Goal: Answer question/provide support: Share knowledge or assist other users

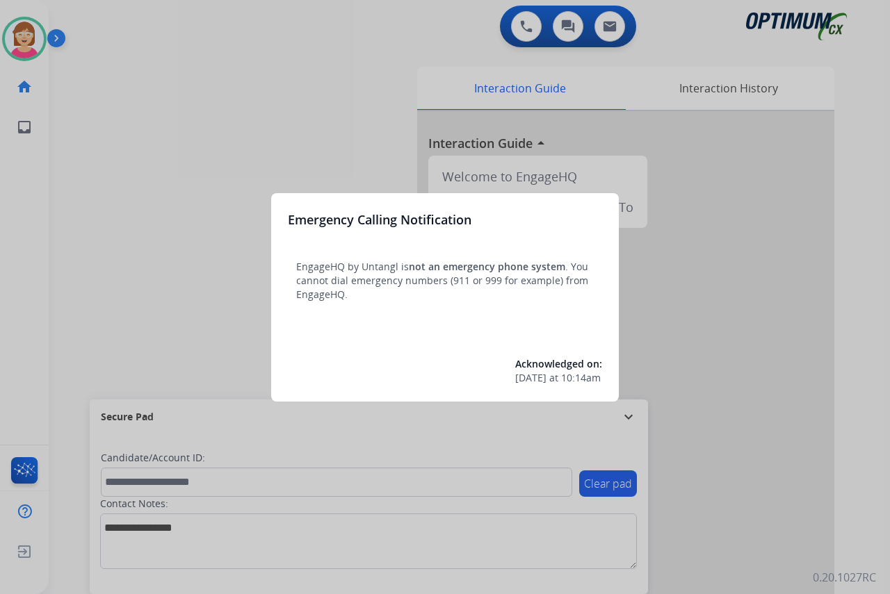
click at [120, 238] on div at bounding box center [445, 297] width 890 height 594
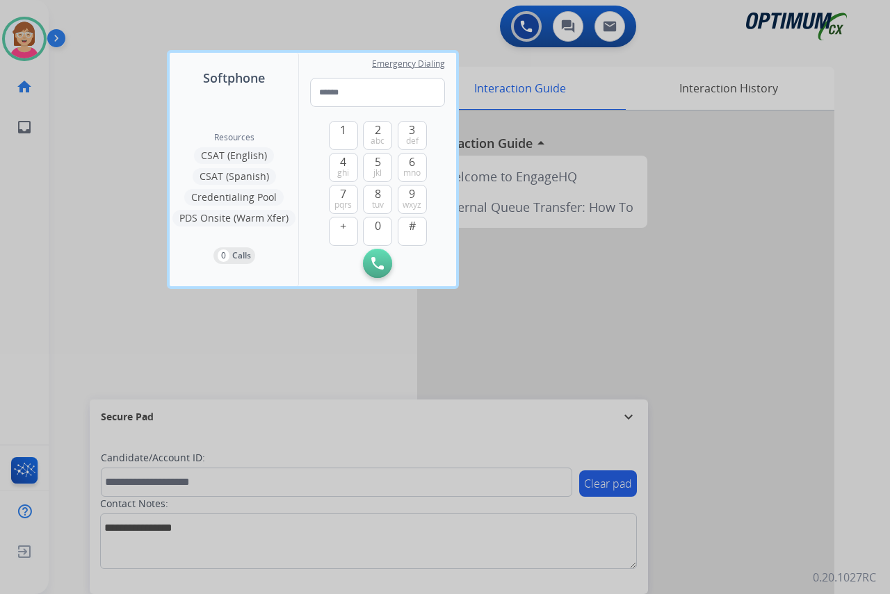
click at [106, 237] on div at bounding box center [445, 297] width 890 height 594
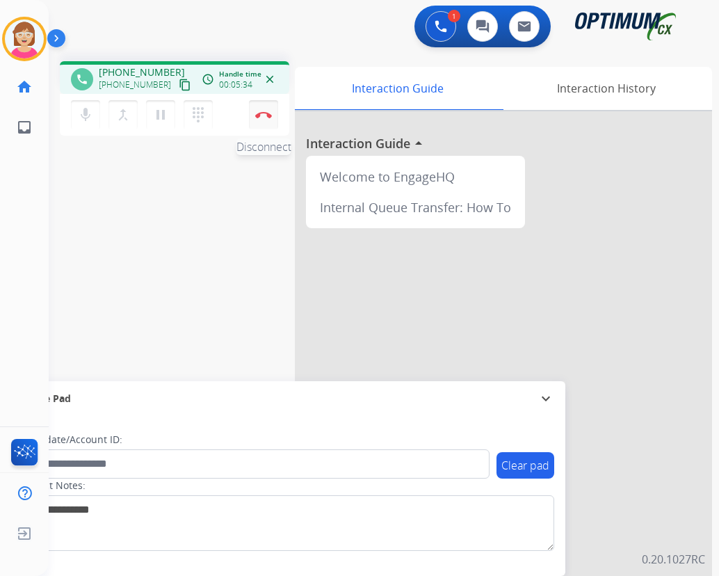
click at [265, 113] on img at bounding box center [263, 114] width 17 height 7
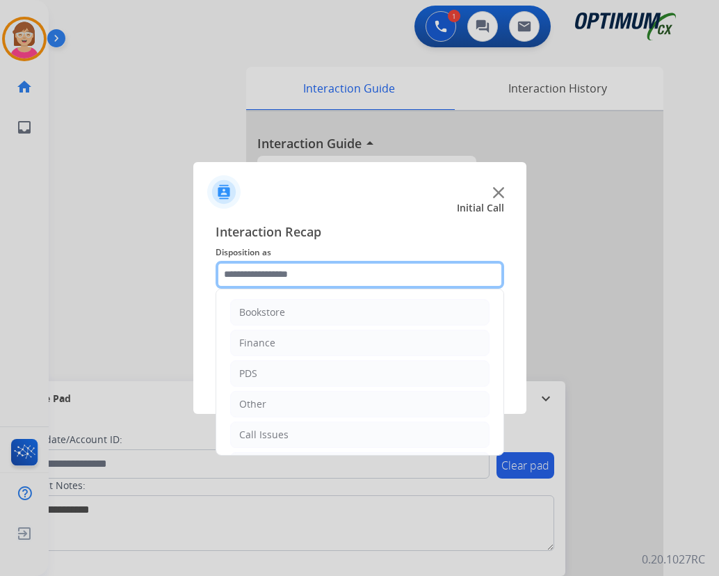
drag, startPoint x: 265, startPoint y: 113, endPoint x: 236, endPoint y: 273, distance: 162.6
click at [236, 273] on input "text" at bounding box center [360, 275] width 289 height 28
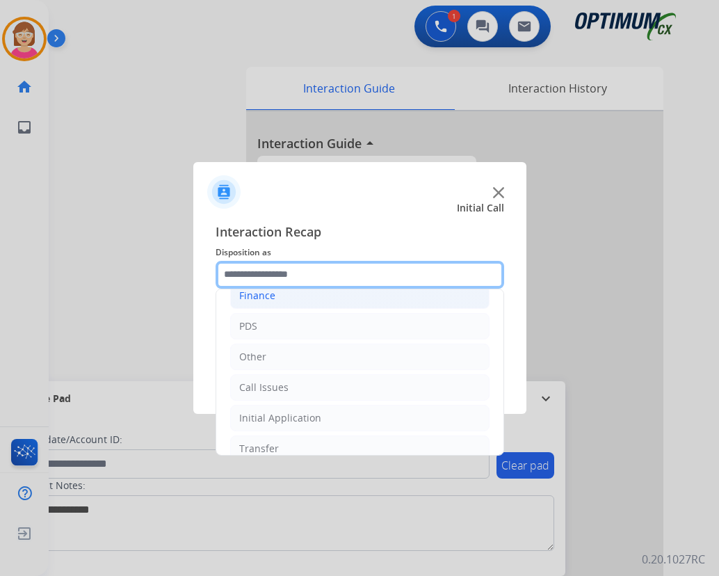
scroll to position [95, 0]
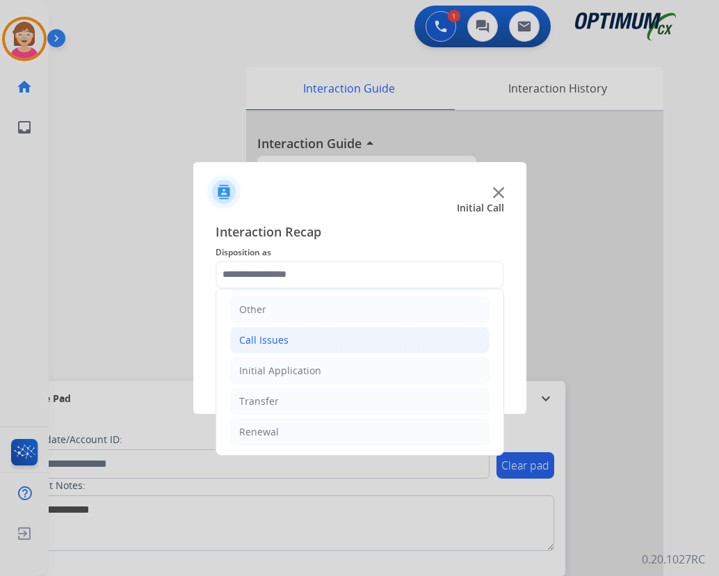
click at [260, 336] on div "Call Issues" at bounding box center [263, 340] width 49 height 14
click at [250, 339] on div "Call Issues" at bounding box center [263, 340] width 49 height 14
click at [261, 341] on div "Call Issues" at bounding box center [263, 340] width 49 height 14
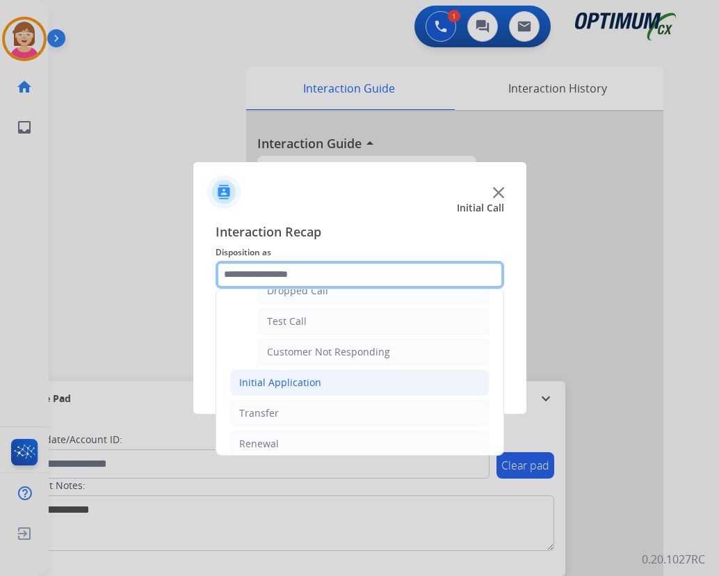
scroll to position [248, 0]
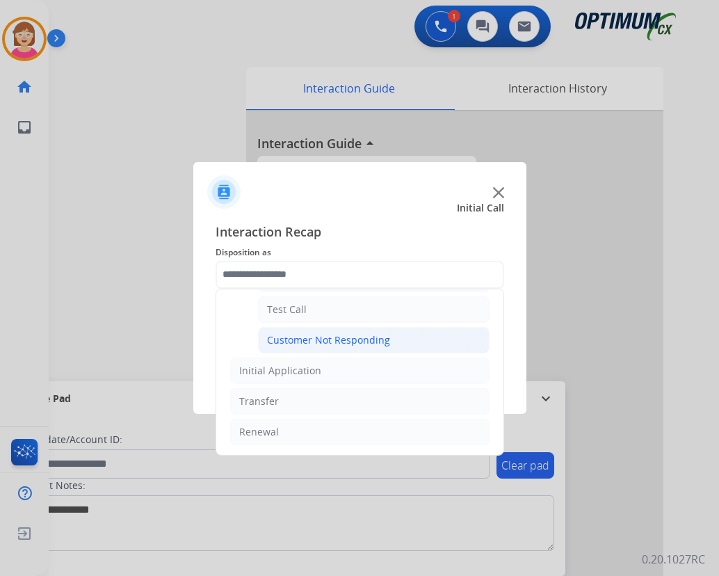
click at [309, 339] on div "Customer Not Responding" at bounding box center [328, 340] width 123 height 14
type input "**********"
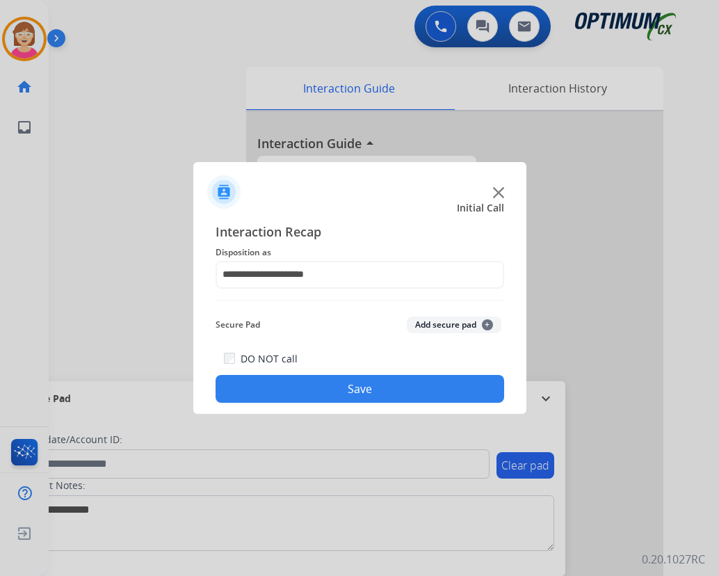
click at [289, 385] on button "Save" at bounding box center [360, 389] width 289 height 28
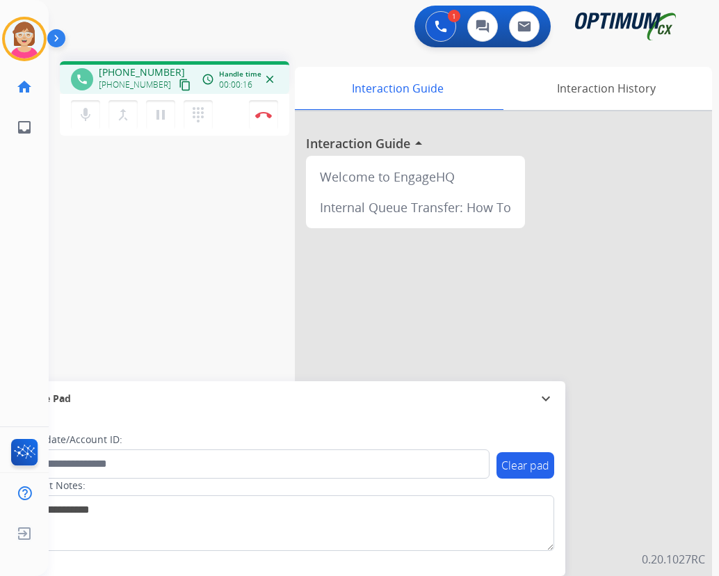
click at [259, 30] on div "1 Voice Interactions 0 Chat Interactions 0 Email Interactions" at bounding box center [375, 28] width 620 height 44
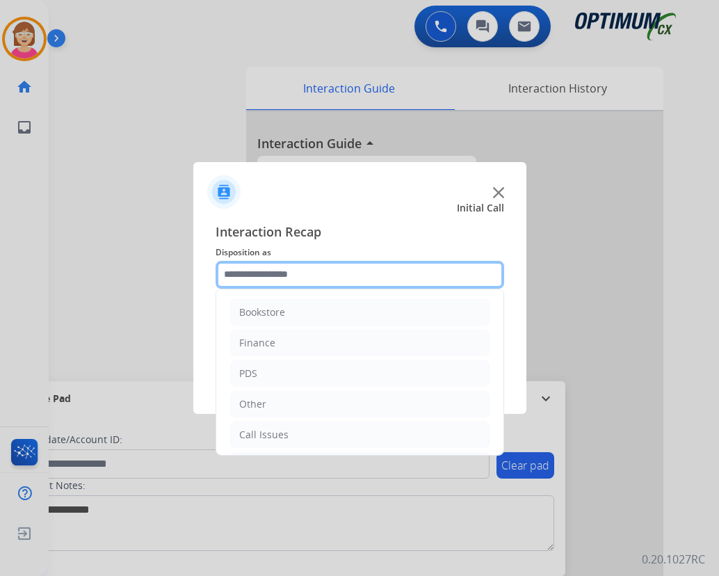
click at [252, 273] on input "text" at bounding box center [360, 275] width 289 height 28
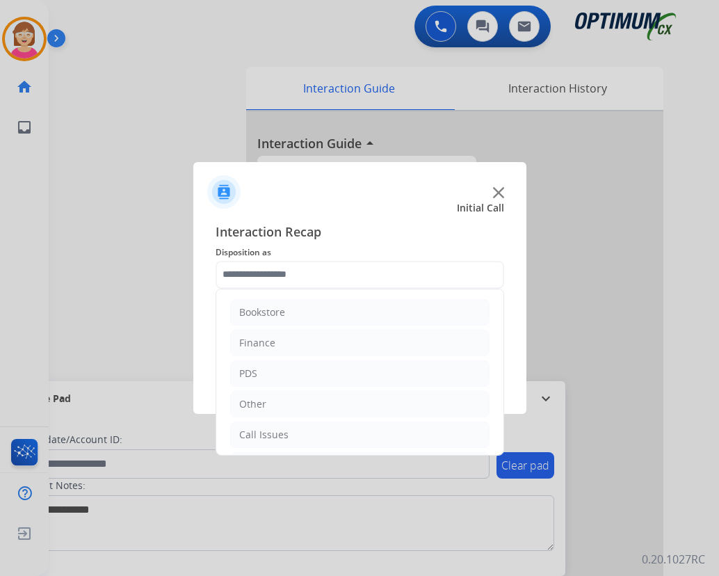
click at [146, 238] on div at bounding box center [359, 288] width 719 height 576
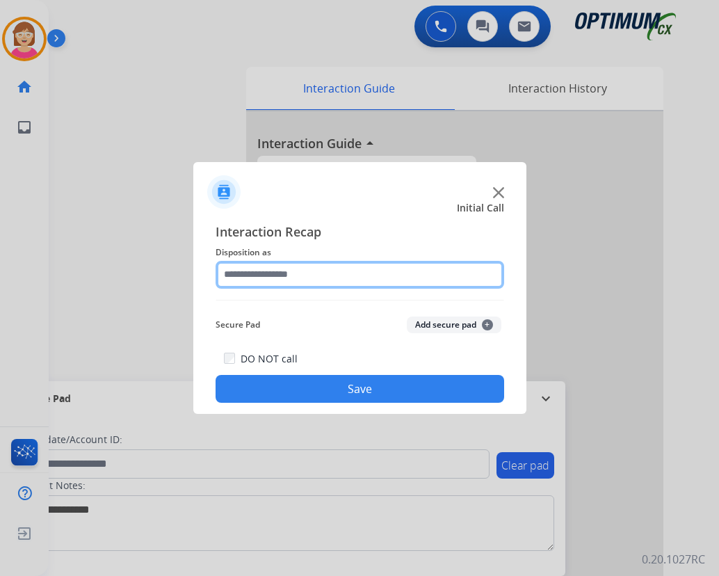
click at [261, 275] on input "text" at bounding box center [360, 275] width 289 height 28
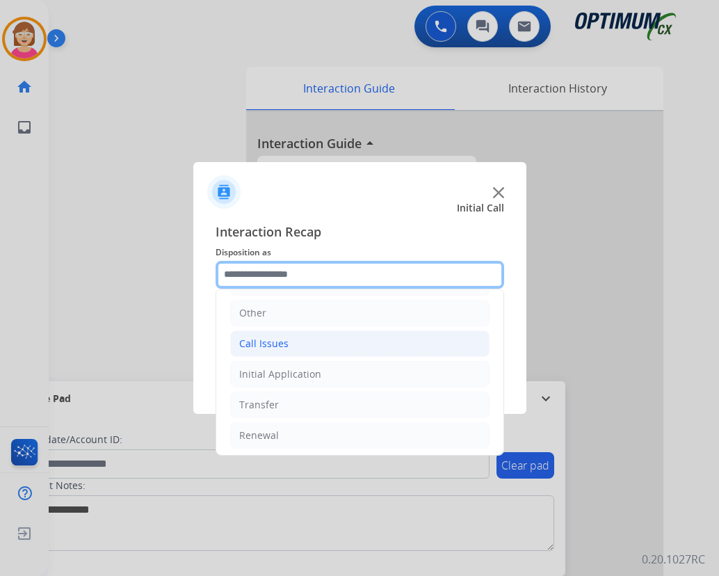
scroll to position [95, 0]
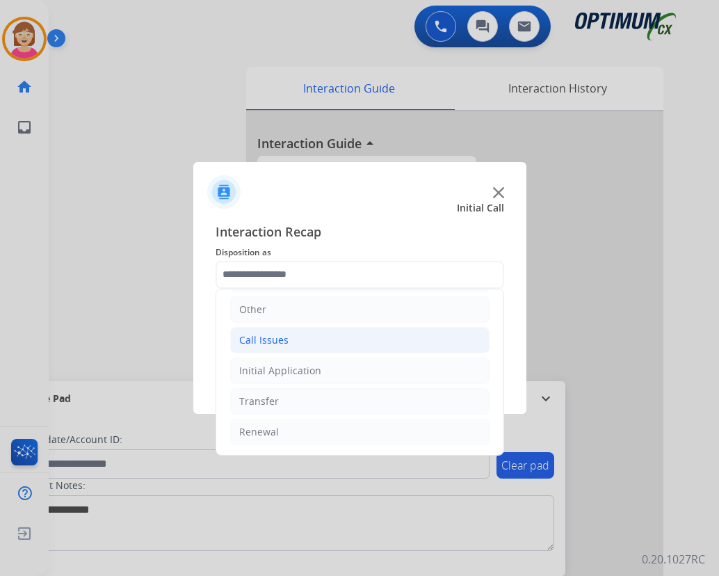
click at [263, 334] on div "Call Issues" at bounding box center [263, 340] width 49 height 14
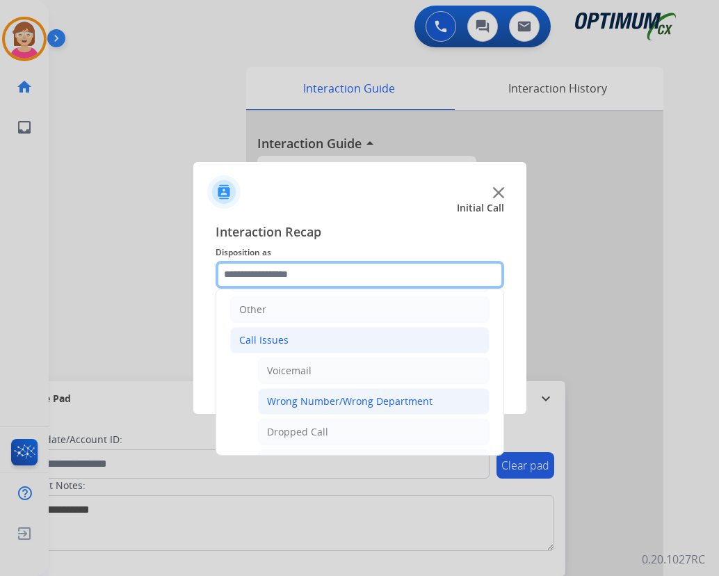
scroll to position [164, 0]
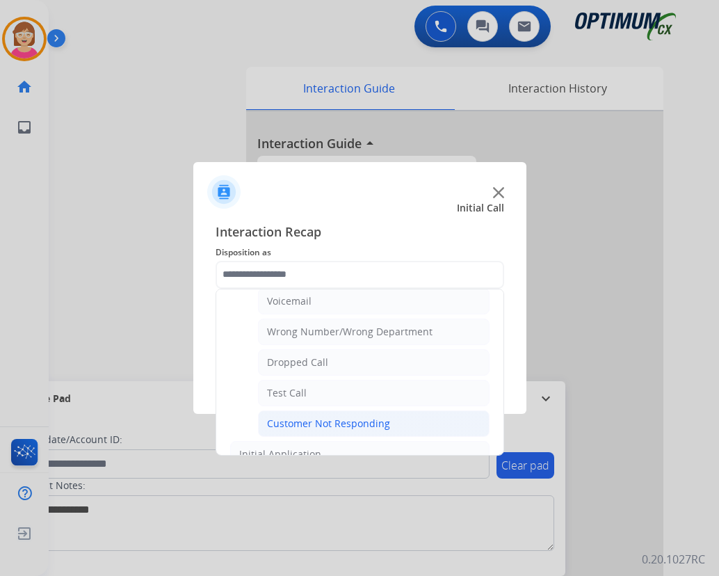
click at [322, 422] on div "Customer Not Responding" at bounding box center [328, 423] width 123 height 14
type input "**********"
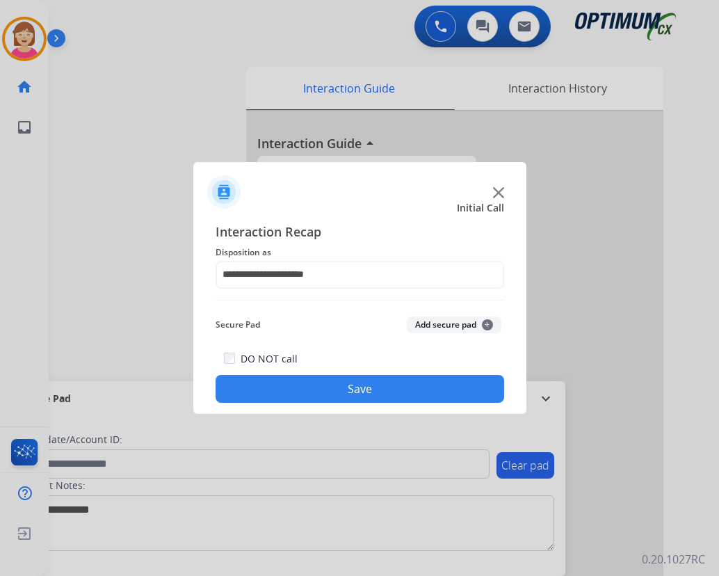
click at [487, 322] on span "+" at bounding box center [487, 324] width 11 height 11
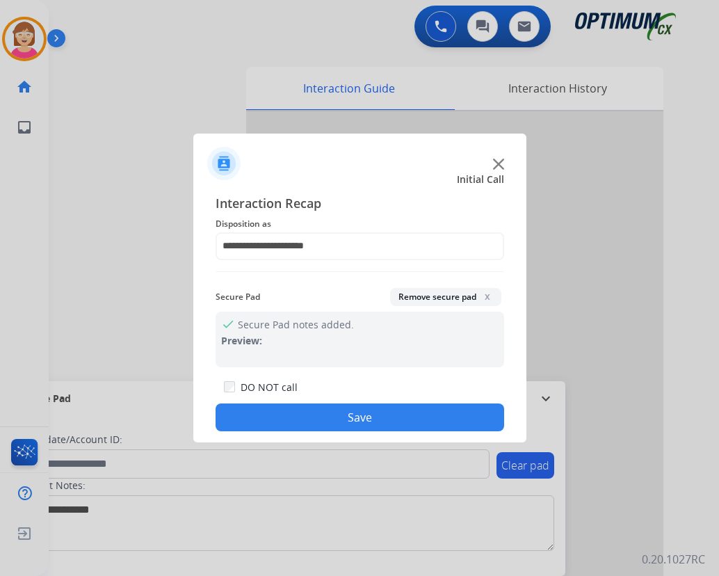
click at [486, 296] on span "x" at bounding box center [487, 296] width 11 height 11
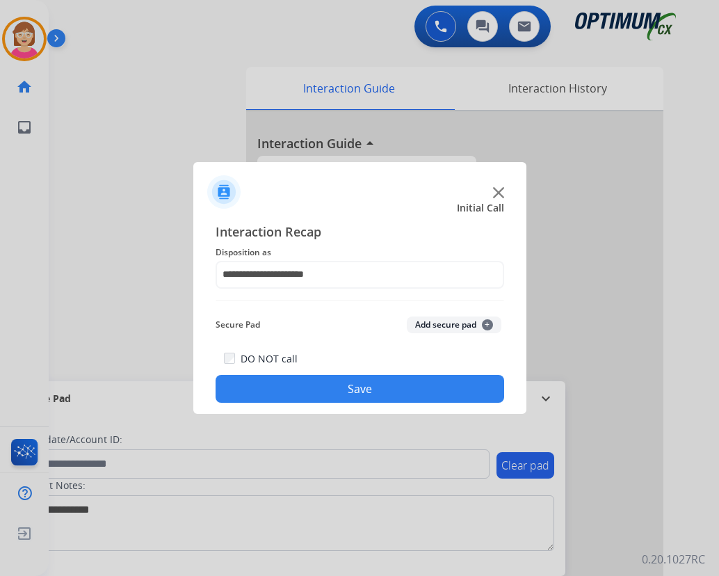
click at [300, 384] on button "Save" at bounding box center [360, 389] width 289 height 28
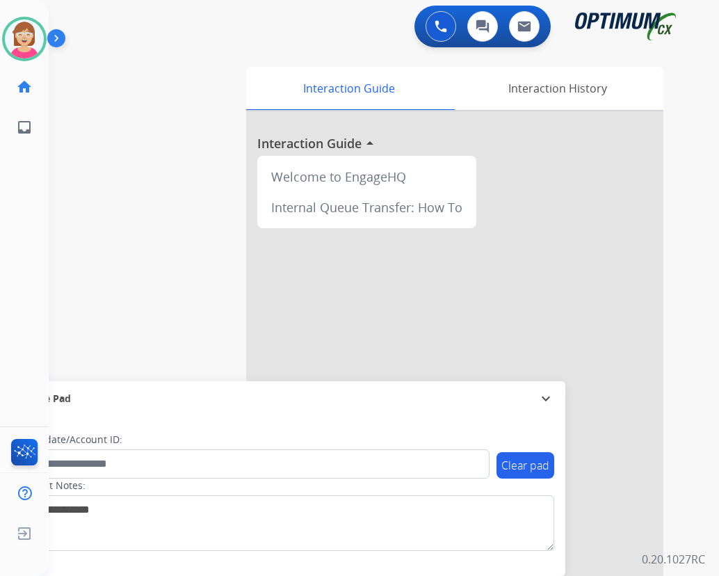
click at [49, 560] on div "Clear pad Candidate/Account ID: Contact Notes:" at bounding box center [286, 496] width 558 height 160
click at [35, 40] on img at bounding box center [24, 38] width 39 height 39
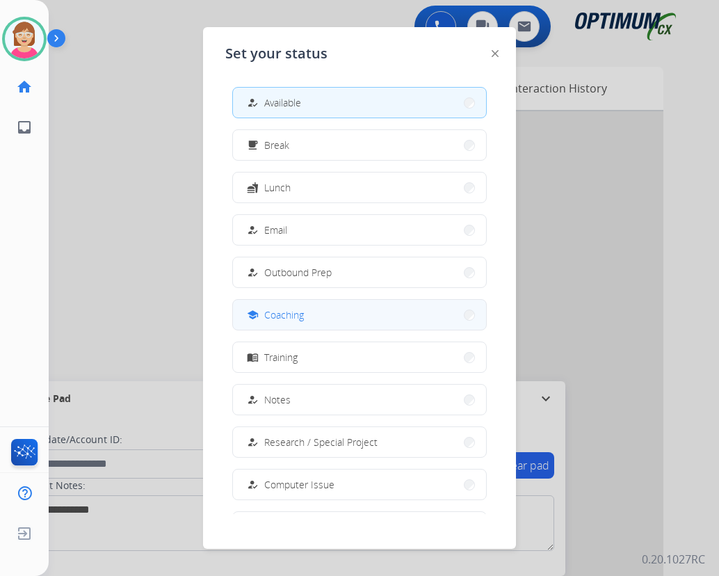
click at [289, 318] on span "Coaching" at bounding box center [284, 314] width 40 height 15
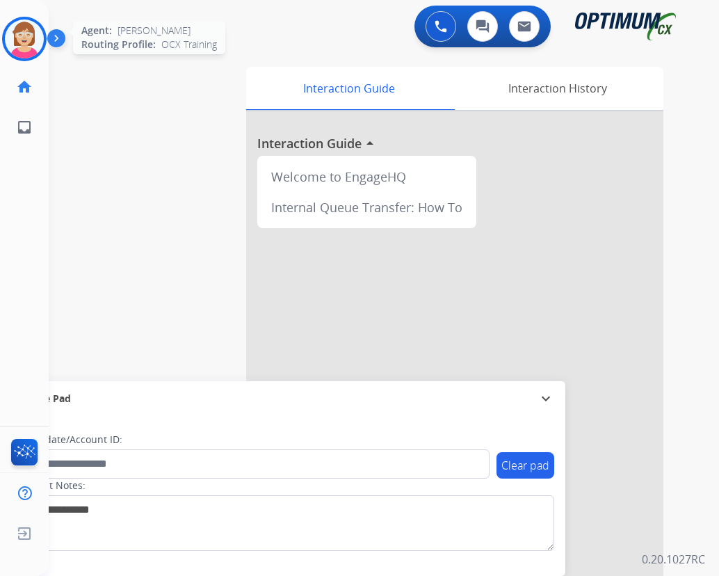
click at [29, 31] on img at bounding box center [24, 38] width 39 height 39
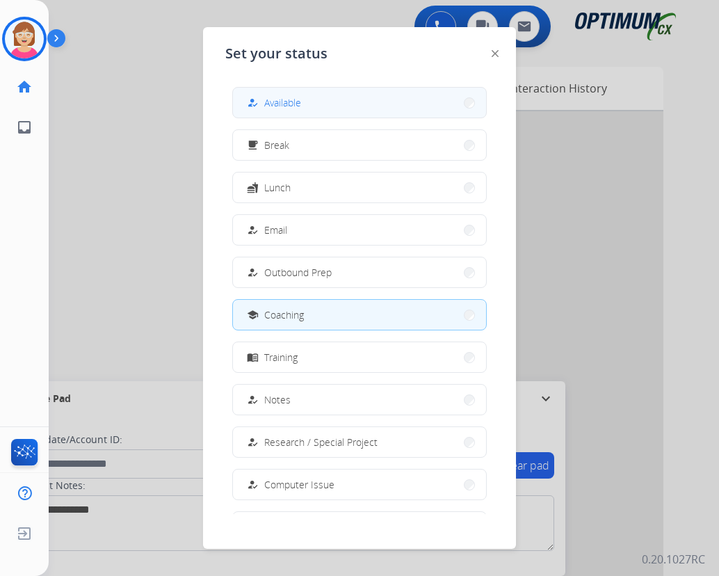
click at [301, 99] on span "Available" at bounding box center [282, 102] width 37 height 15
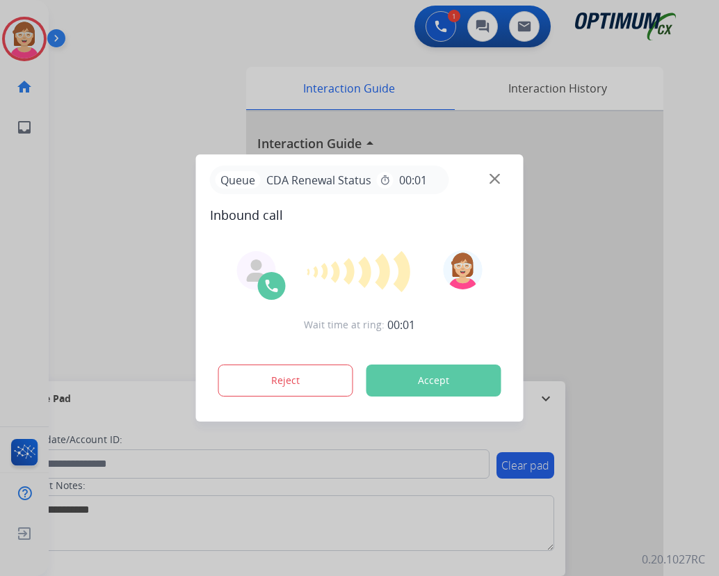
drag, startPoint x: 330, startPoint y: 23, endPoint x: 211, endPoint y: 49, distance: 121.0
click at [330, 25] on div at bounding box center [359, 288] width 719 height 576
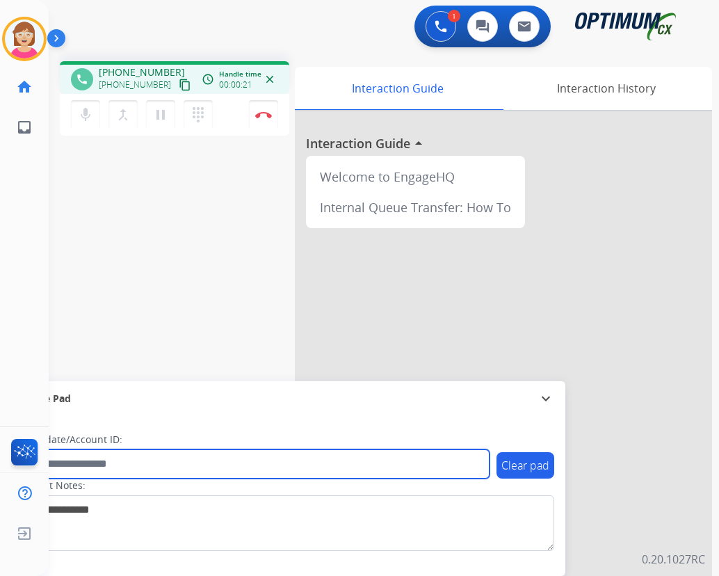
click at [90, 467] on input "text" at bounding box center [253, 463] width 471 height 29
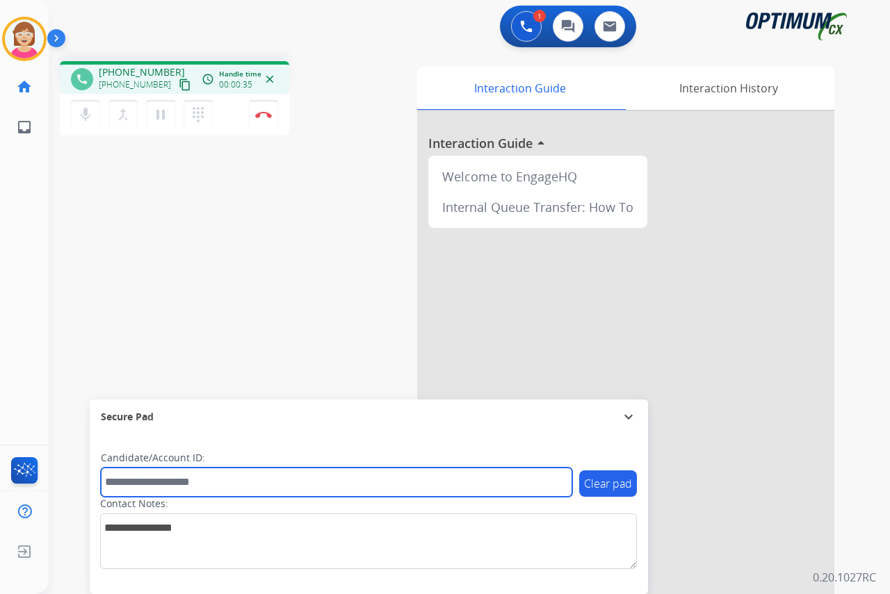
click at [131, 486] on input "text" at bounding box center [336, 482] width 471 height 29
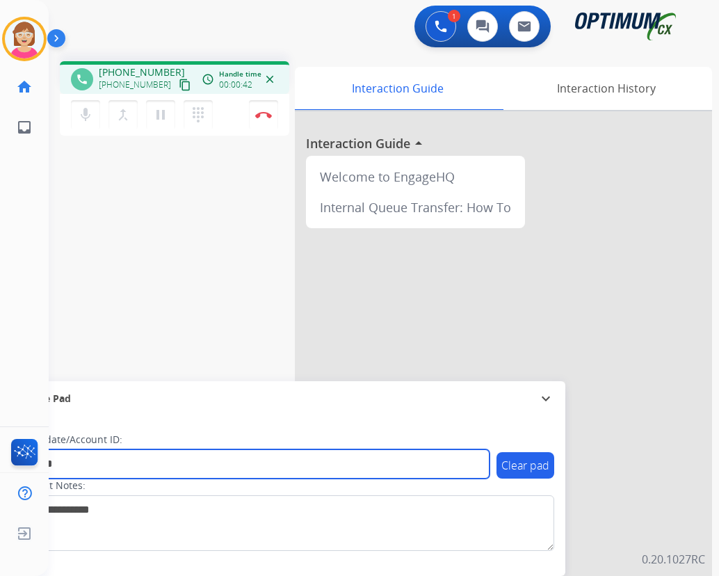
type input "*******"
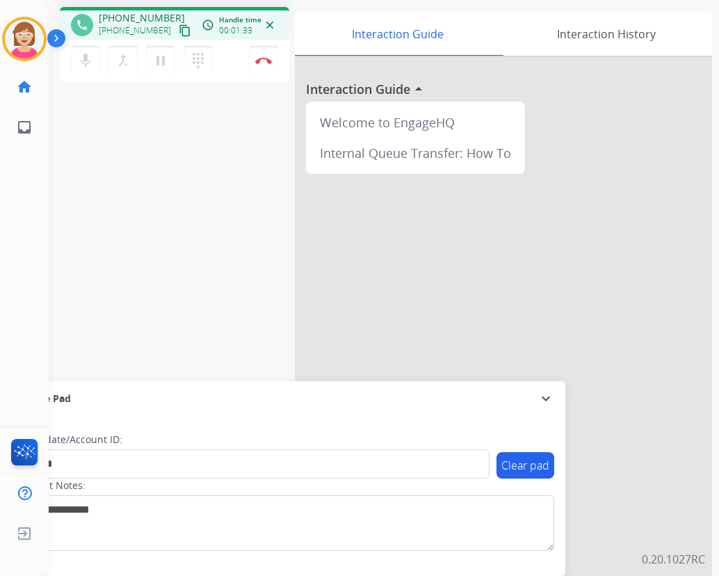
scroll to position [0, 0]
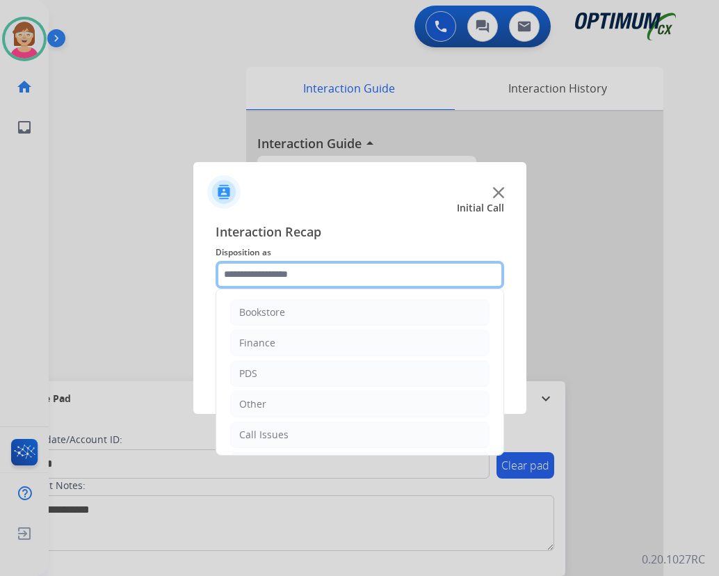
click at [254, 275] on input "text" at bounding box center [360, 275] width 289 height 28
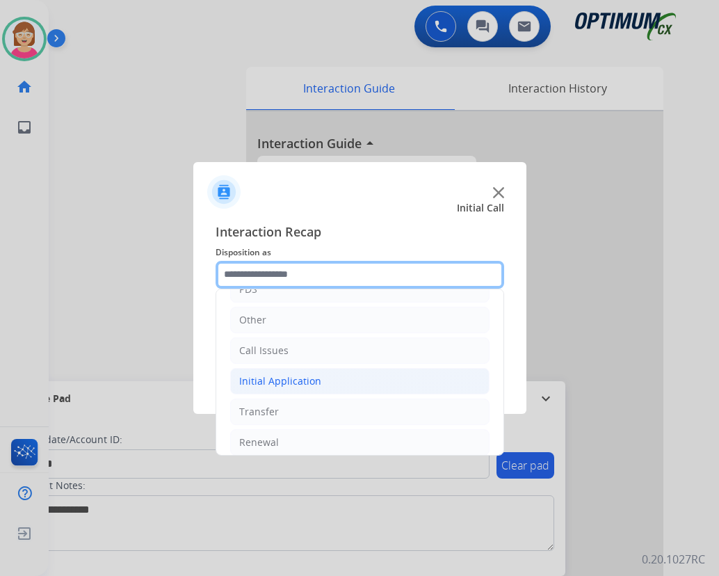
scroll to position [95, 0]
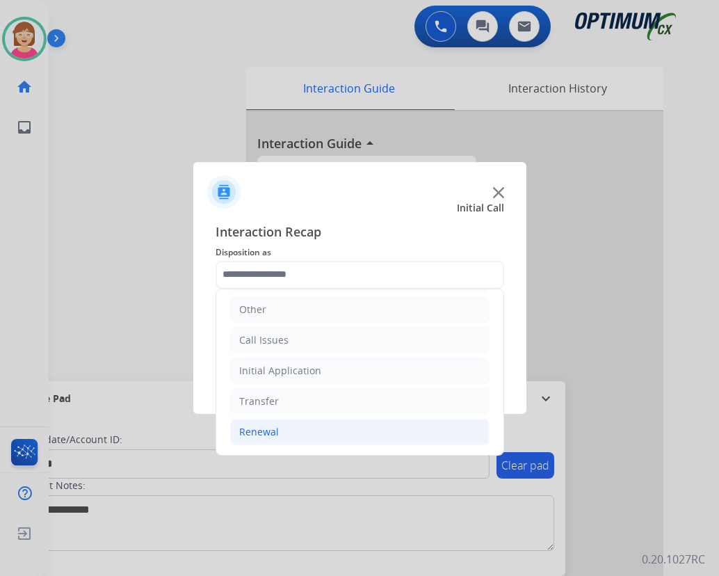
click at [272, 433] on div "Renewal" at bounding box center [259, 432] width 40 height 14
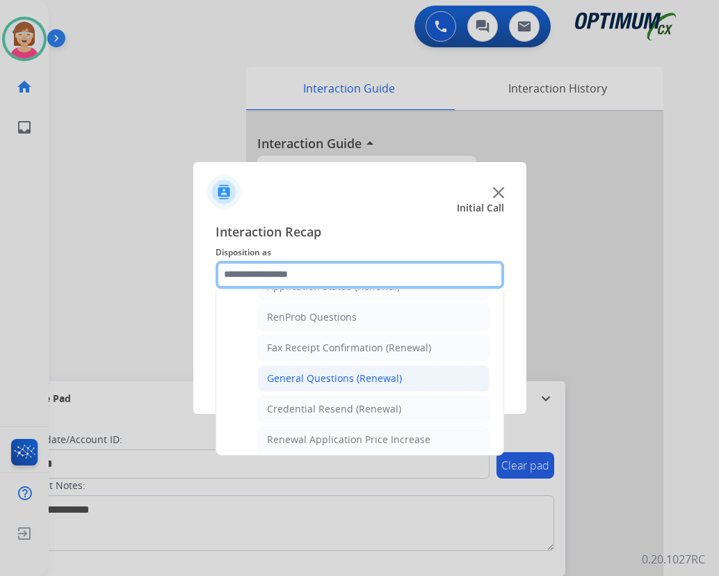
scroll to position [303, 0]
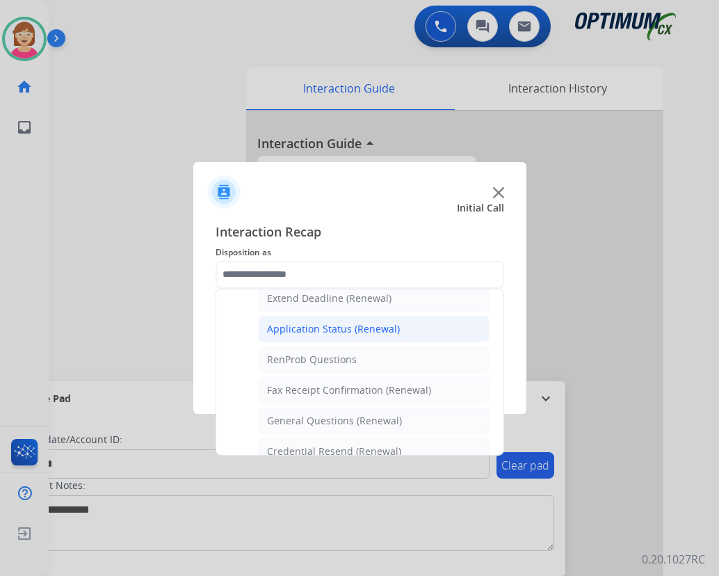
click at [314, 332] on div "Application Status (Renewal)" at bounding box center [333, 329] width 133 height 14
type input "**********"
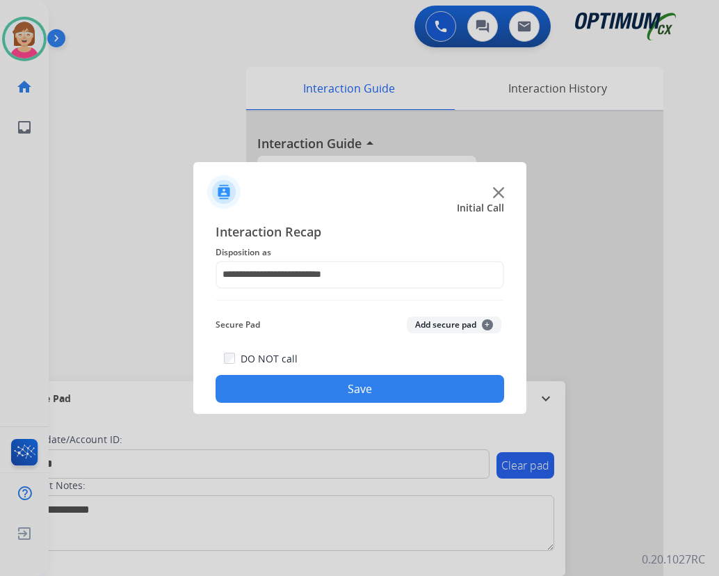
click at [487, 319] on span "+" at bounding box center [487, 324] width 11 height 11
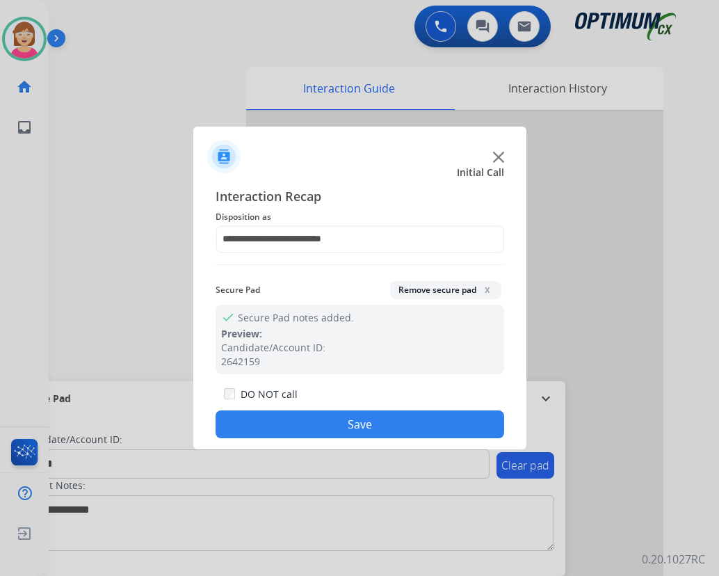
click at [296, 416] on button "Save" at bounding box center [360, 424] width 289 height 28
click at [295, 414] on div "Secure Pad expand_more Clear pad Candidate/Account ID: Contact Notes:" at bounding box center [286, 478] width 558 height 195
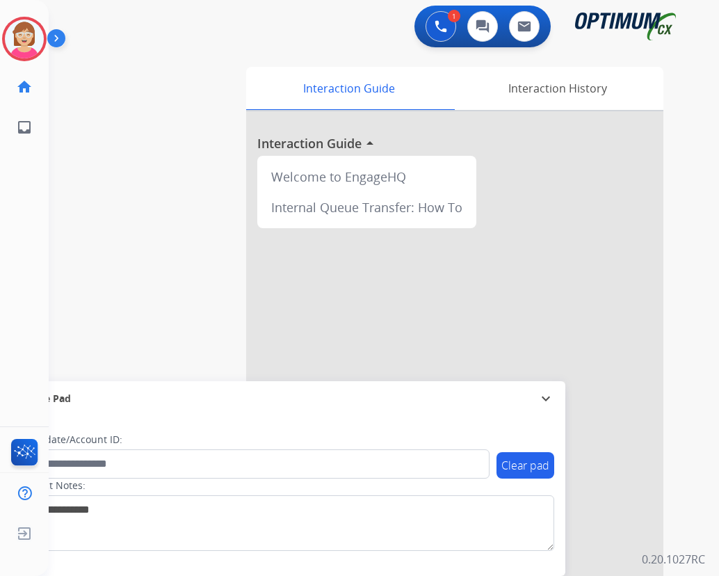
click at [191, 72] on div at bounding box center [359, 288] width 719 height 576
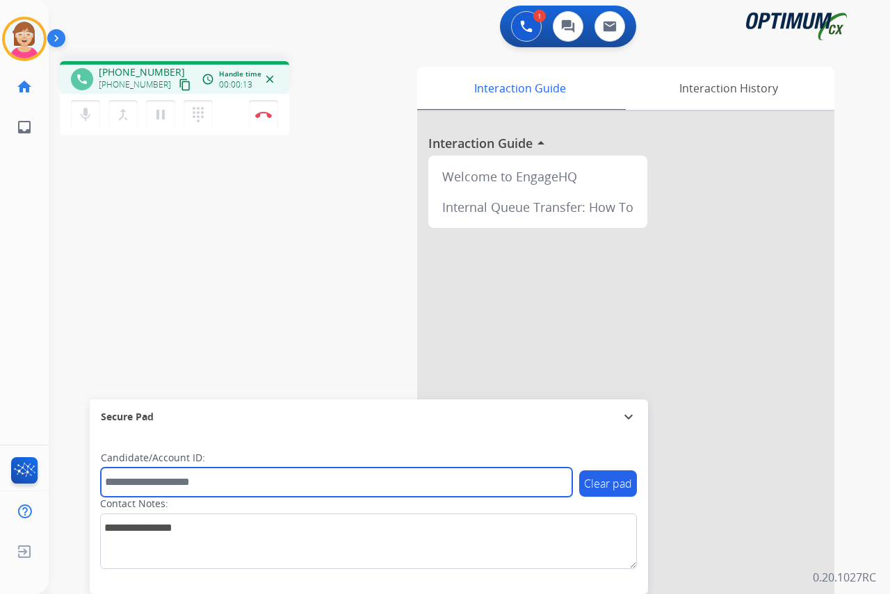
click at [145, 483] on input "text" at bounding box center [336, 482] width 471 height 29
type input "*******"
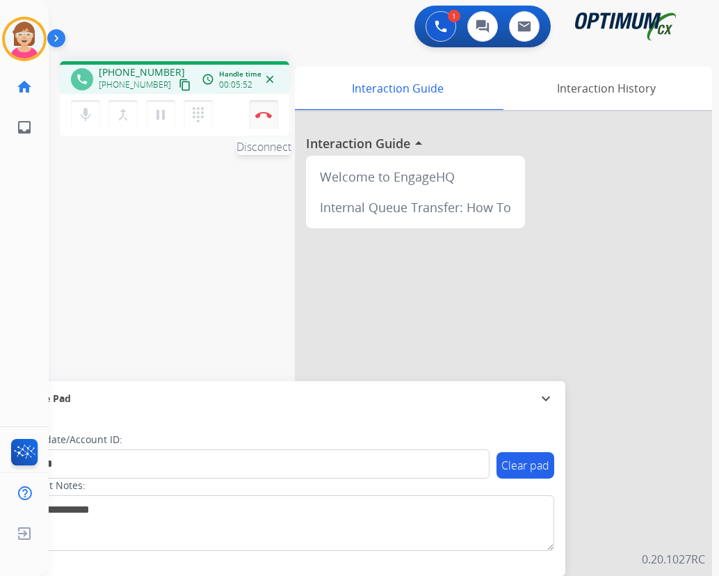
click at [261, 113] on img at bounding box center [263, 114] width 17 height 7
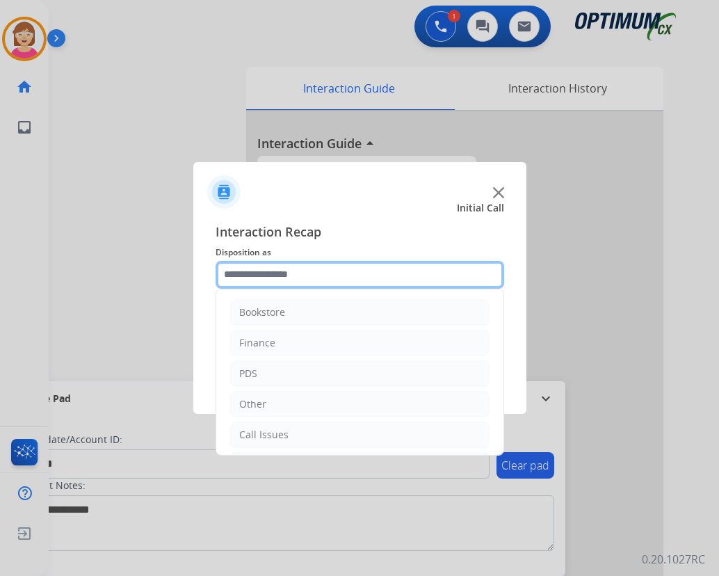
click at [247, 276] on input "text" at bounding box center [360, 275] width 289 height 28
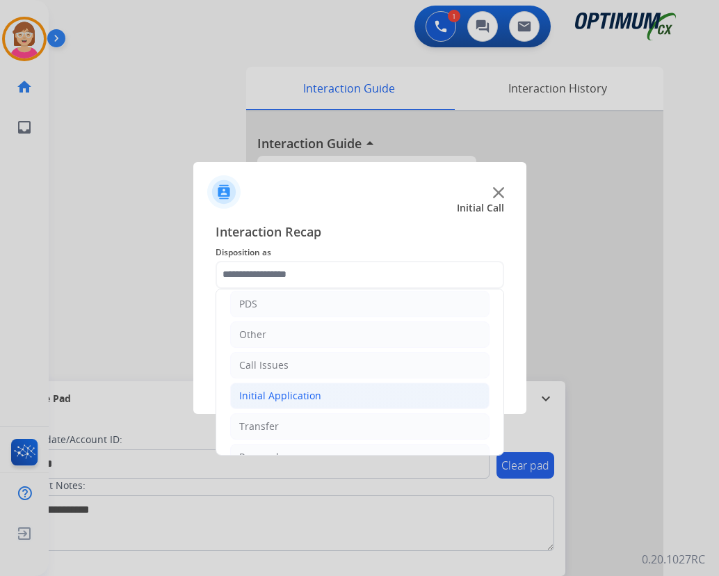
click at [292, 396] on div "Initial Application" at bounding box center [280, 396] width 82 height 14
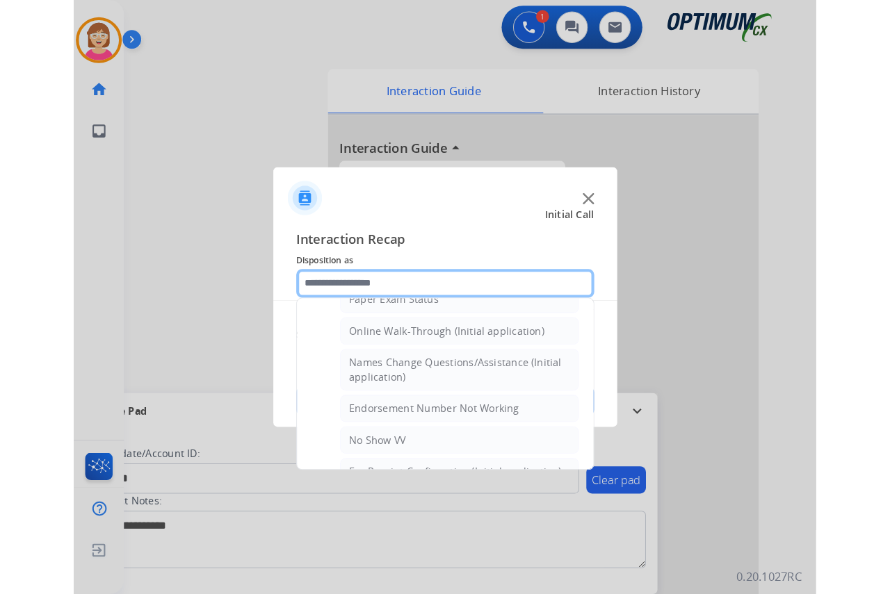
scroll to position [286, 0]
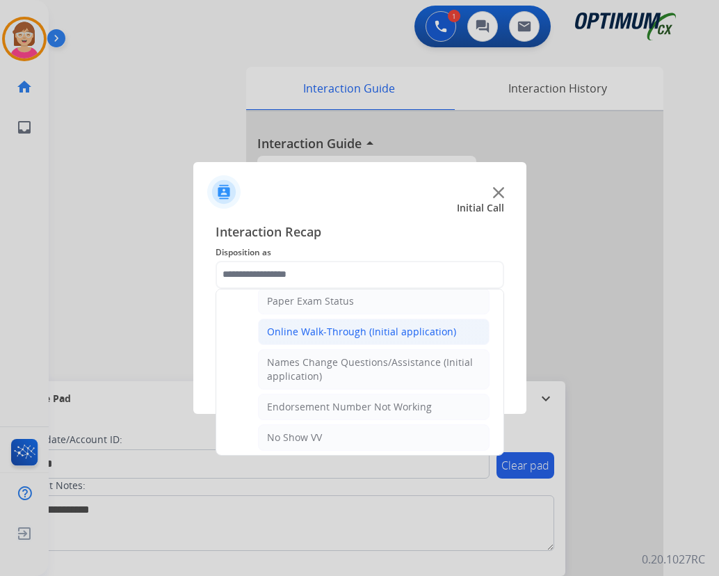
click at [302, 327] on div "Online Walk-Through (Initial application)" at bounding box center [361, 332] width 189 height 14
type input "**********"
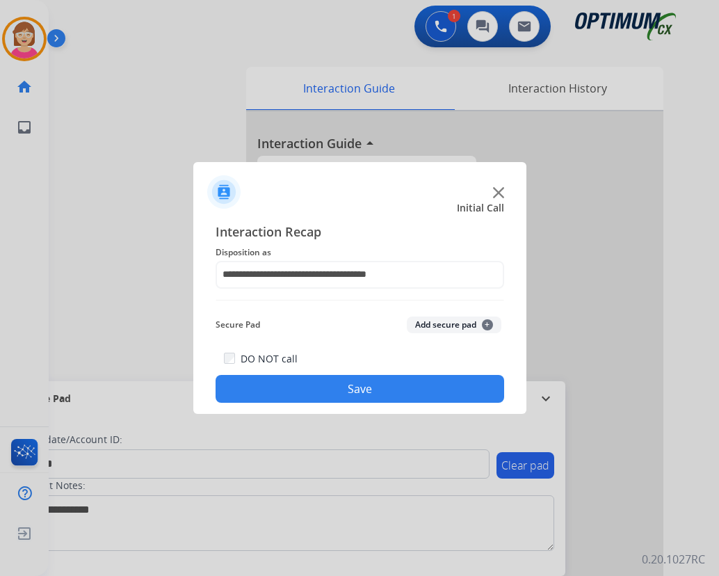
click at [487, 322] on span "+" at bounding box center [487, 324] width 11 height 11
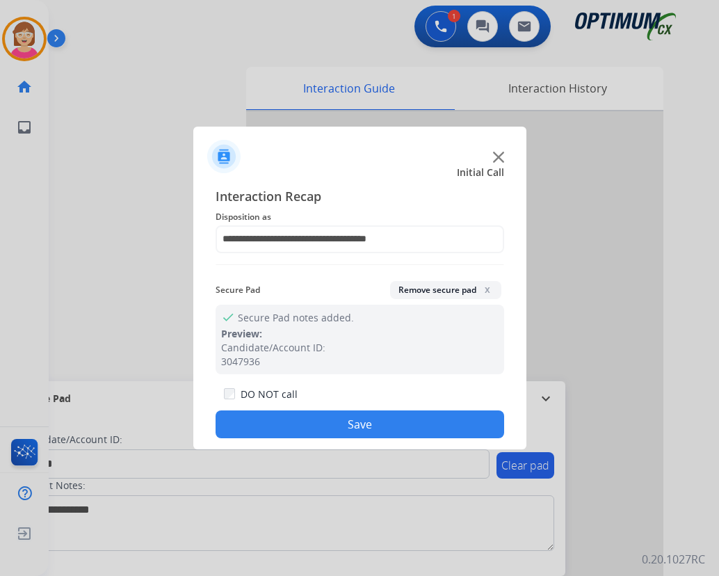
click at [327, 424] on button "Save" at bounding box center [360, 424] width 289 height 28
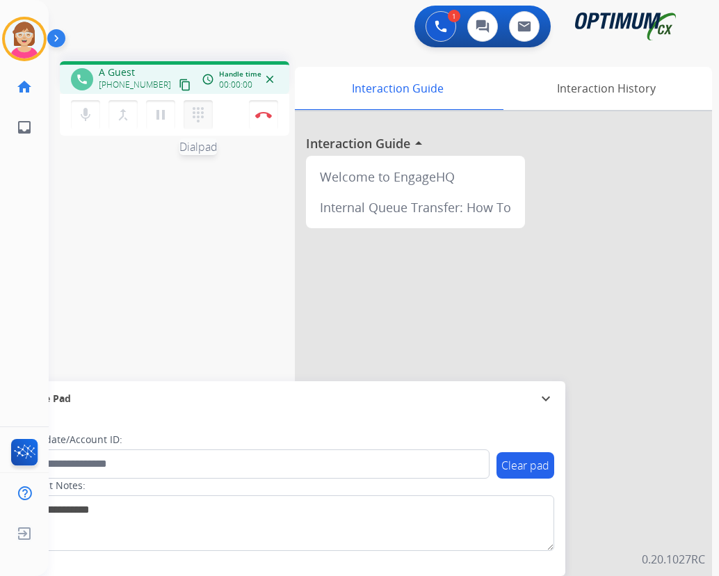
click at [189, 113] on button "dialpad Dialpad" at bounding box center [198, 114] width 29 height 29
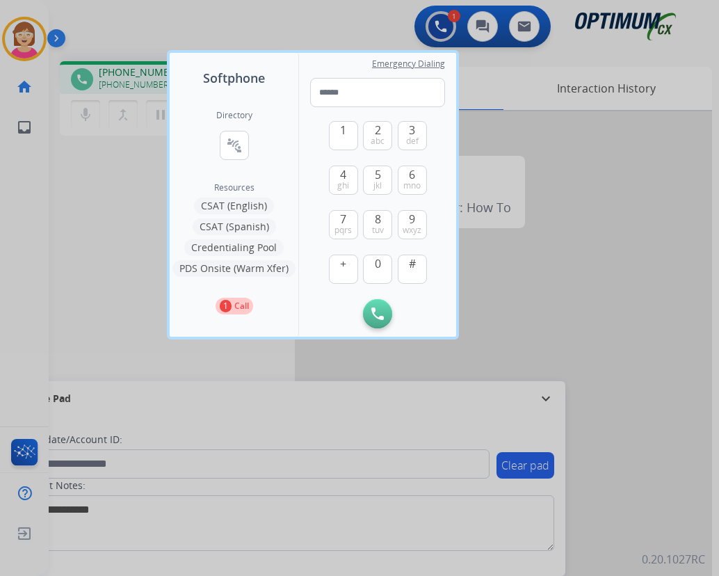
click at [207, 26] on div at bounding box center [359, 288] width 719 height 576
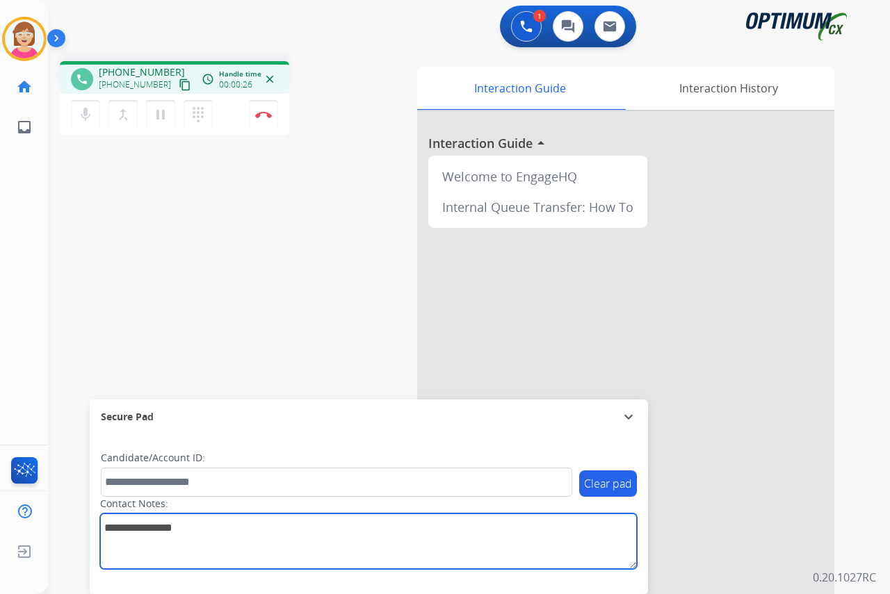
click at [123, 531] on textarea at bounding box center [368, 542] width 537 height 56
type textarea "****"
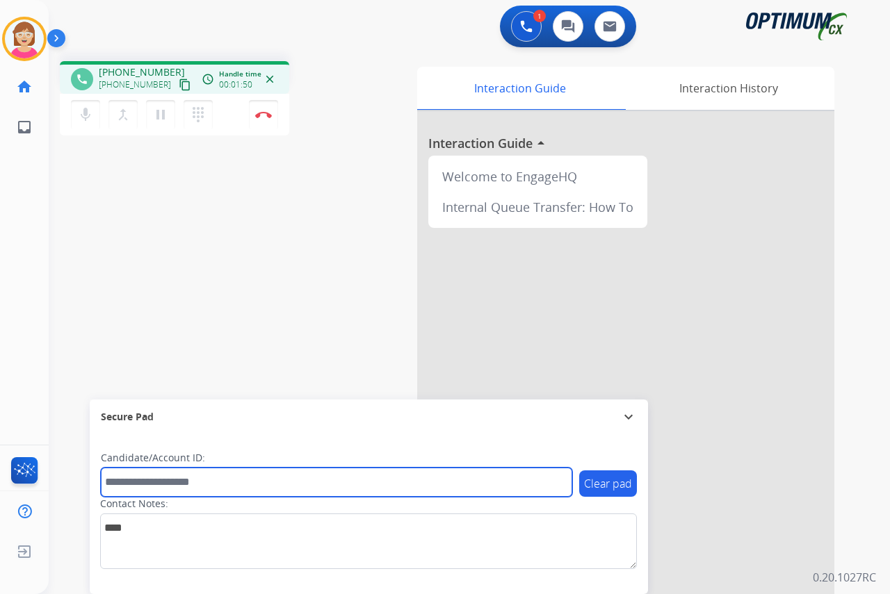
click at [127, 482] on input "text" at bounding box center [336, 482] width 471 height 29
type input "**********"
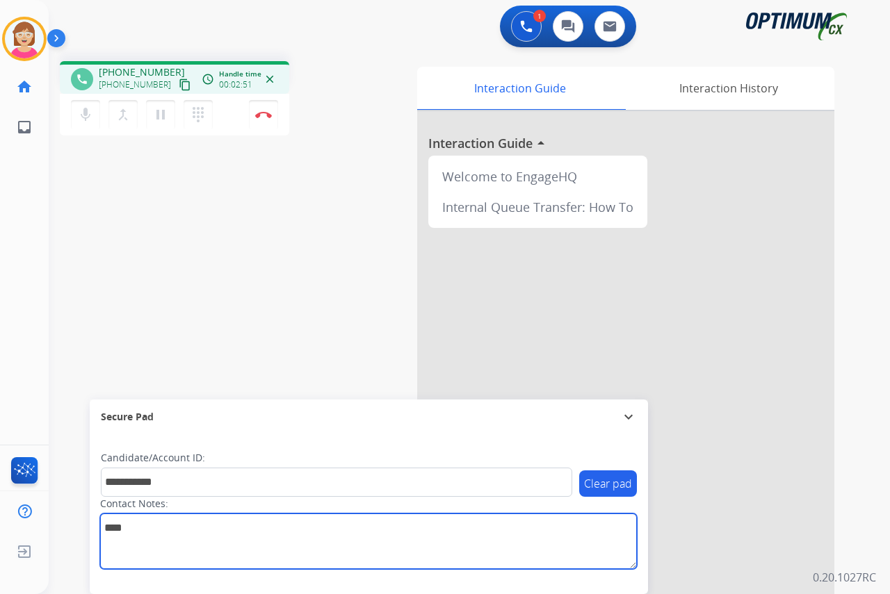
click at [136, 529] on textarea at bounding box center [368, 542] width 537 height 56
type textarea "**********"
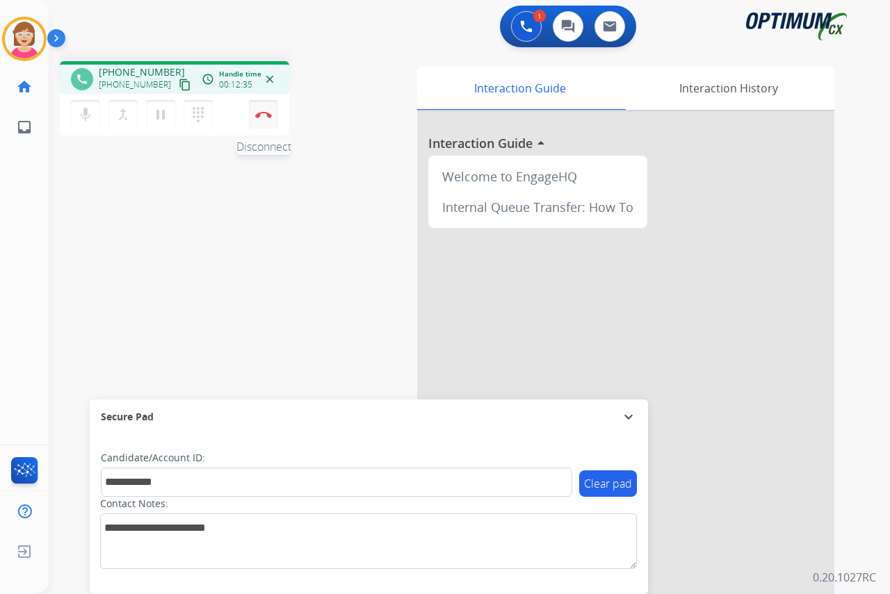
click at [263, 114] on img at bounding box center [263, 114] width 17 height 7
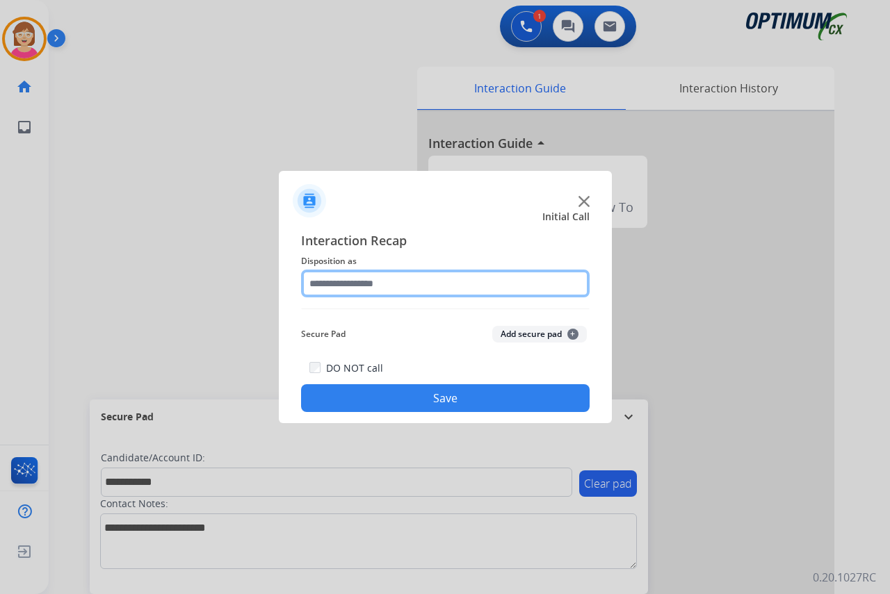
click at [325, 282] on input "text" at bounding box center [445, 284] width 289 height 28
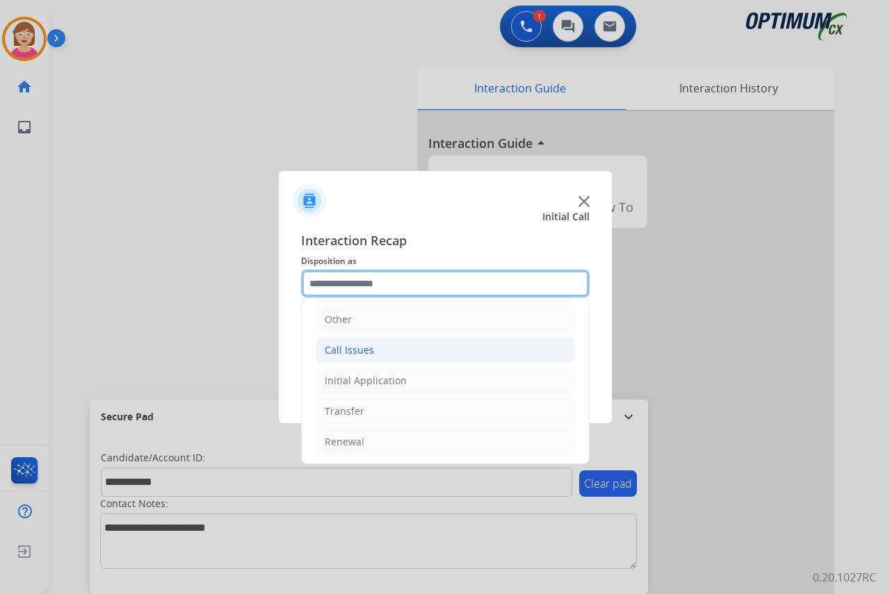
scroll to position [95, 0]
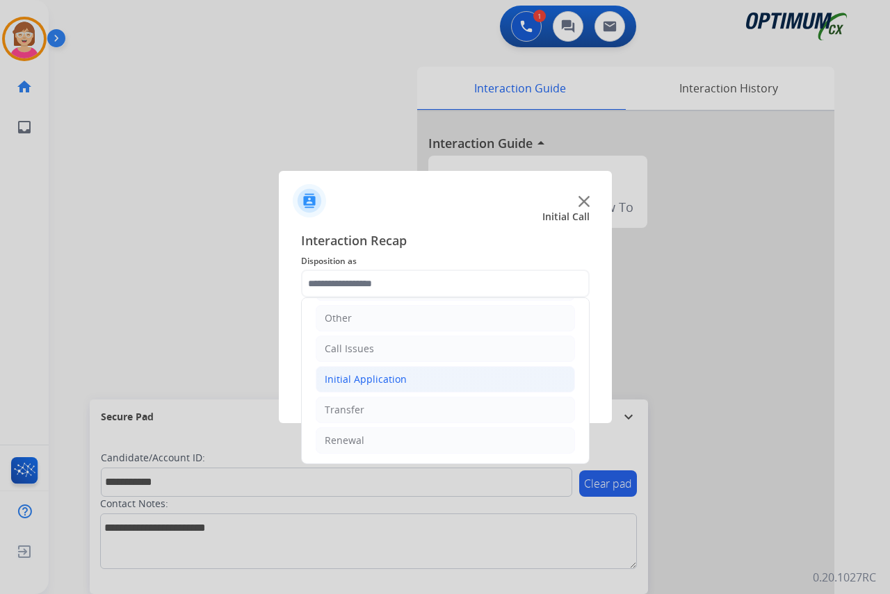
click at [374, 377] on div "Initial Application" at bounding box center [366, 380] width 82 height 14
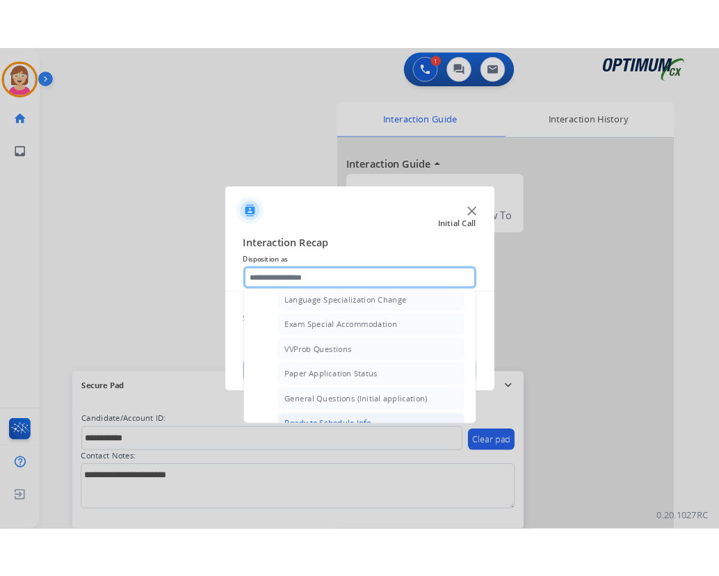
scroll to position [790, 0]
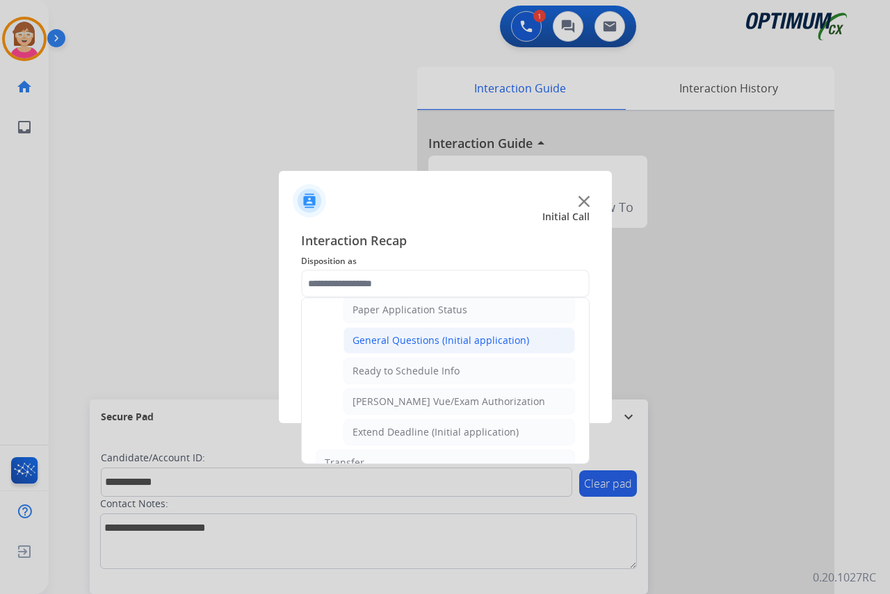
click at [396, 340] on div "General Questions (Initial application)" at bounding box center [441, 341] width 177 height 14
type input "**********"
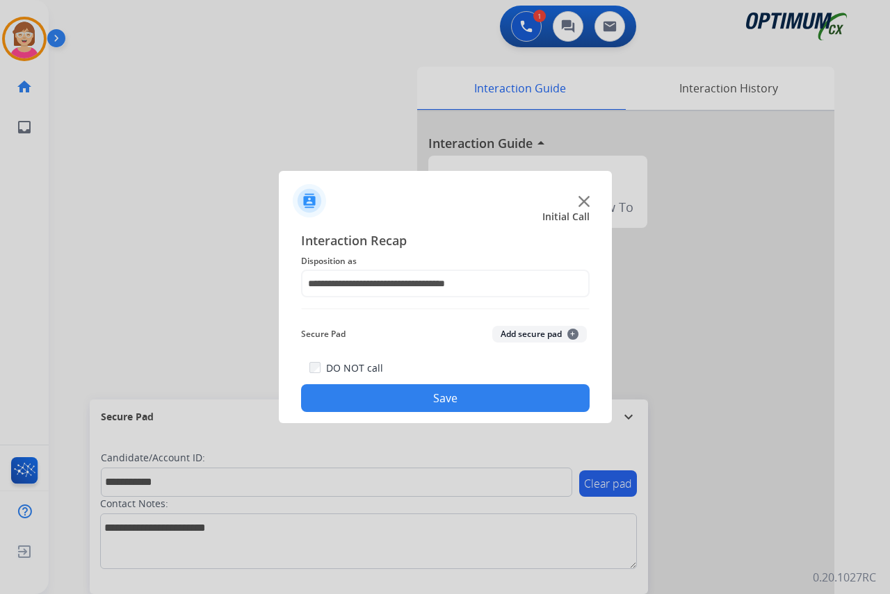
click at [576, 330] on button "Add secure pad +" at bounding box center [539, 334] width 95 height 17
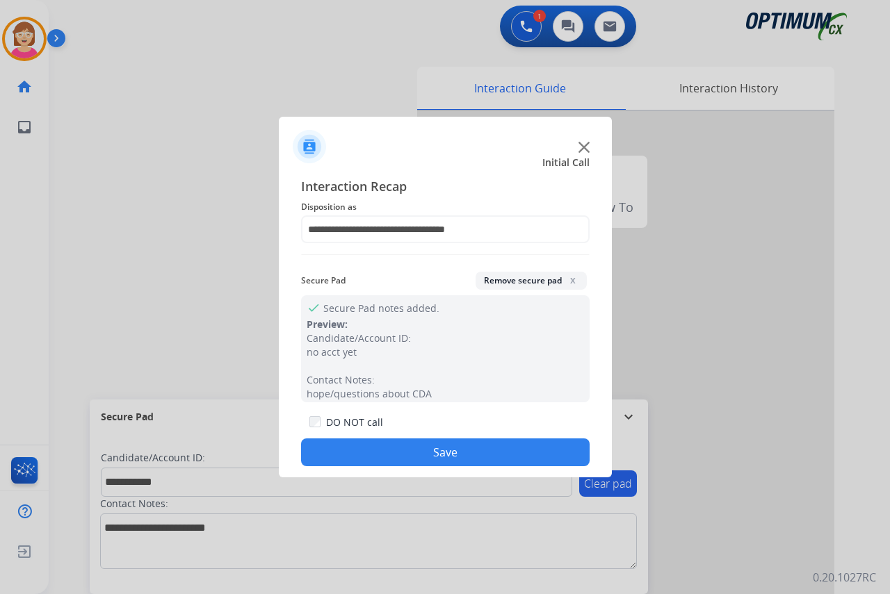
click at [390, 455] on button "Save" at bounding box center [445, 453] width 289 height 28
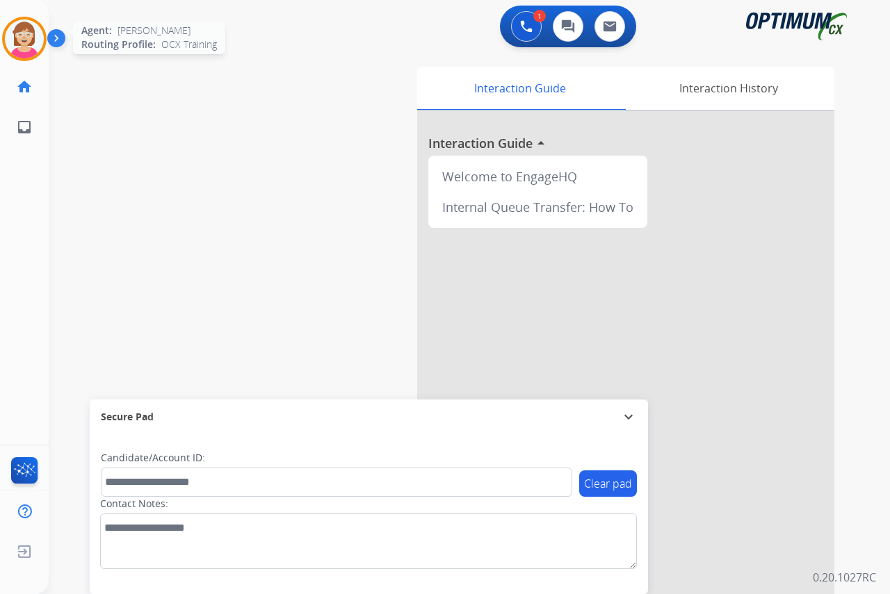
click at [21, 42] on img at bounding box center [24, 38] width 39 height 39
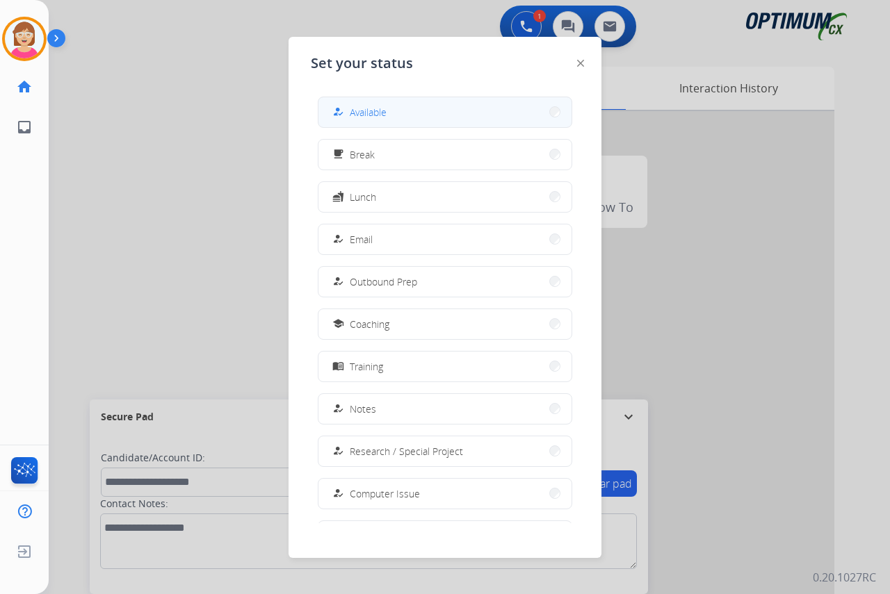
click at [361, 111] on span "Available" at bounding box center [368, 112] width 37 height 15
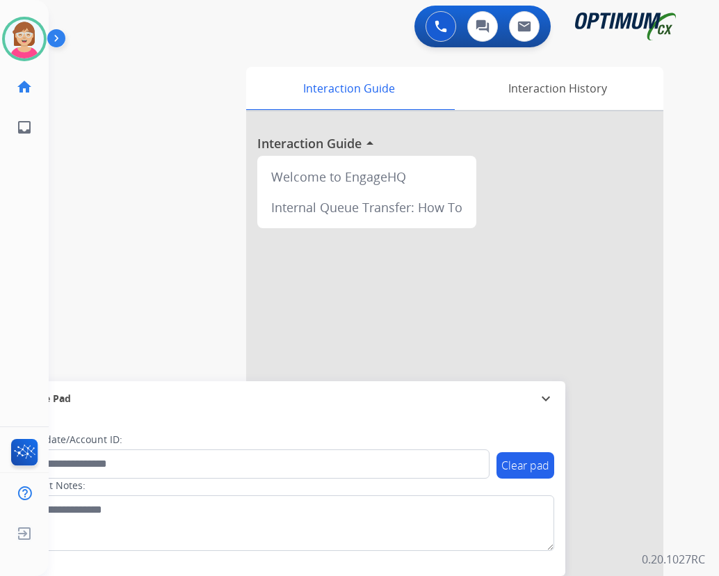
click at [590, 553] on div at bounding box center [454, 370] width 417 height 519
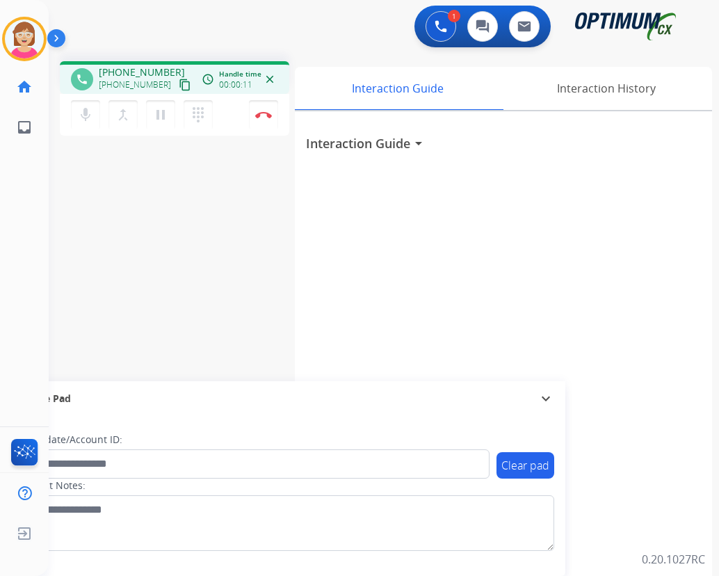
click at [341, 38] on div "1 Voice Interactions 0 Chat Interactions 0 Email Interactions" at bounding box center [375, 28] width 620 height 44
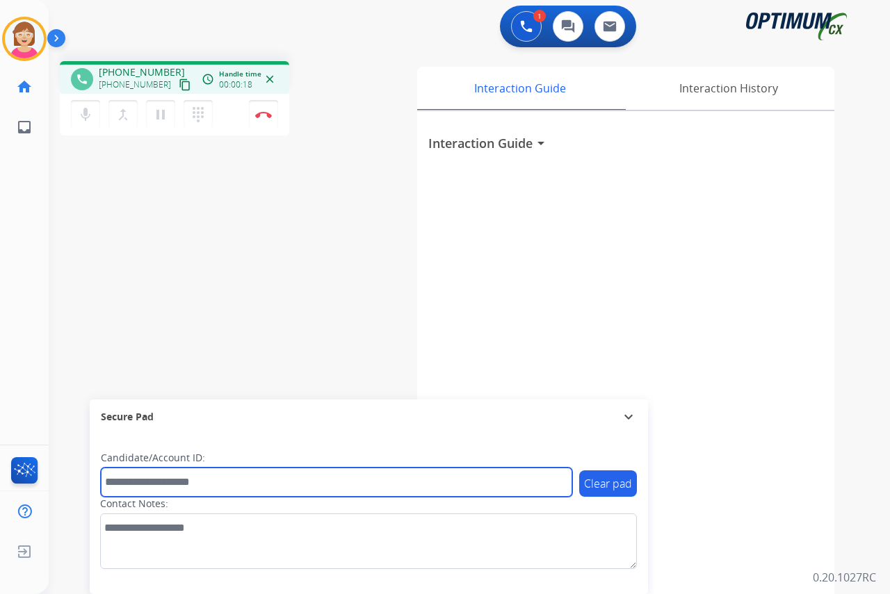
click at [127, 486] on input "text" at bounding box center [336, 482] width 471 height 29
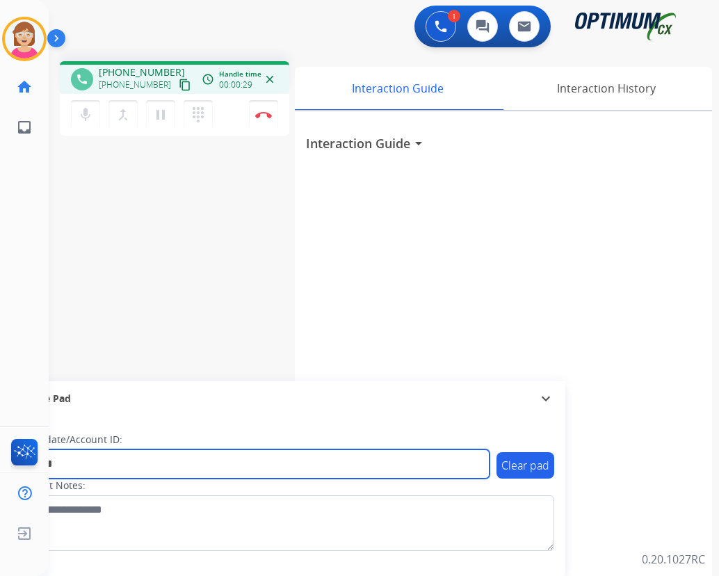
type input "*******"
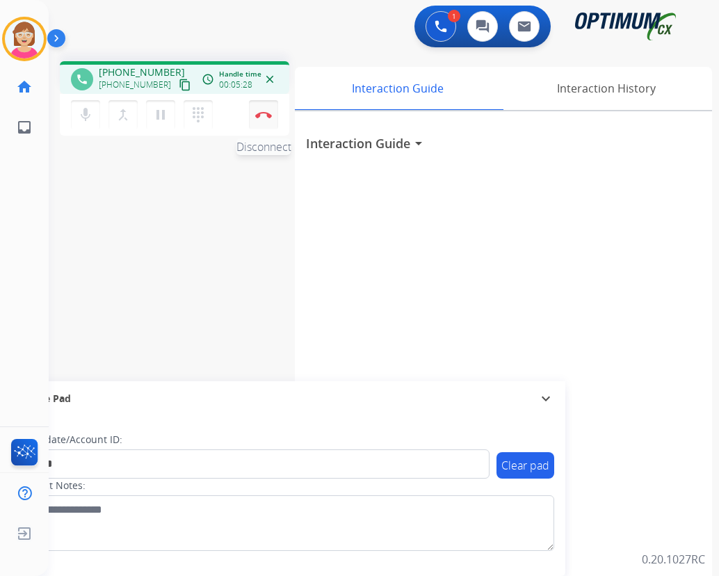
click at [263, 111] on img at bounding box center [263, 114] width 17 height 7
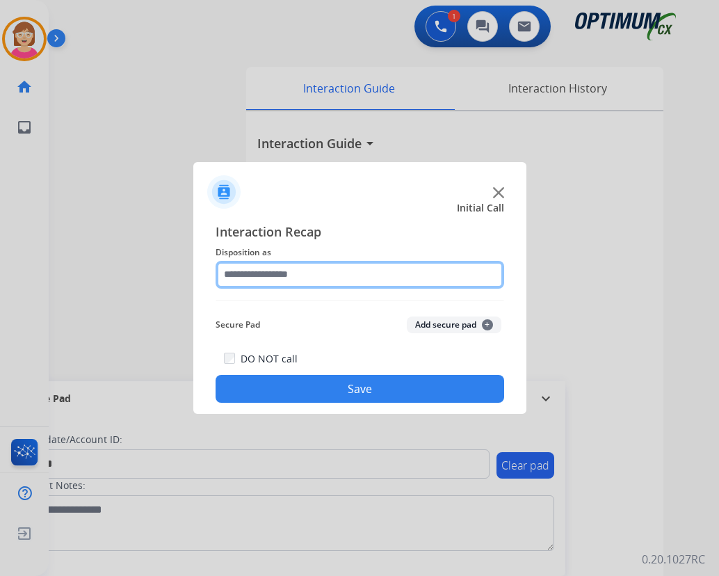
click at [261, 273] on input "text" at bounding box center [360, 275] width 289 height 28
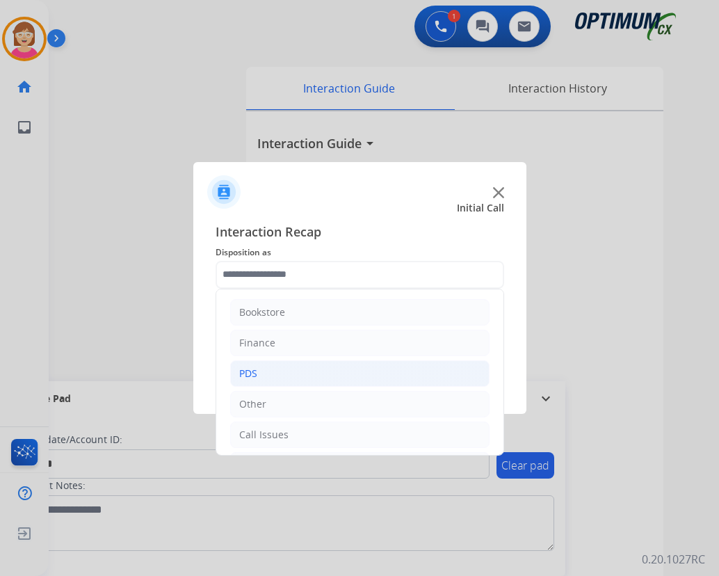
click at [253, 373] on div "PDS" at bounding box center [248, 373] width 18 height 14
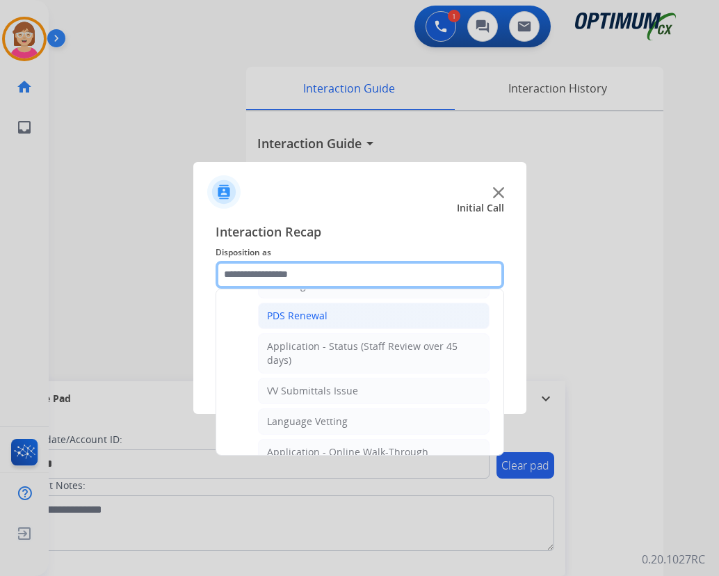
scroll to position [348, 0]
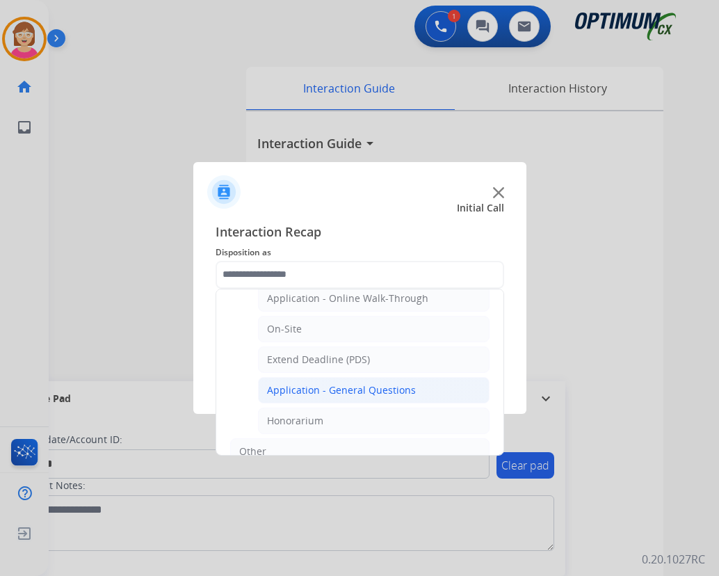
click at [316, 390] on div "Application - General Questions" at bounding box center [341, 390] width 149 height 14
type input "**********"
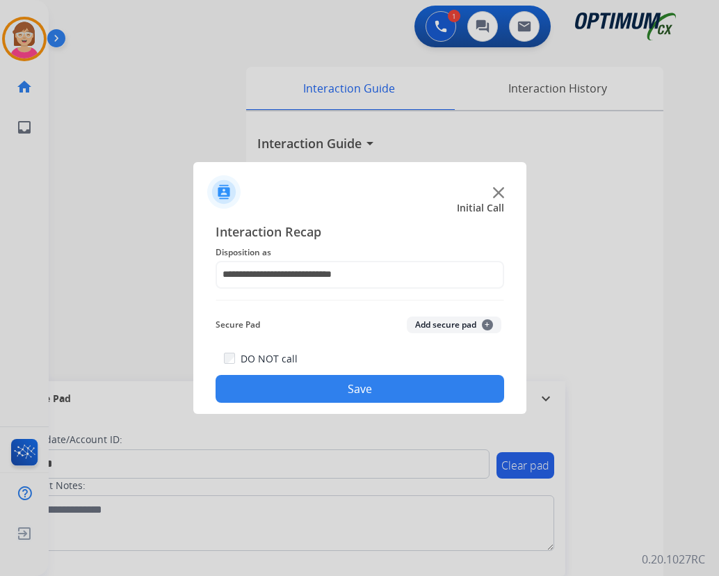
click at [487, 323] on span "+" at bounding box center [487, 324] width 11 height 11
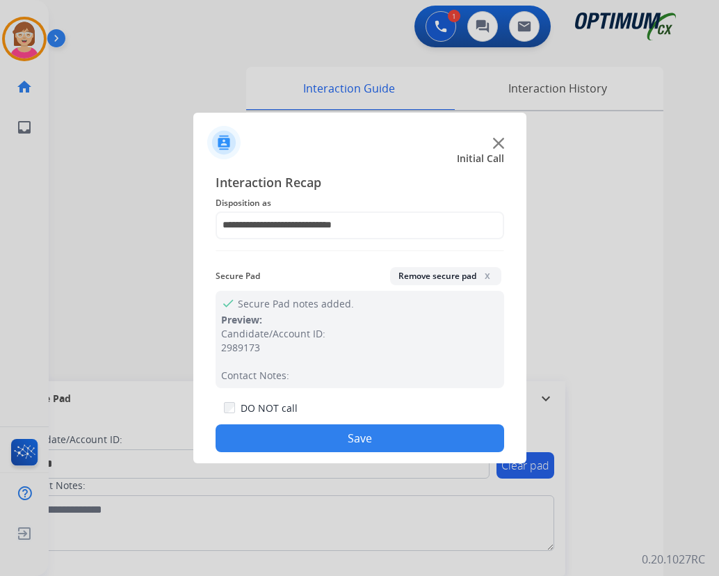
drag, startPoint x: 365, startPoint y: 439, endPoint x: 480, endPoint y: 392, distance: 124.7
click at [370, 436] on button "Save" at bounding box center [360, 438] width 289 height 28
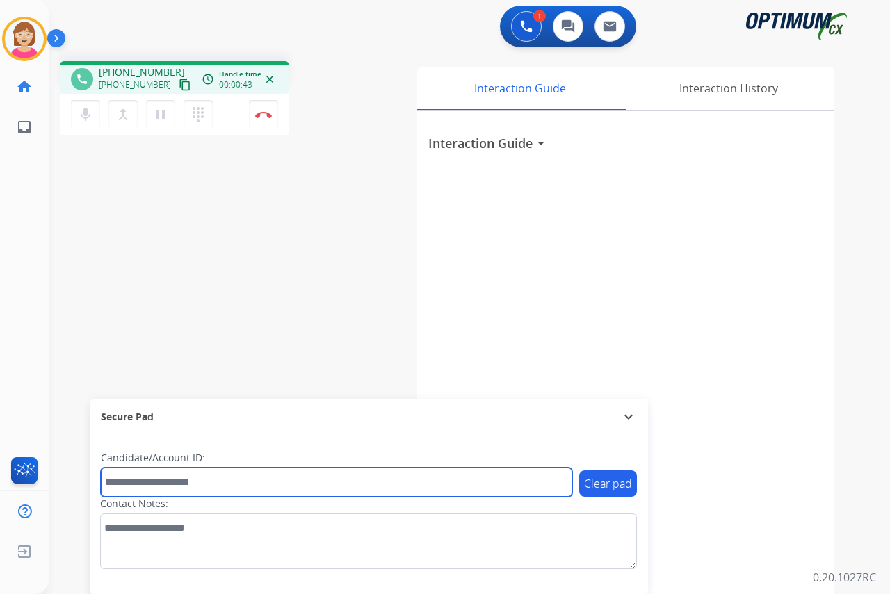
drag, startPoint x: 118, startPoint y: 477, endPoint x: 109, endPoint y: 471, distance: 11.0
click at [116, 477] on input "text" at bounding box center [336, 482] width 471 height 29
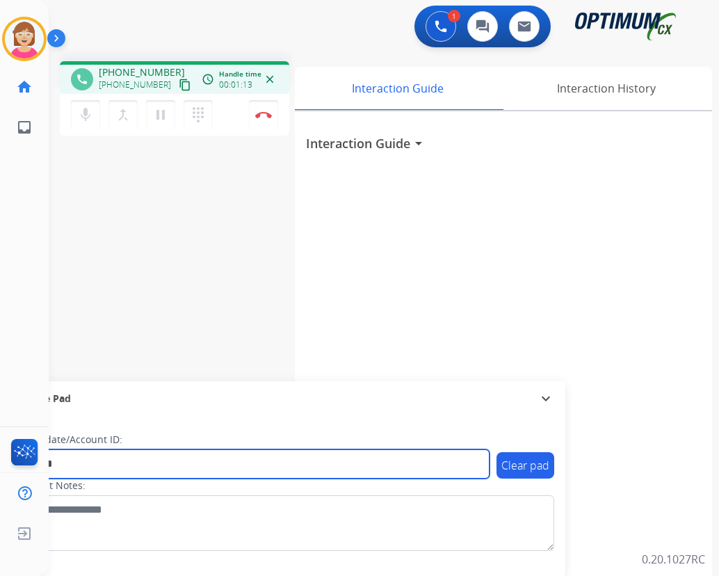
type input "*******"
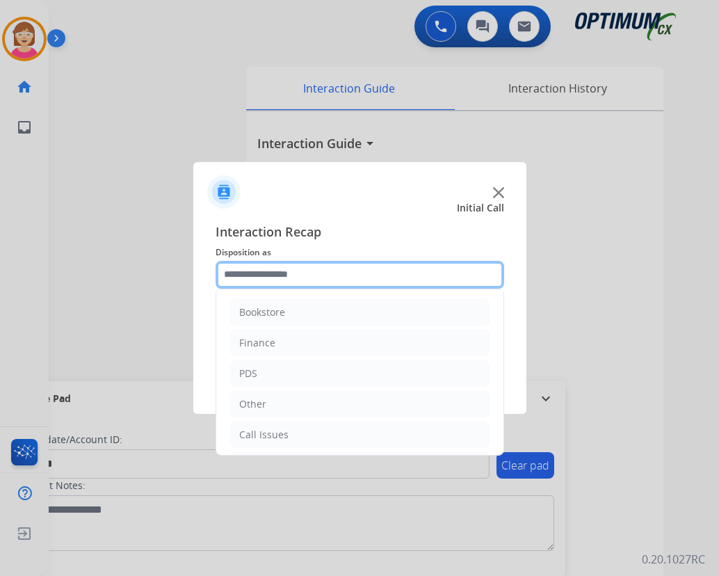
click at [248, 271] on input "text" at bounding box center [360, 275] width 289 height 28
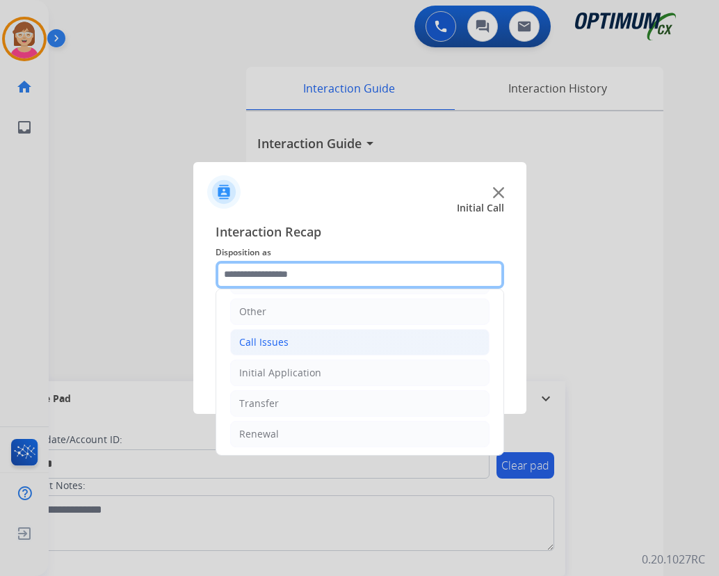
scroll to position [95, 0]
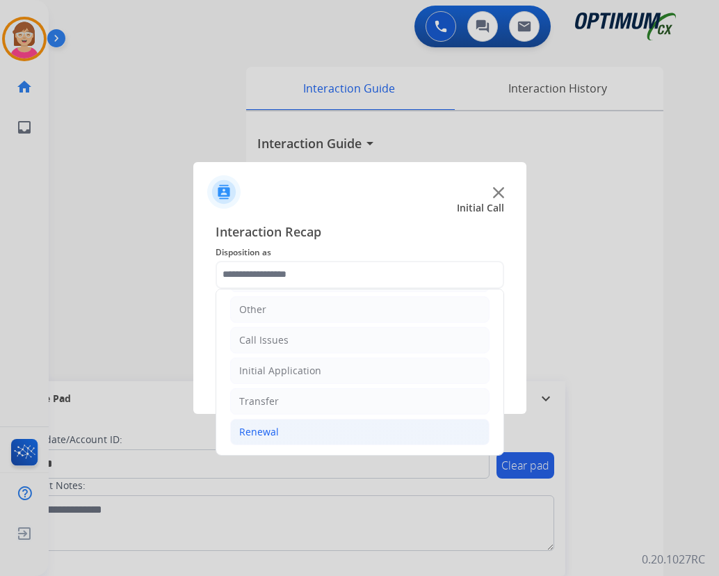
click at [253, 434] on div "Renewal" at bounding box center [259, 432] width 40 height 14
click at [257, 435] on div "Renewal" at bounding box center [259, 432] width 40 height 14
drag, startPoint x: 264, startPoint y: 431, endPoint x: 268, endPoint y: 425, distance: 7.5
click at [267, 426] on div "Renewal" at bounding box center [259, 432] width 40 height 14
click at [266, 436] on div "Renewal" at bounding box center [259, 432] width 40 height 14
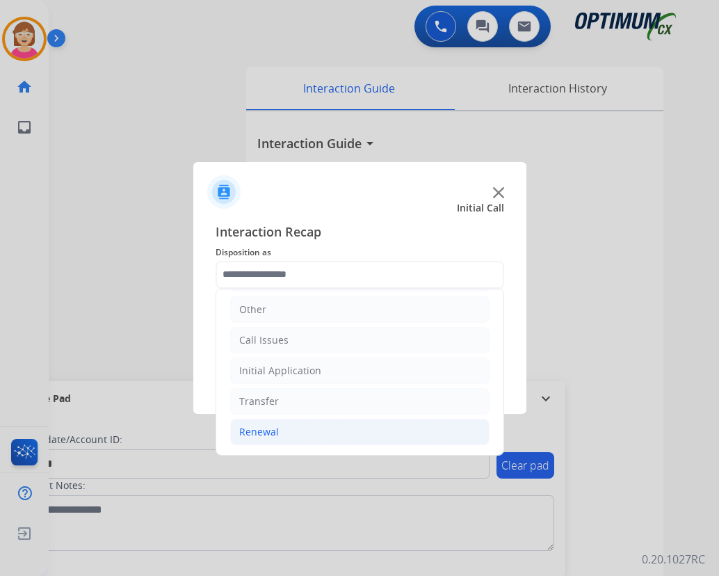
click at [250, 434] on div "Renewal" at bounding box center [259, 432] width 40 height 14
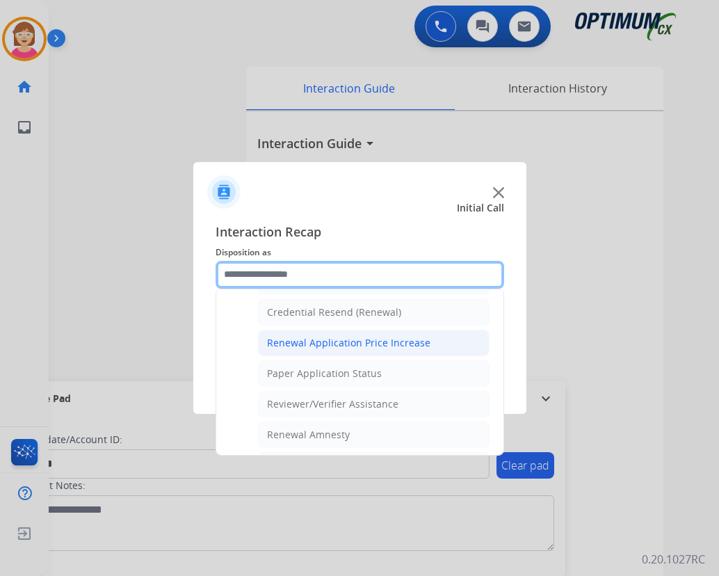
scroll to position [303, 0]
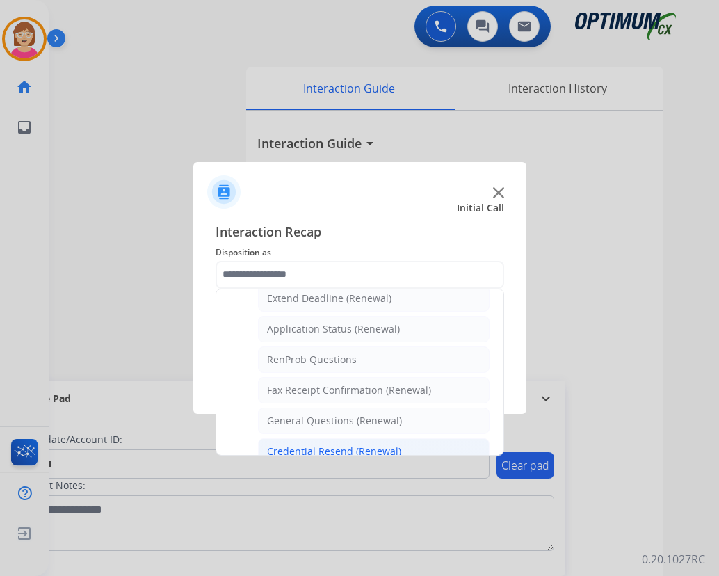
click at [308, 448] on div "Credential Resend (Renewal)" at bounding box center [334, 451] width 134 height 14
type input "**********"
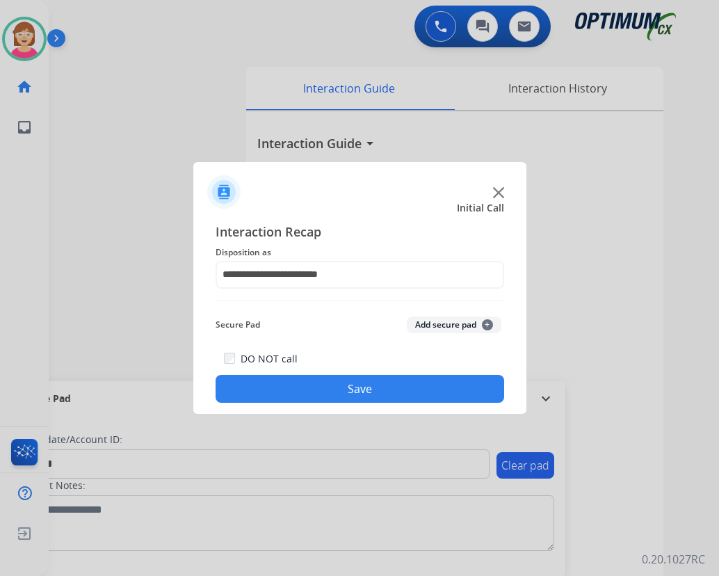
click at [487, 323] on span "+" at bounding box center [487, 324] width 11 height 11
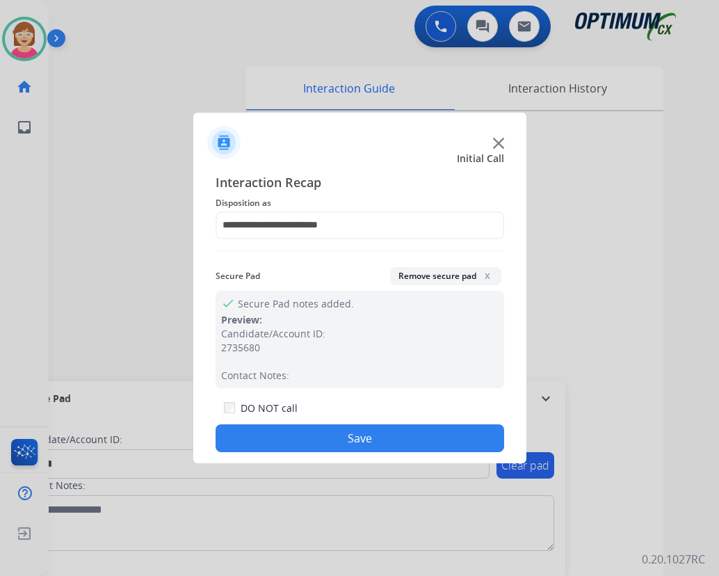
click at [336, 440] on button "Save" at bounding box center [360, 438] width 289 height 28
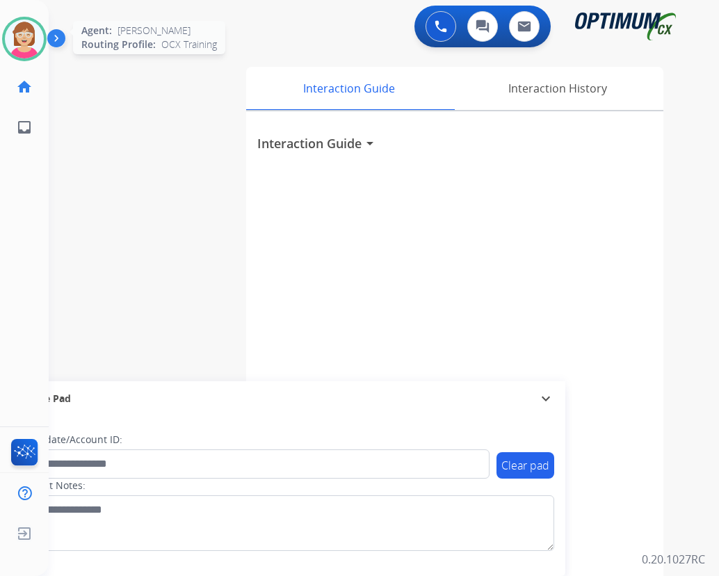
click at [29, 38] on img at bounding box center [24, 38] width 39 height 39
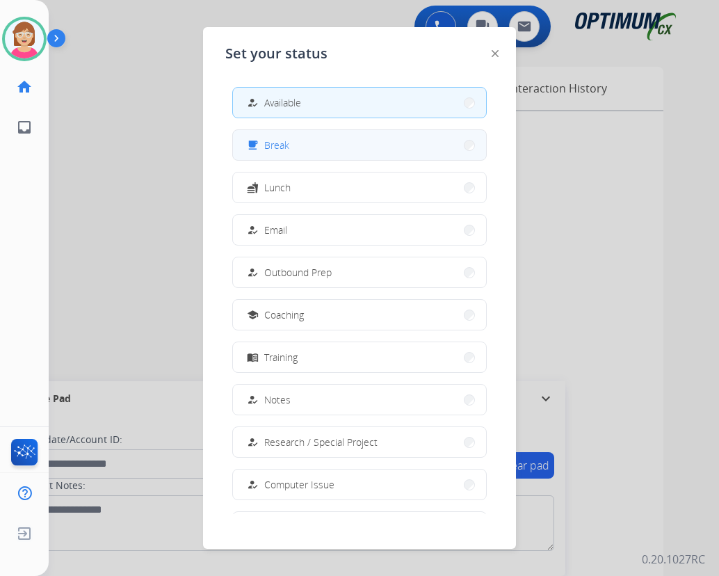
click at [287, 146] on span "Break" at bounding box center [276, 145] width 25 height 15
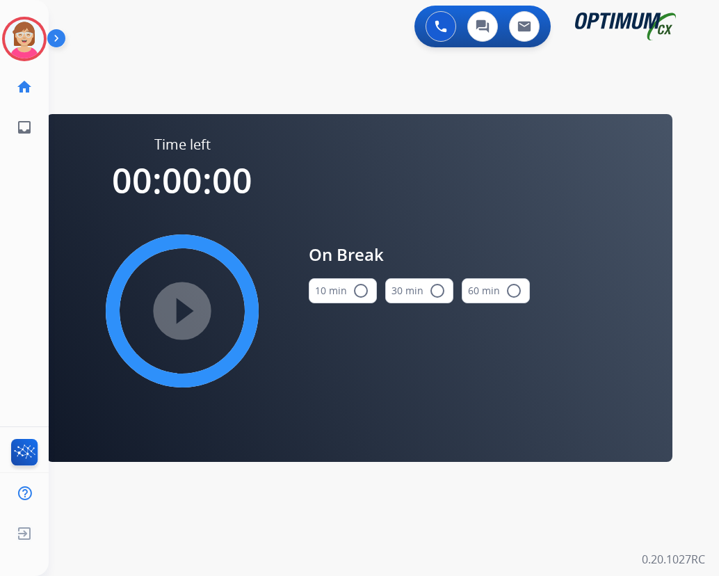
click at [365, 289] on mat-icon "radio_button_unchecked" at bounding box center [361, 290] width 17 height 17
click at [181, 311] on mat-icon "play_circle_filled" at bounding box center [182, 310] width 17 height 17
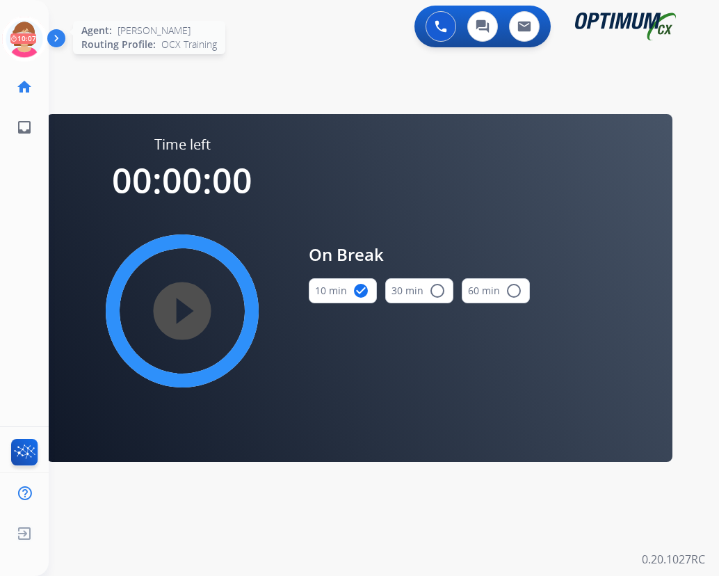
click at [22, 28] on icon at bounding box center [24, 39] width 45 height 45
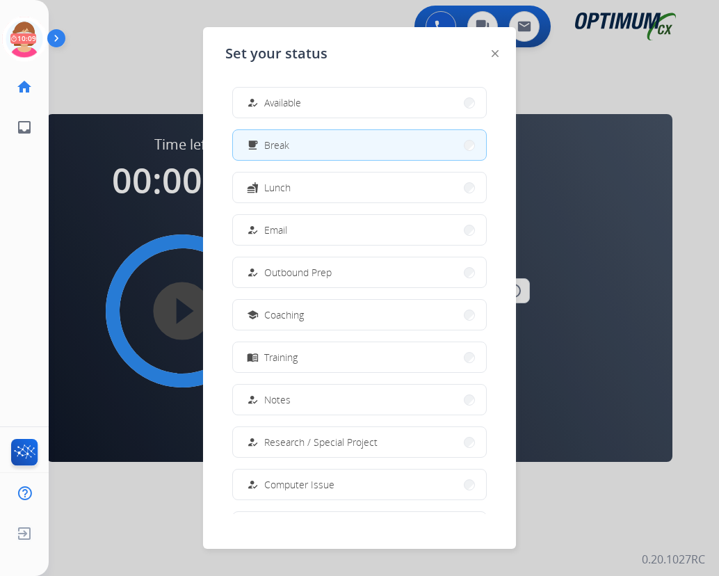
click at [284, 102] on span "Available" at bounding box center [282, 102] width 37 height 15
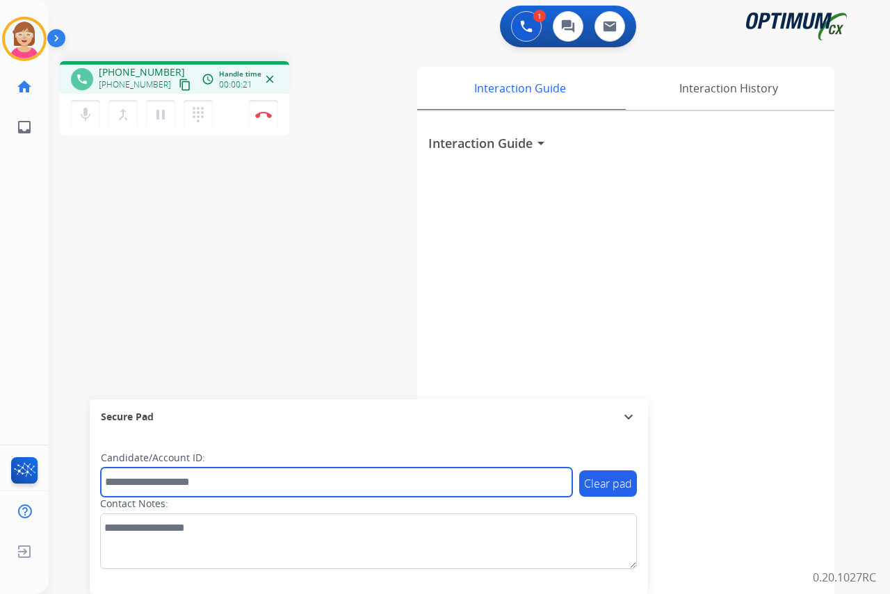
click at [128, 483] on input "text" at bounding box center [336, 482] width 471 height 29
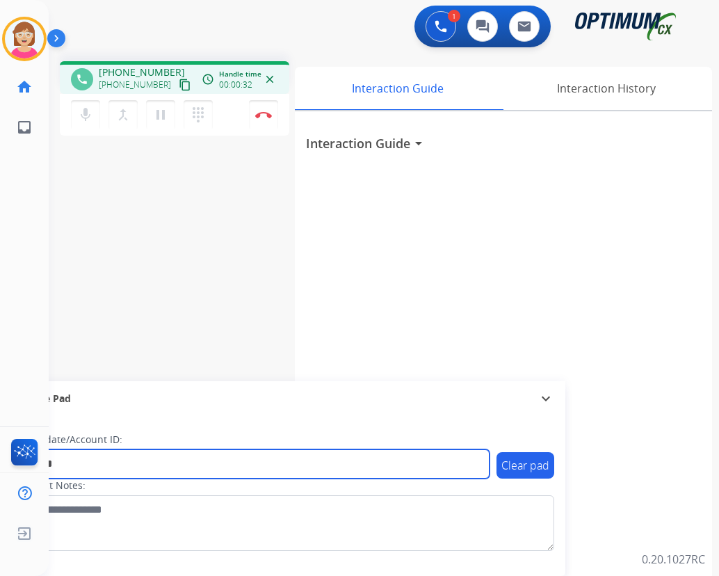
type input "*******"
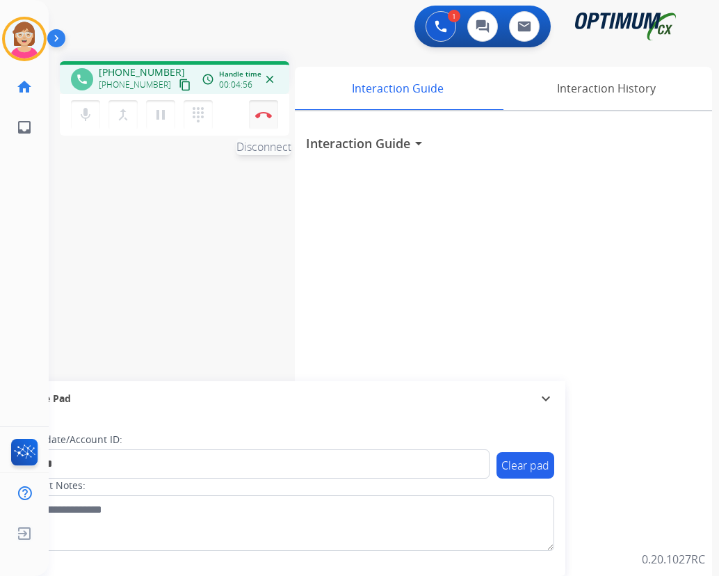
click at [264, 112] on img at bounding box center [263, 114] width 17 height 7
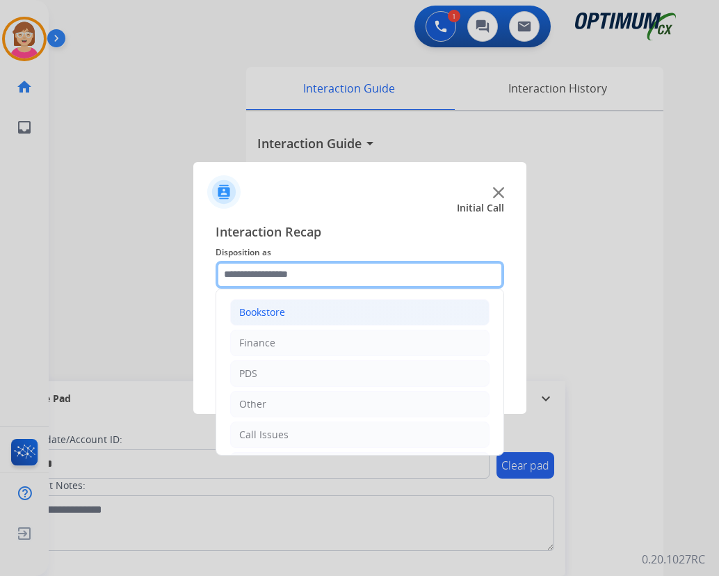
drag, startPoint x: 259, startPoint y: 269, endPoint x: 282, endPoint y: 311, distance: 47.6
click at [259, 270] on input "text" at bounding box center [360, 275] width 289 height 28
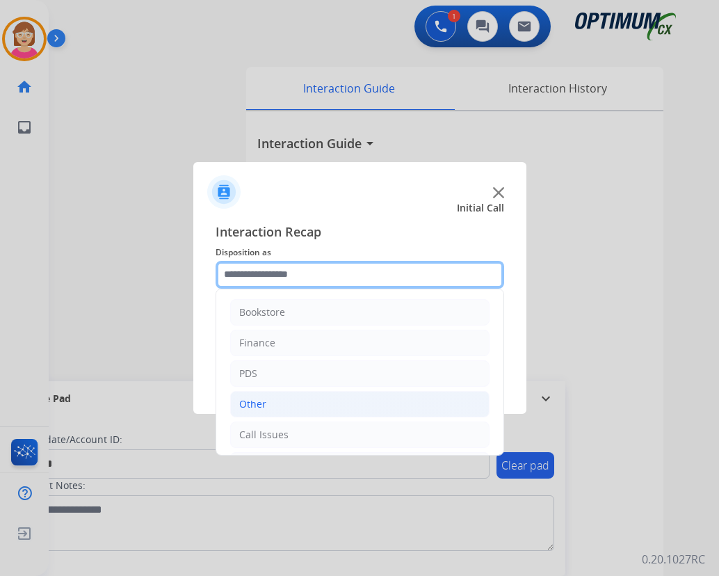
scroll to position [95, 0]
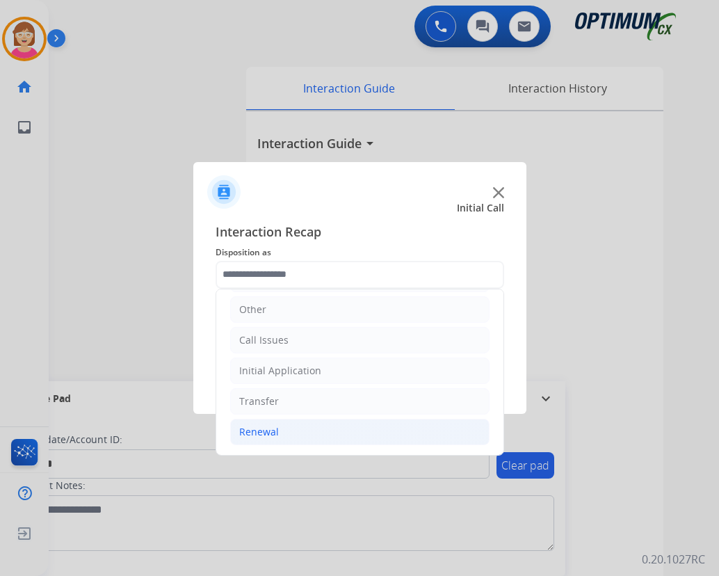
click at [266, 435] on div "Renewal" at bounding box center [259, 432] width 40 height 14
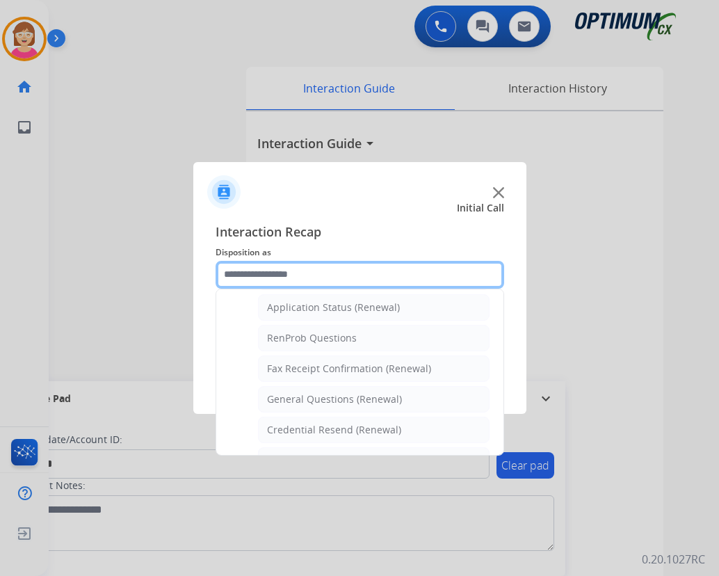
scroll to position [373, 0]
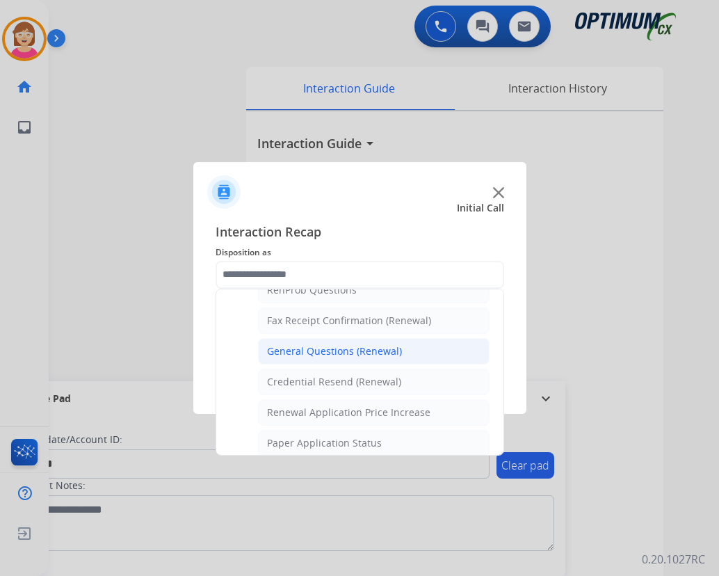
click at [328, 350] on div "General Questions (Renewal)" at bounding box center [334, 351] width 135 height 14
type input "**********"
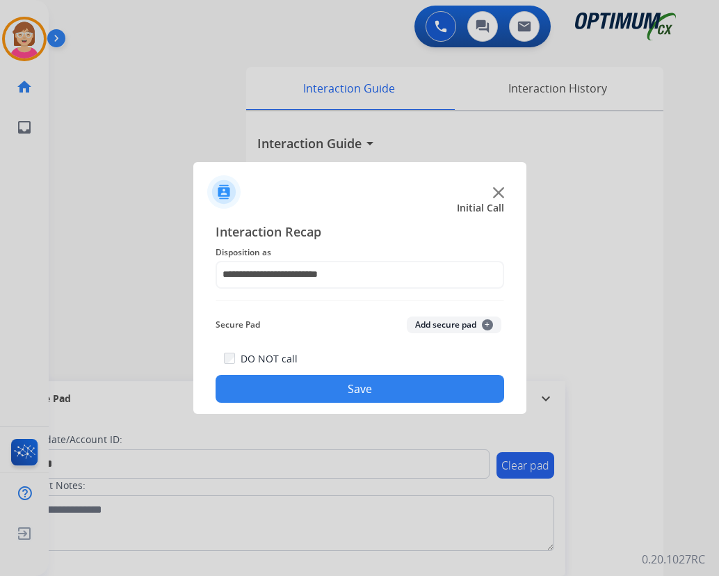
click at [487, 321] on span "+" at bounding box center [487, 324] width 11 height 11
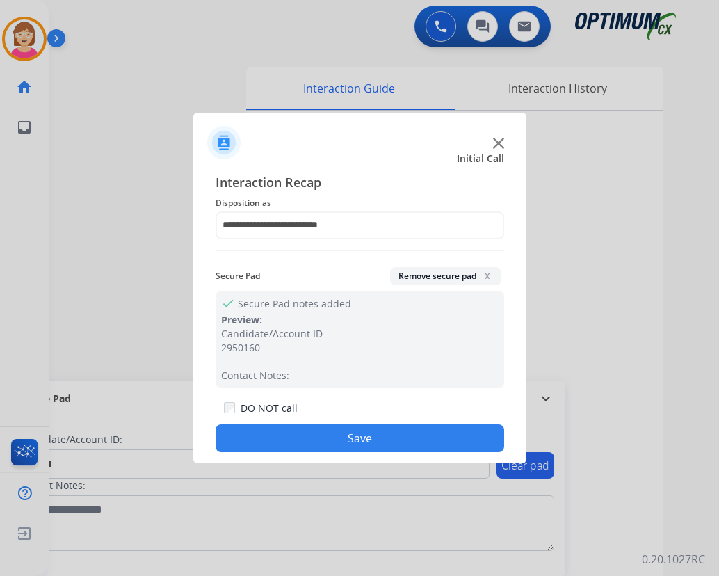
click at [257, 442] on button "Save" at bounding box center [360, 438] width 289 height 28
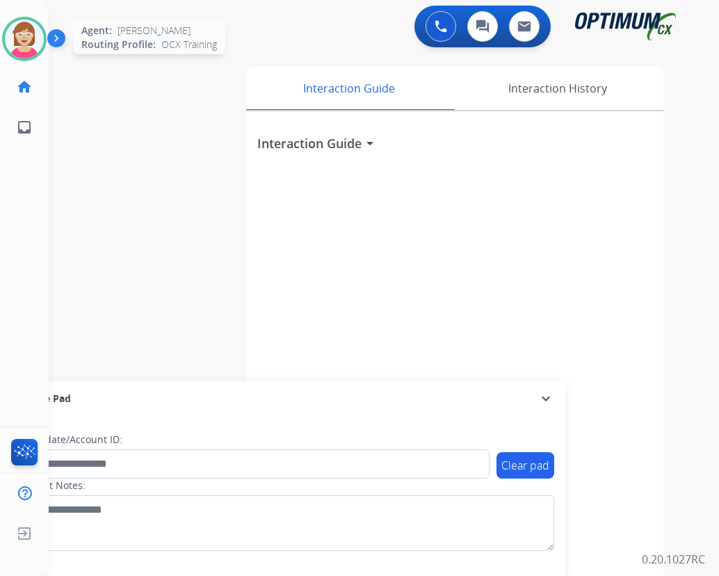
click at [14, 37] on img at bounding box center [24, 38] width 39 height 39
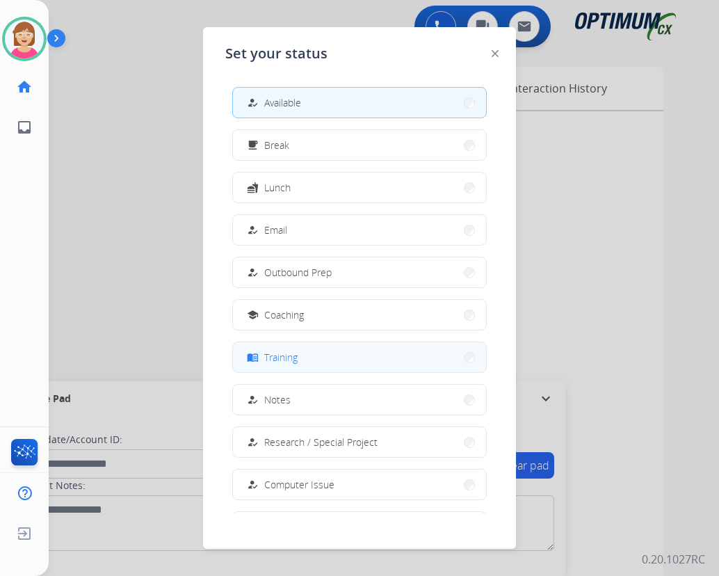
click at [298, 358] on span "Training" at bounding box center [280, 357] width 33 height 15
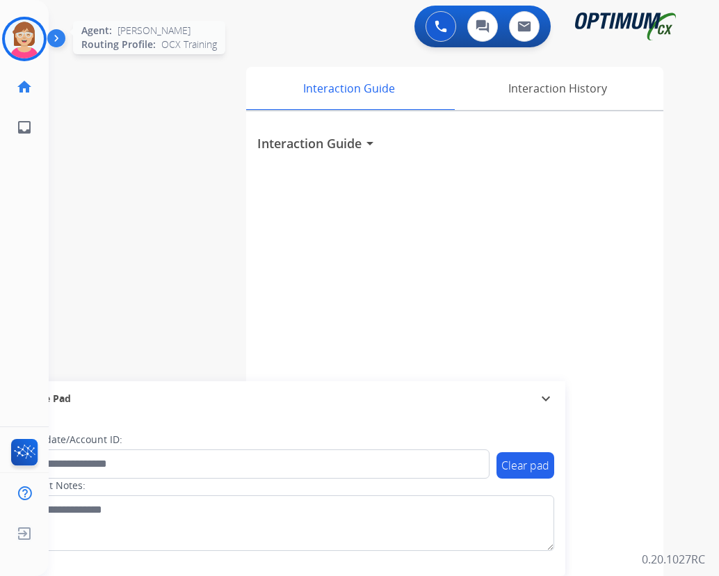
click at [19, 37] on img at bounding box center [24, 38] width 39 height 39
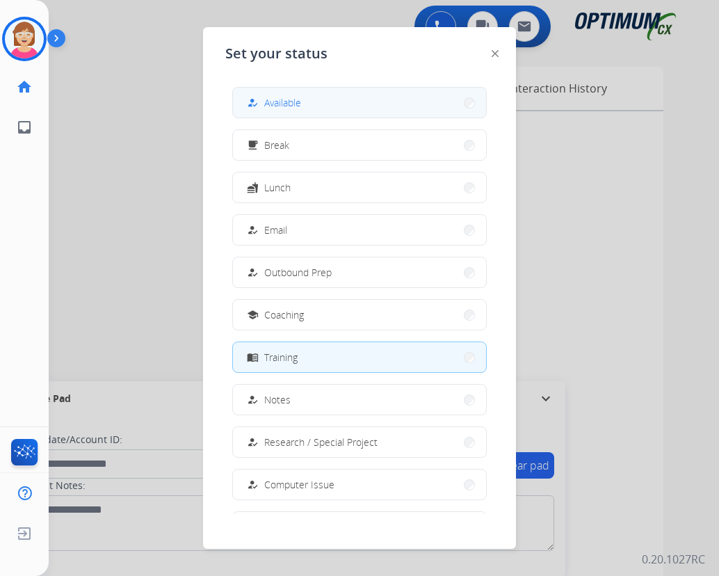
click at [289, 99] on span "Available" at bounding box center [282, 102] width 37 height 15
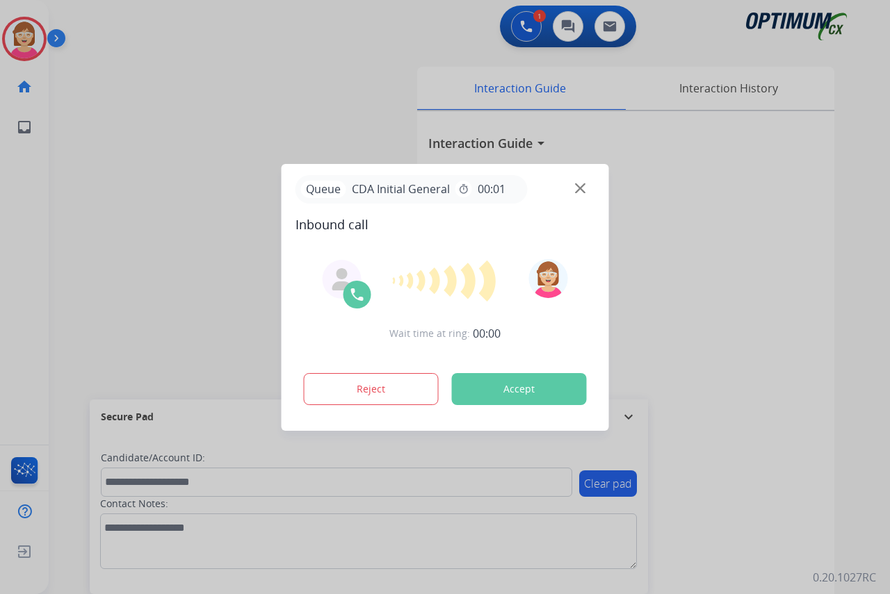
click at [13, 264] on div at bounding box center [445, 297] width 890 height 594
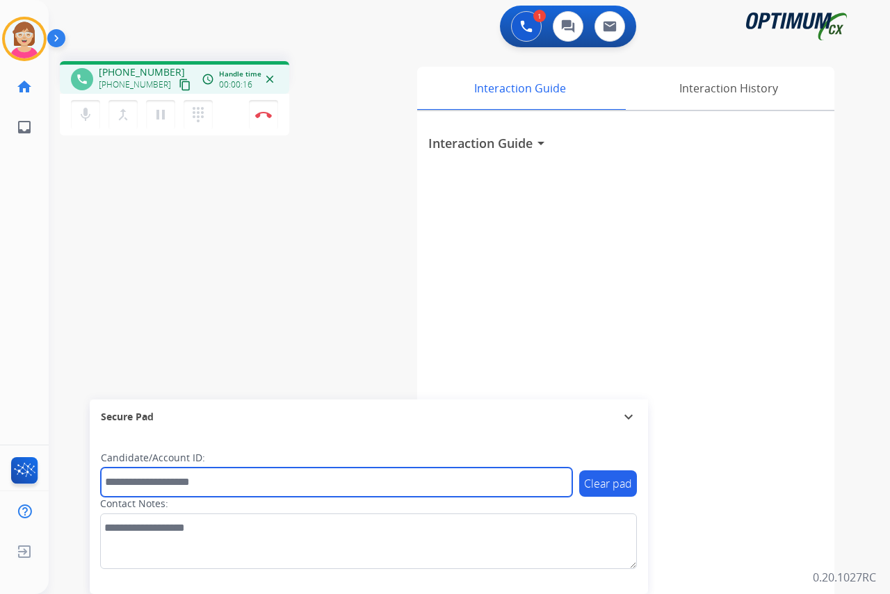
click at [129, 487] on input "text" at bounding box center [336, 482] width 471 height 29
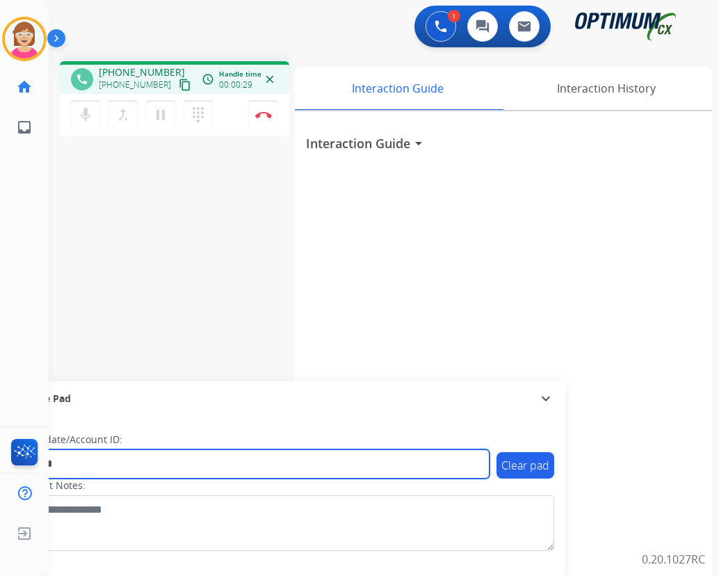
type input "*******"
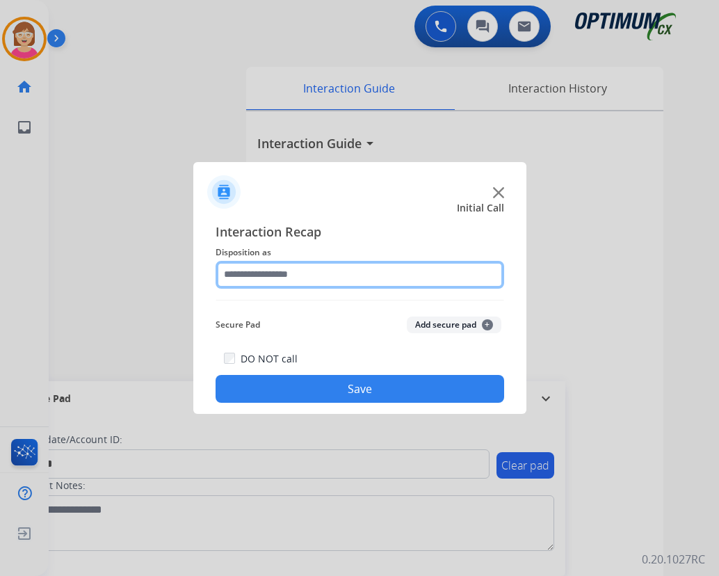
click at [248, 268] on input "text" at bounding box center [360, 275] width 289 height 28
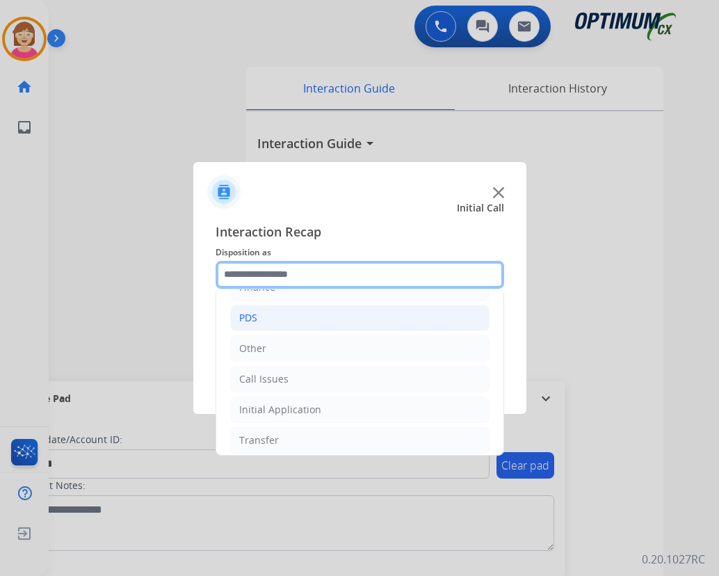
scroll to position [95, 0]
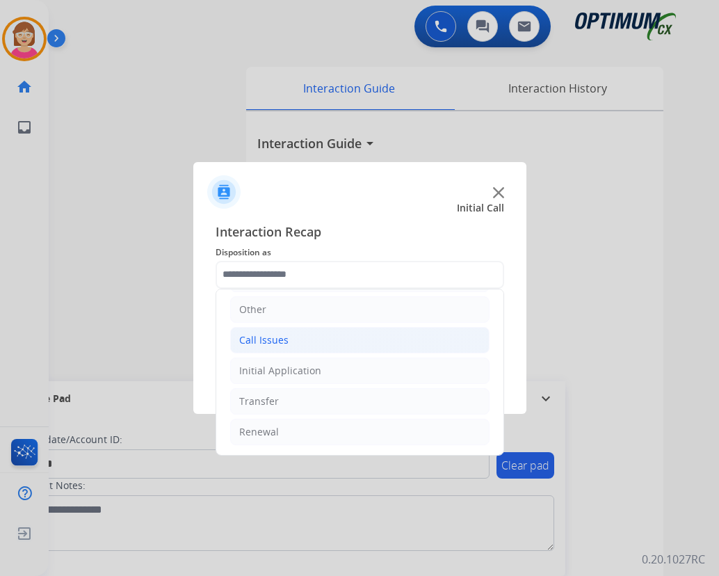
click at [264, 334] on div "Call Issues" at bounding box center [263, 340] width 49 height 14
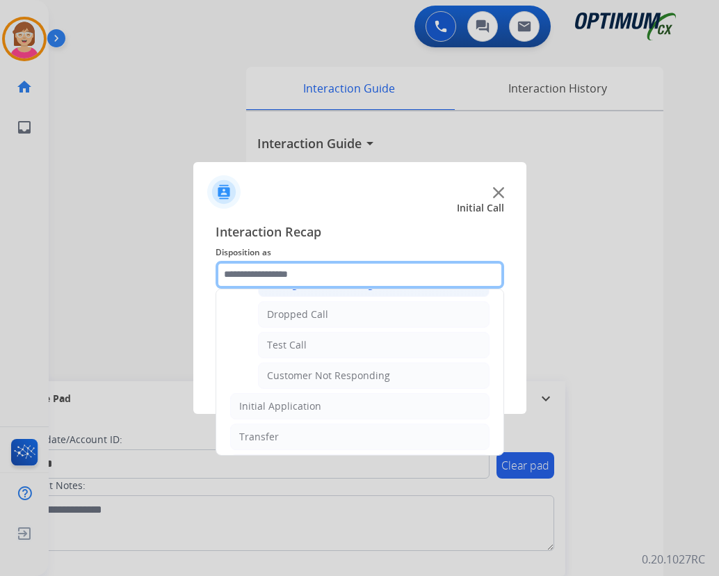
scroll to position [178, 0]
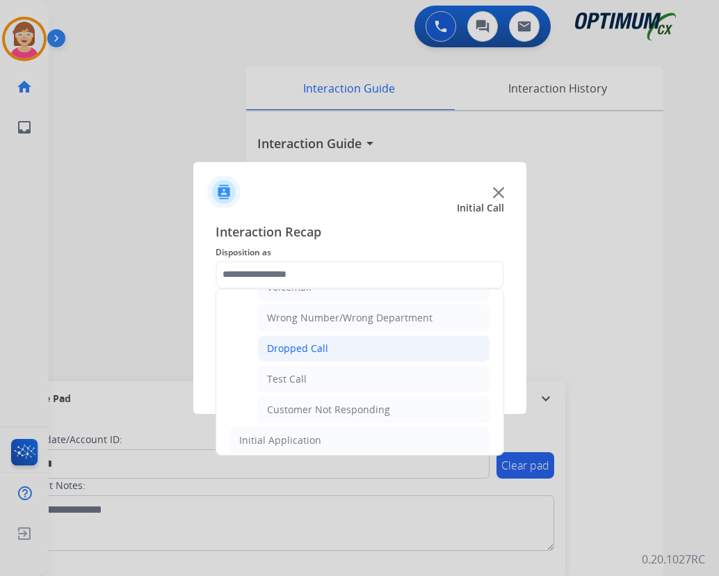
click at [308, 348] on div "Dropped Call" at bounding box center [297, 348] width 61 height 14
type input "**********"
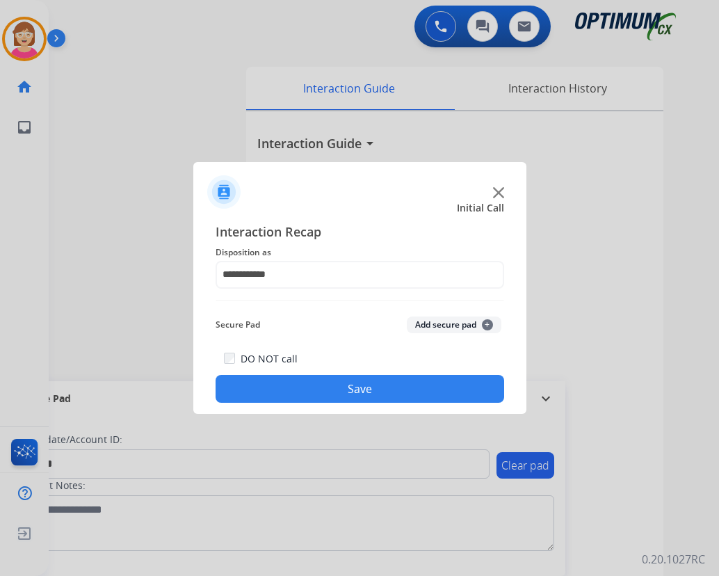
click at [487, 323] on span "+" at bounding box center [487, 324] width 11 height 11
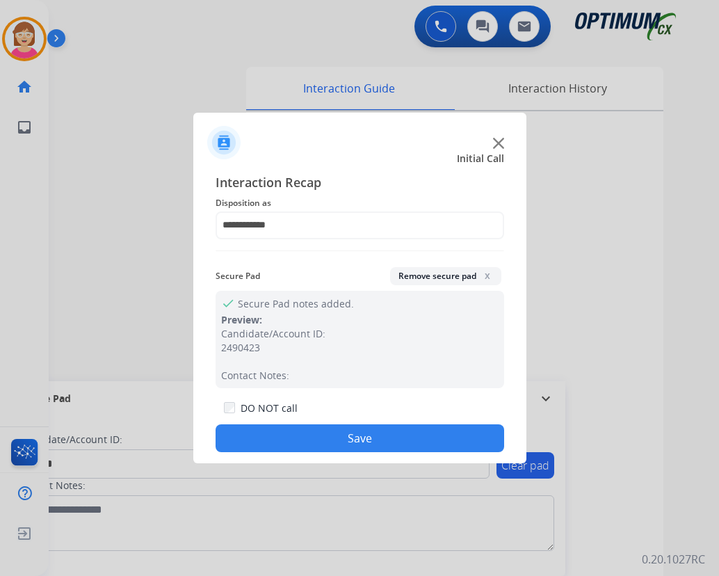
click at [298, 439] on button "Save" at bounding box center [360, 438] width 289 height 28
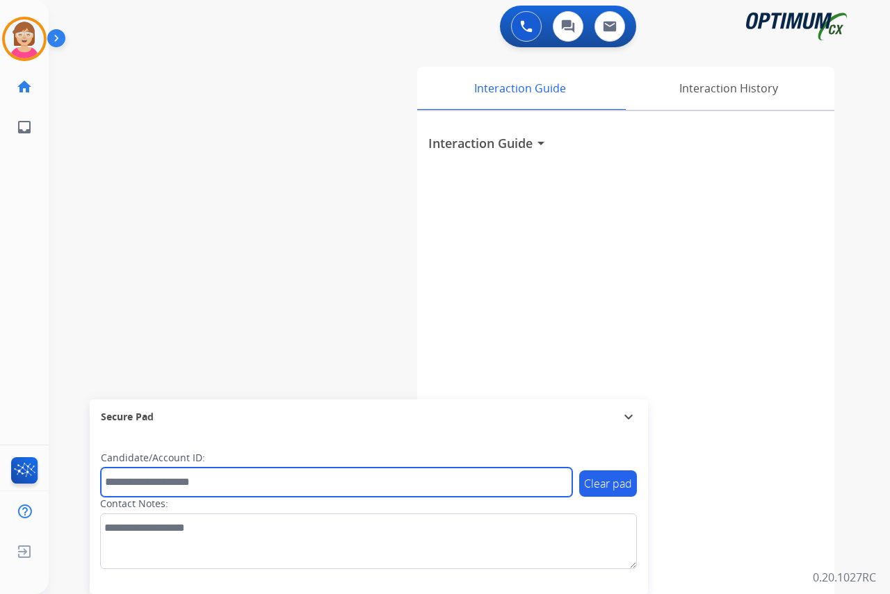
click at [136, 478] on input "text" at bounding box center [336, 482] width 471 height 29
type input "*******"
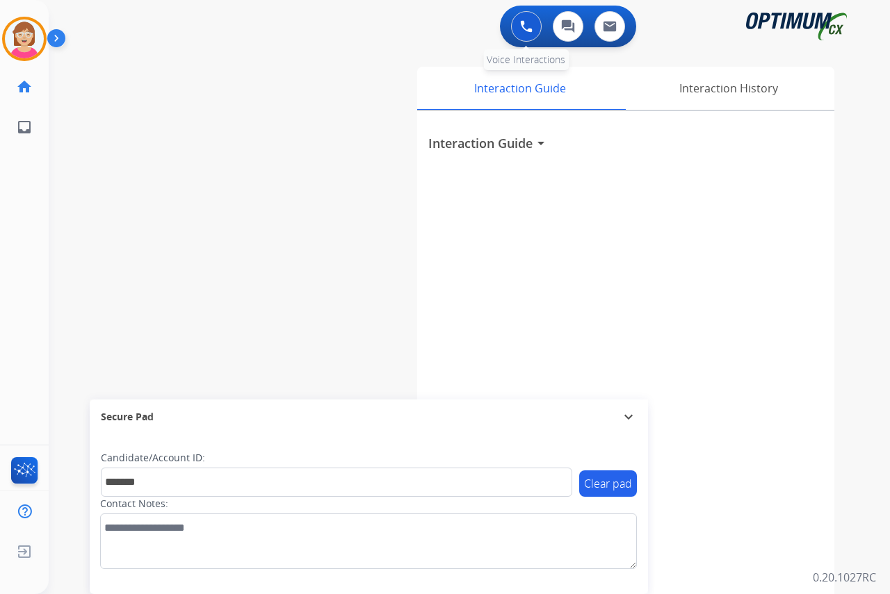
click at [526, 29] on img at bounding box center [526, 26] width 13 height 13
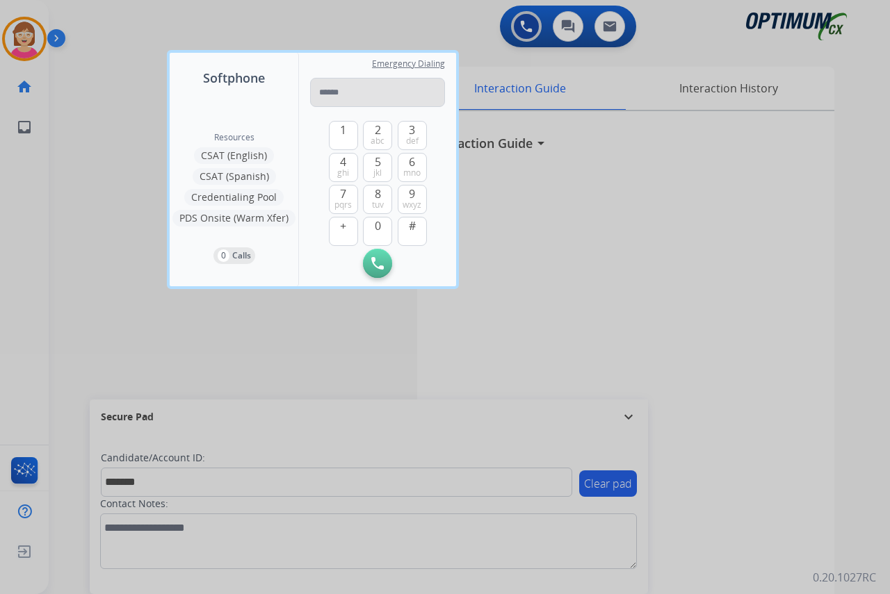
click at [344, 94] on input "tel" at bounding box center [377, 92] width 135 height 29
type input "**********"
click at [381, 262] on img at bounding box center [377, 263] width 13 height 13
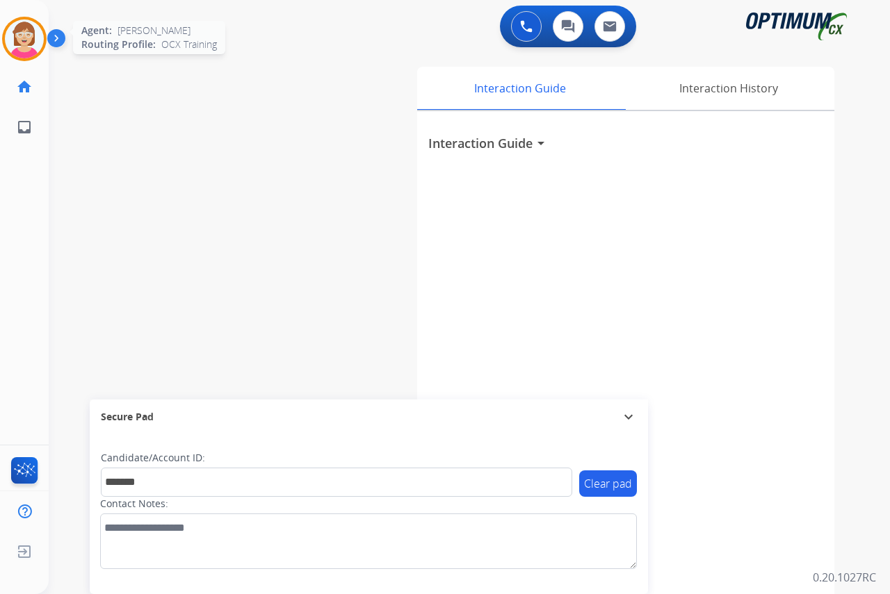
click at [8, 31] on img at bounding box center [24, 38] width 39 height 39
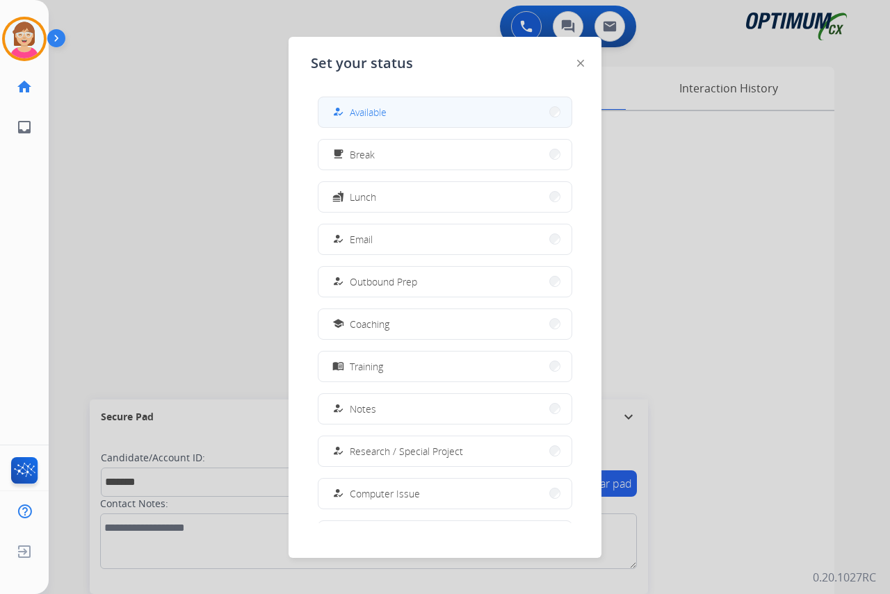
click at [366, 104] on div "how_to_reg Available" at bounding box center [358, 112] width 57 height 17
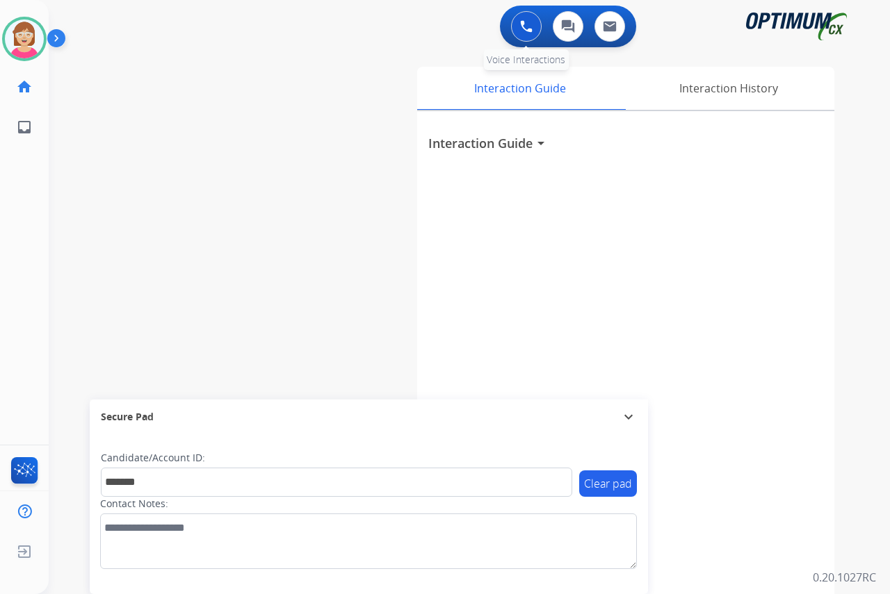
drag, startPoint x: 536, startPoint y: 17, endPoint x: 524, endPoint y: 36, distance: 22.6
click at [536, 19] on button at bounding box center [526, 26] width 31 height 31
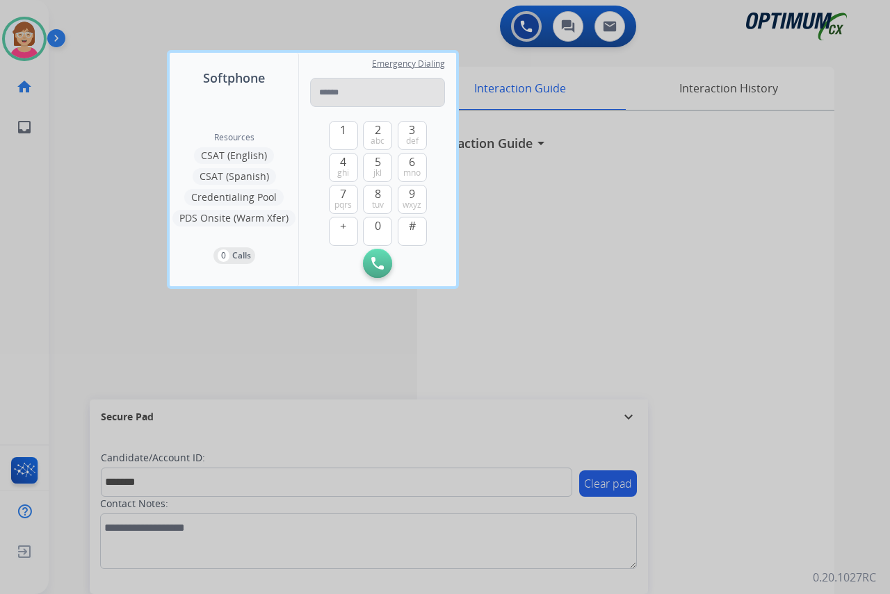
drag, startPoint x: 341, startPoint y: 98, endPoint x: 268, endPoint y: 105, distance: 72.6
click at [340, 97] on input "tel" at bounding box center [377, 92] width 135 height 29
type input "**********"
click at [373, 259] on img at bounding box center [377, 263] width 13 height 13
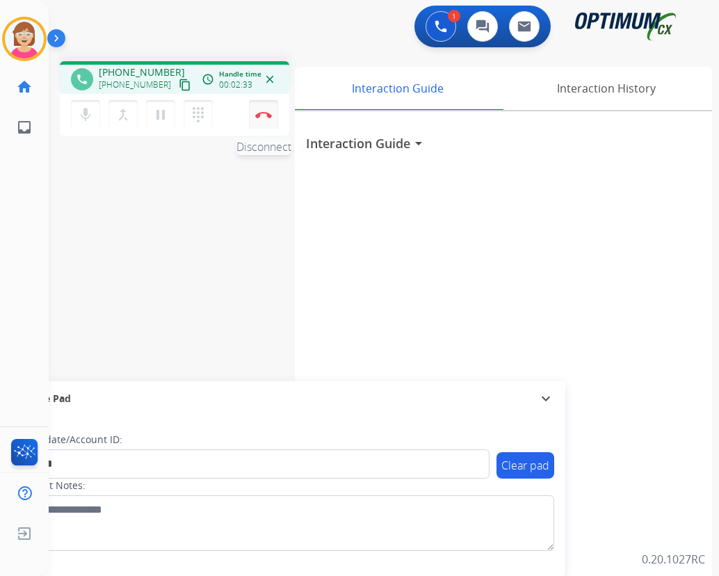
click at [263, 111] on img at bounding box center [263, 114] width 17 height 7
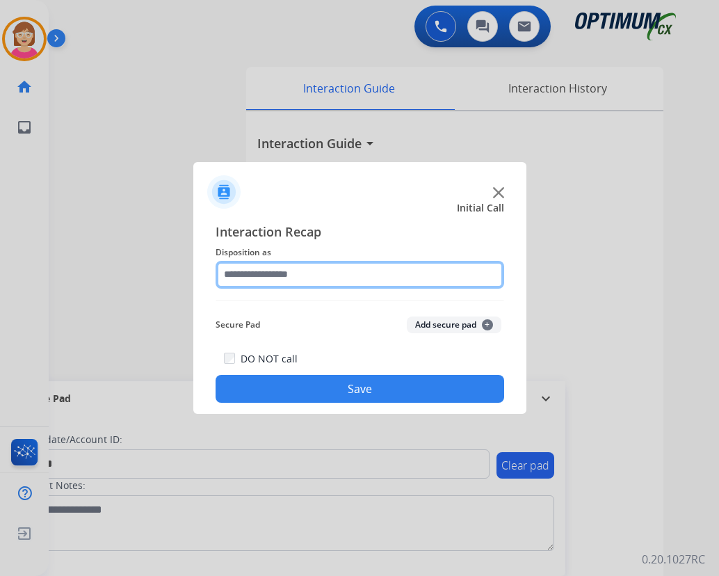
click at [266, 276] on input "text" at bounding box center [360, 275] width 289 height 28
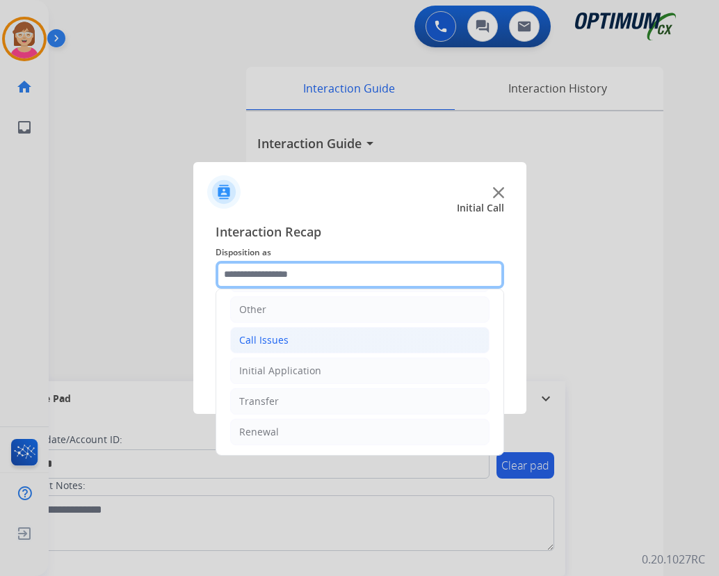
scroll to position [25, 0]
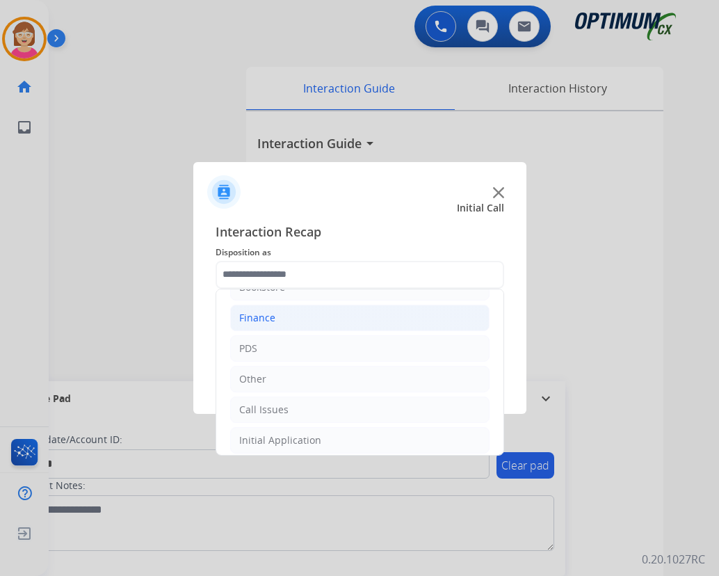
click at [265, 314] on div "Finance" at bounding box center [257, 318] width 36 height 14
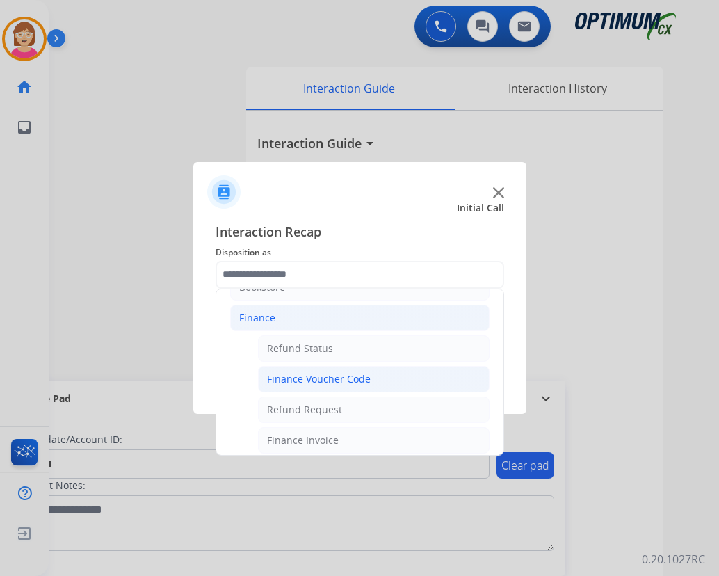
click at [321, 378] on div "Finance Voucher Code" at bounding box center [319, 379] width 104 height 14
type input "**********"
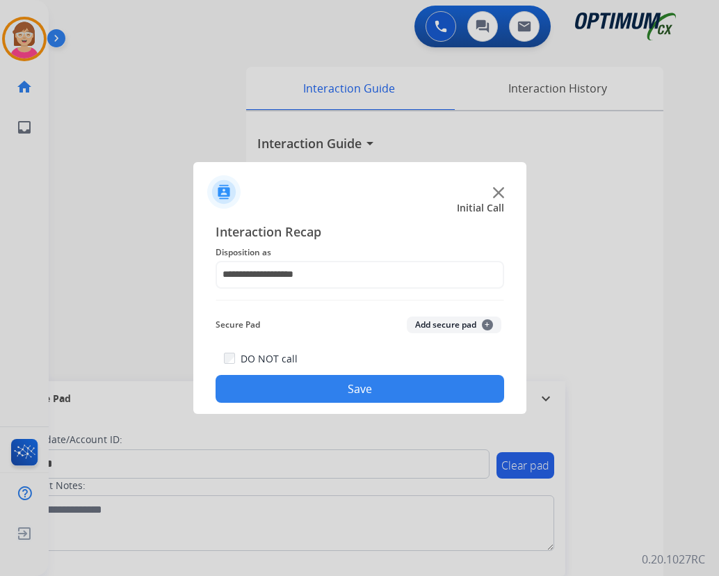
click at [487, 322] on span "+" at bounding box center [487, 324] width 11 height 11
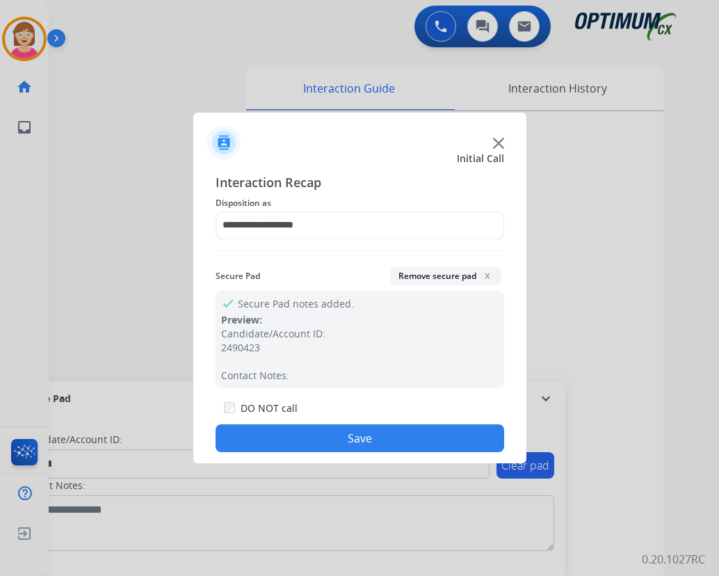
drag, startPoint x: 343, startPoint y: 435, endPoint x: 289, endPoint y: 402, distance: 63.7
click at [341, 435] on button "Save" at bounding box center [360, 438] width 289 height 28
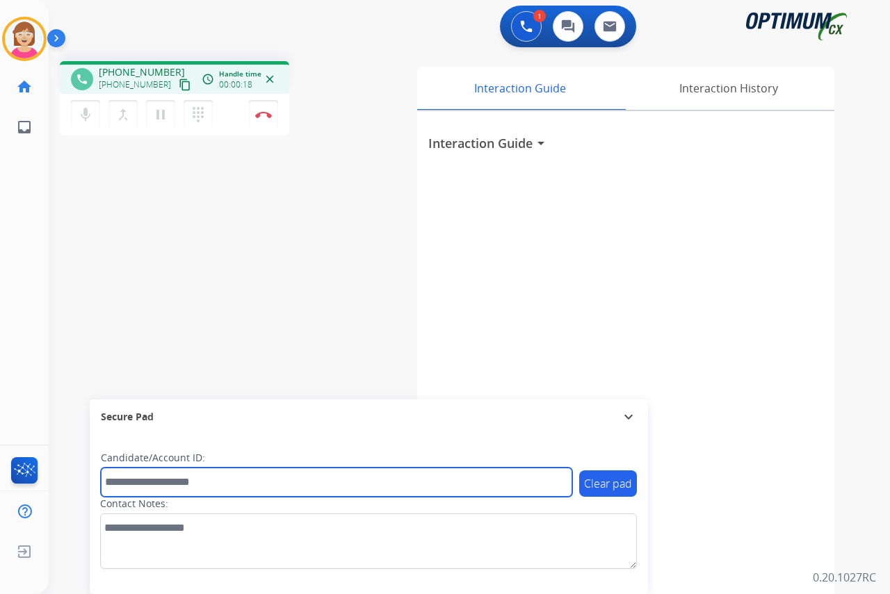
click at [132, 481] on input "text" at bounding box center [336, 482] width 471 height 29
type input "*******"
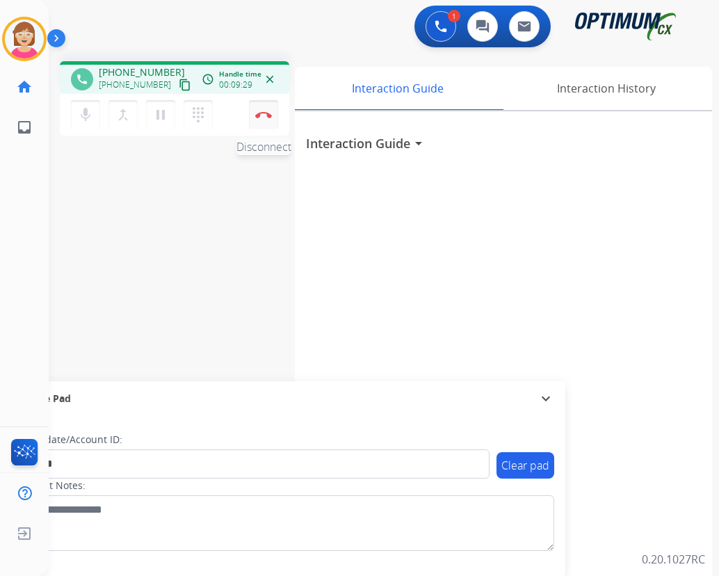
click at [264, 113] on img at bounding box center [263, 114] width 17 height 7
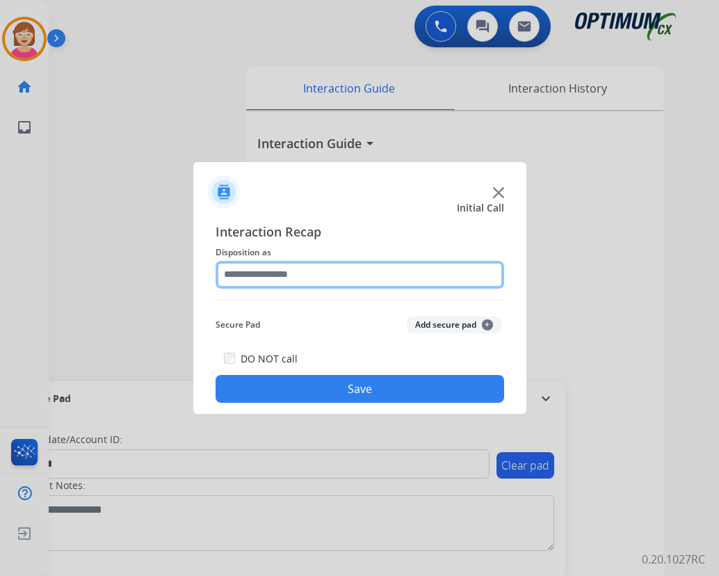
click at [259, 273] on input "text" at bounding box center [360, 275] width 289 height 28
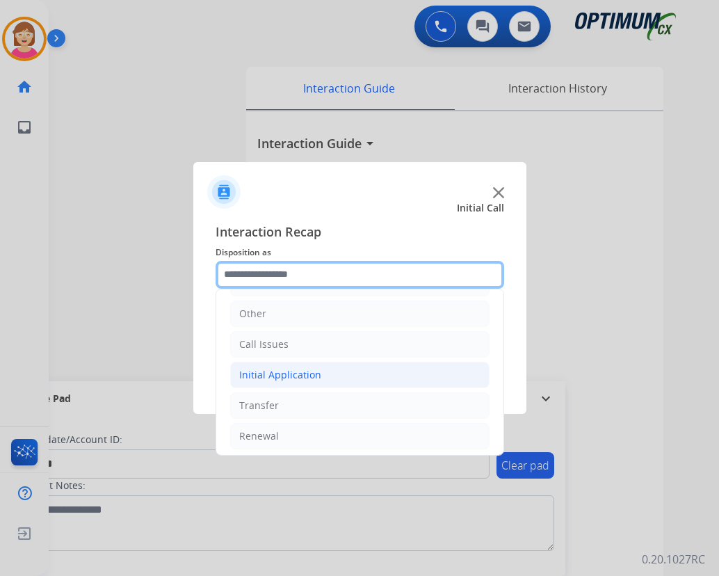
scroll to position [95, 0]
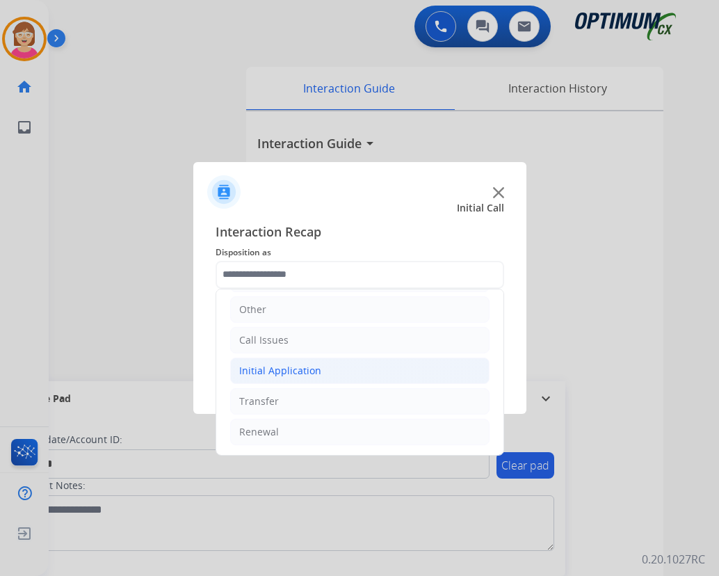
click at [284, 373] on div "Initial Application" at bounding box center [280, 371] width 82 height 14
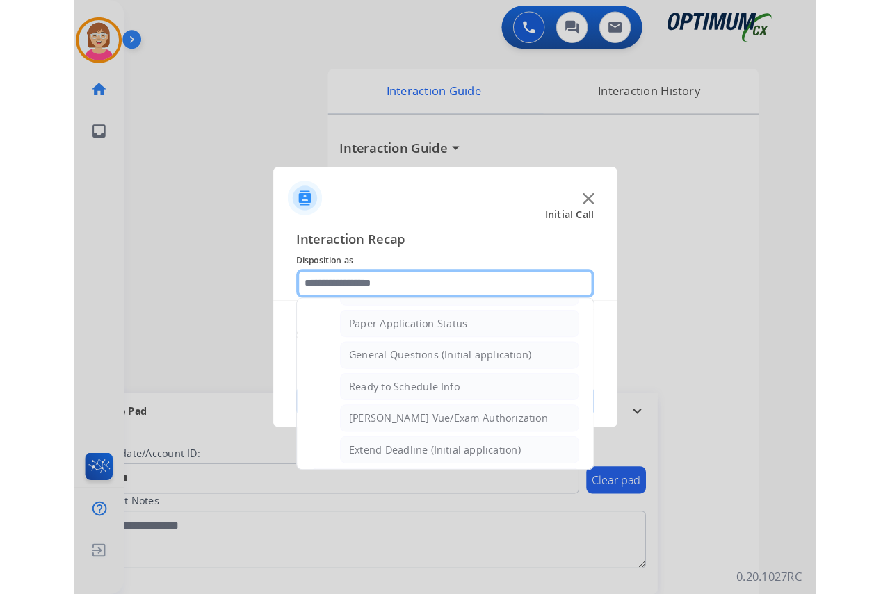
scroll to position [790, 0]
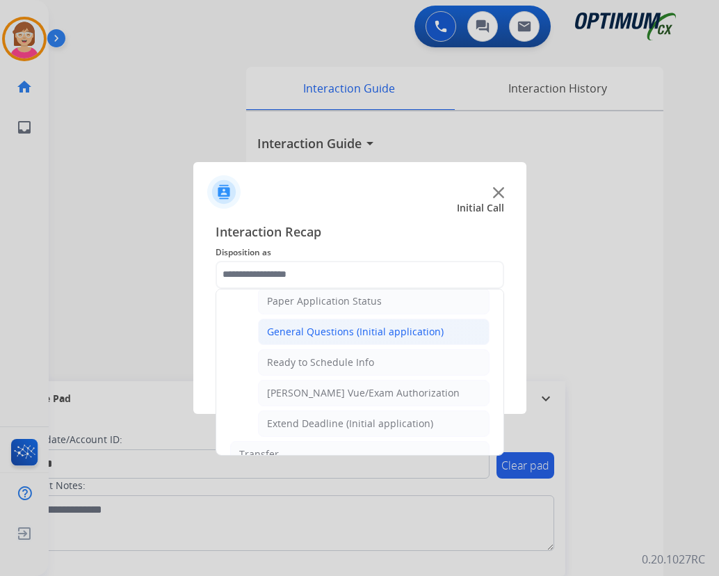
click at [328, 334] on div "General Questions (Initial application)" at bounding box center [355, 332] width 177 height 14
type input "**********"
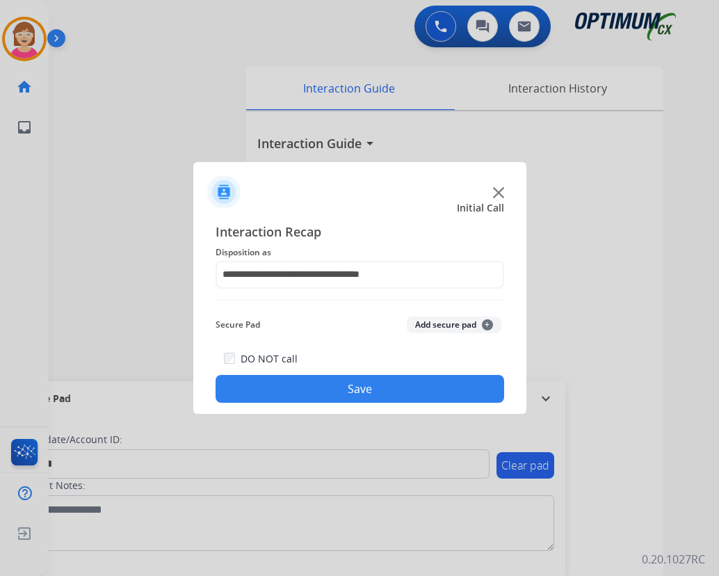
click at [494, 357] on div "DO NOT call Save" at bounding box center [360, 376] width 289 height 53
drag, startPoint x: 494, startPoint y: 357, endPoint x: 485, endPoint y: 325, distance: 33.2
click at [485, 325] on span "+" at bounding box center [487, 324] width 11 height 11
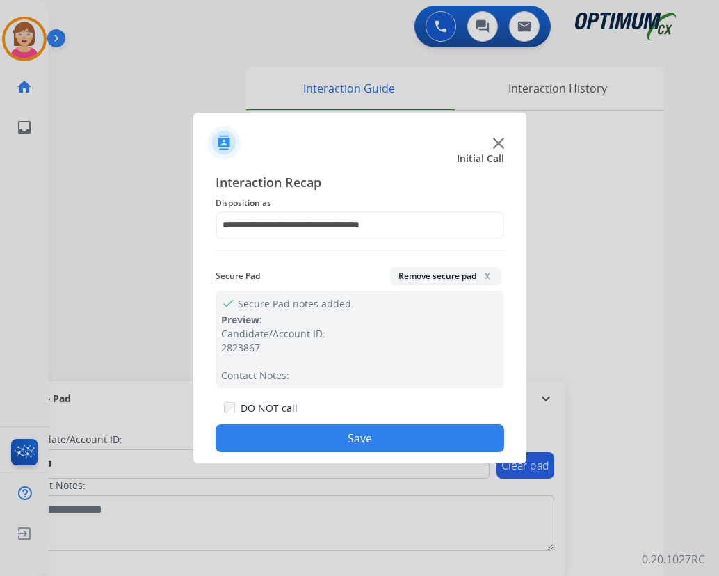
click at [270, 436] on button "Save" at bounding box center [360, 438] width 289 height 28
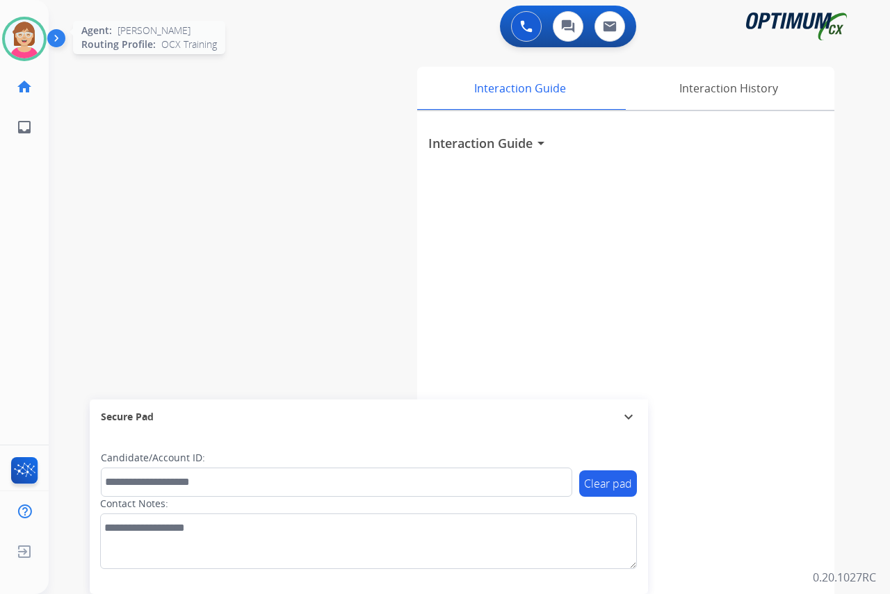
click at [26, 29] on img at bounding box center [24, 38] width 39 height 39
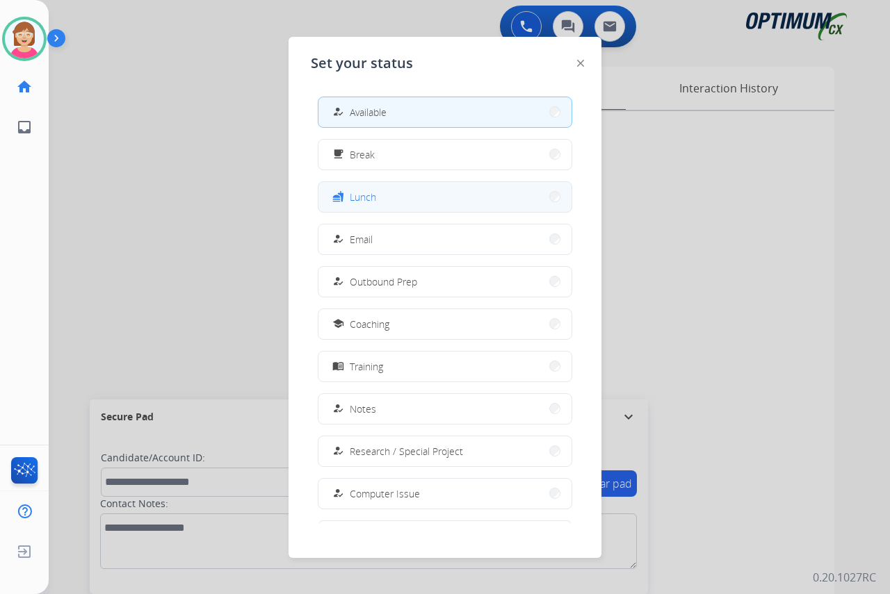
click at [387, 199] on button "fastfood Lunch" at bounding box center [444, 197] width 253 height 30
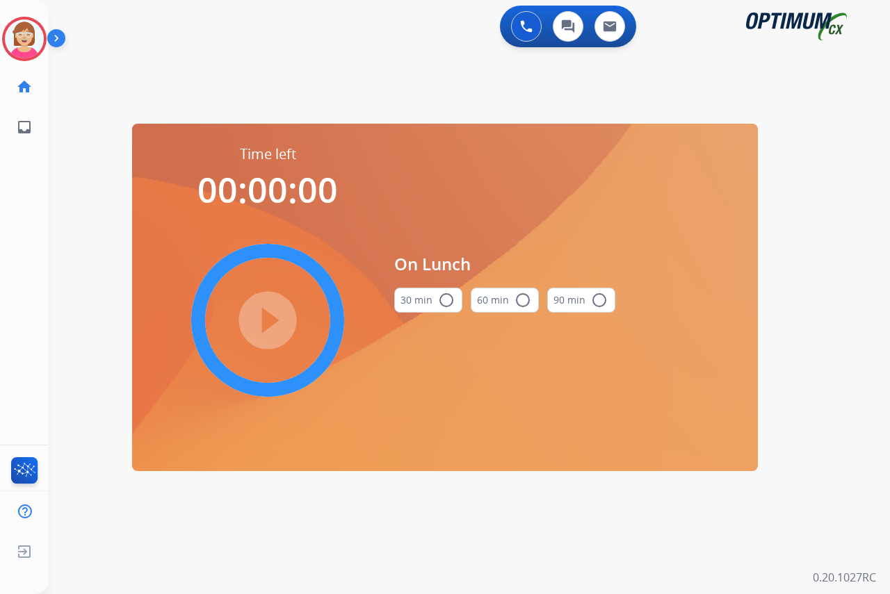
click at [448, 300] on mat-icon "radio_button_unchecked" at bounding box center [446, 300] width 17 height 17
click at [267, 318] on mat-icon "play_circle_filled" at bounding box center [267, 320] width 17 height 17
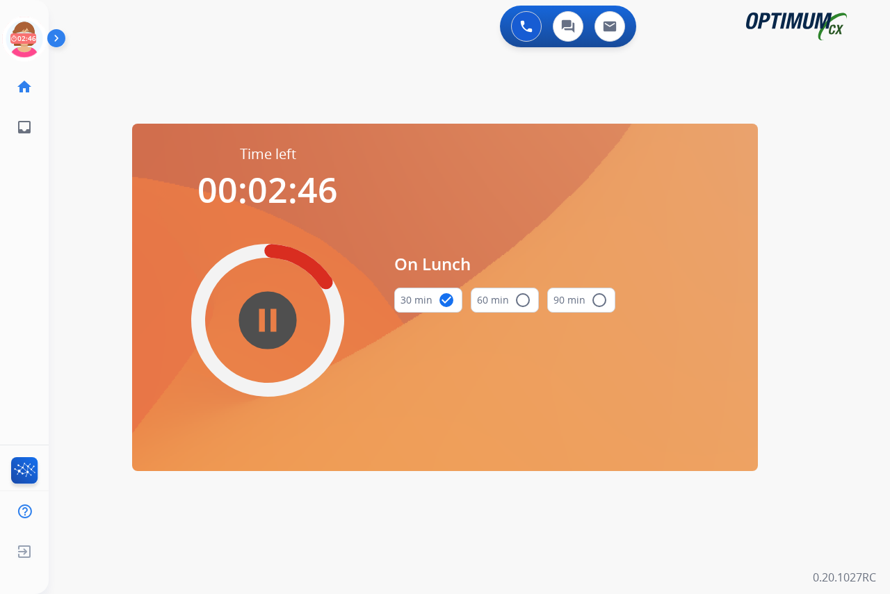
click at [27, 223] on div "[PERSON_NAME] Edit Avatar 02:46 Agent: [PERSON_NAME] Profile: OCX Training home…" at bounding box center [24, 297] width 49 height 594
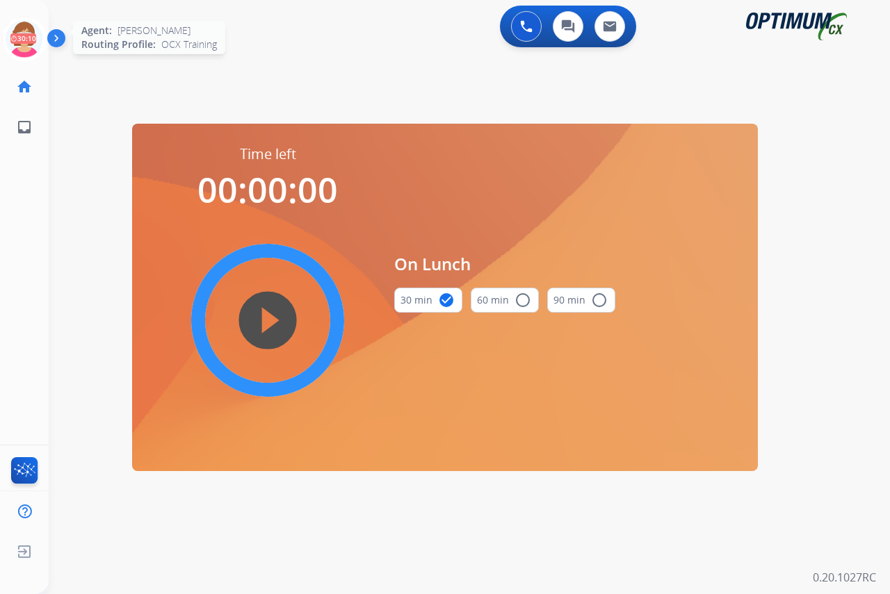
click at [22, 29] on icon at bounding box center [24, 39] width 45 height 45
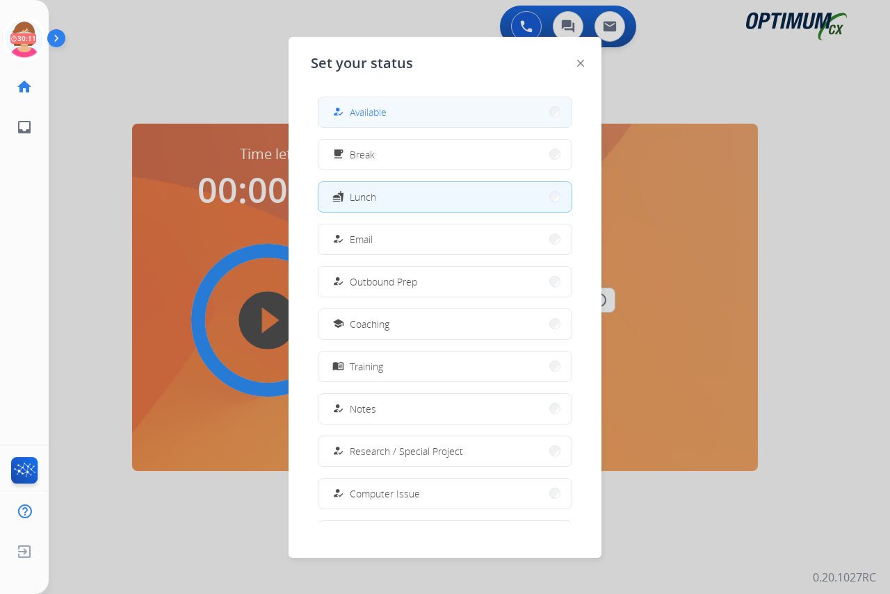
click at [403, 108] on button "how_to_reg Available" at bounding box center [444, 112] width 253 height 30
click at [403, 108] on div "swap_horiz Break voice bridge close_fullscreen Connect 3-Way Call merge_type Se…" at bounding box center [453, 83] width 808 height 67
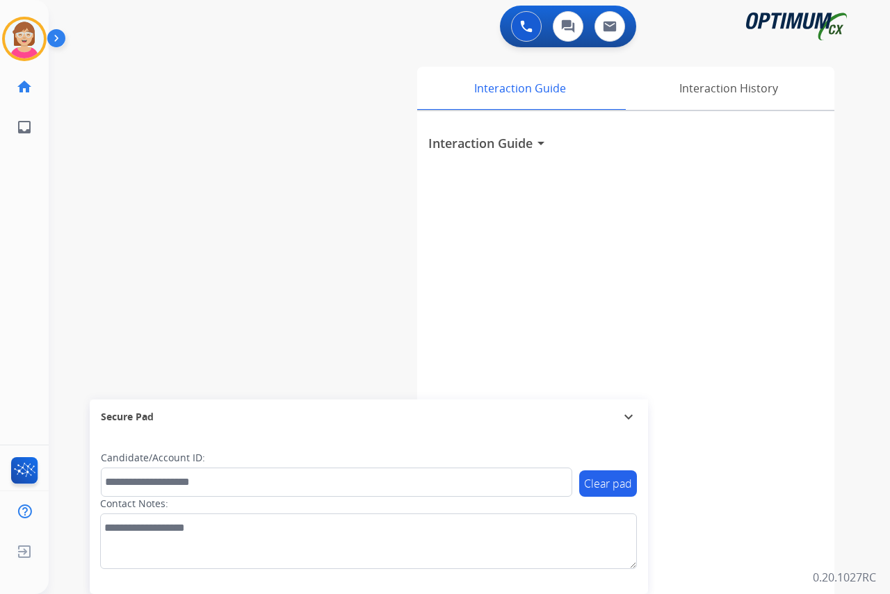
click at [33, 209] on div "[PERSON_NAME] Available Edit Avatar Agent: [PERSON_NAME] Profile: OCX Training …" at bounding box center [24, 297] width 49 height 594
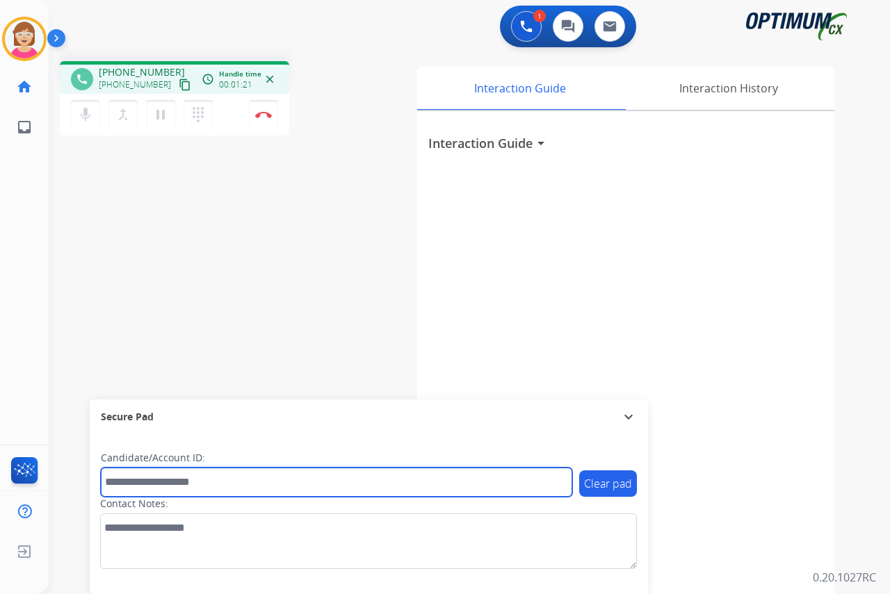
click at [136, 487] on input "text" at bounding box center [336, 482] width 471 height 29
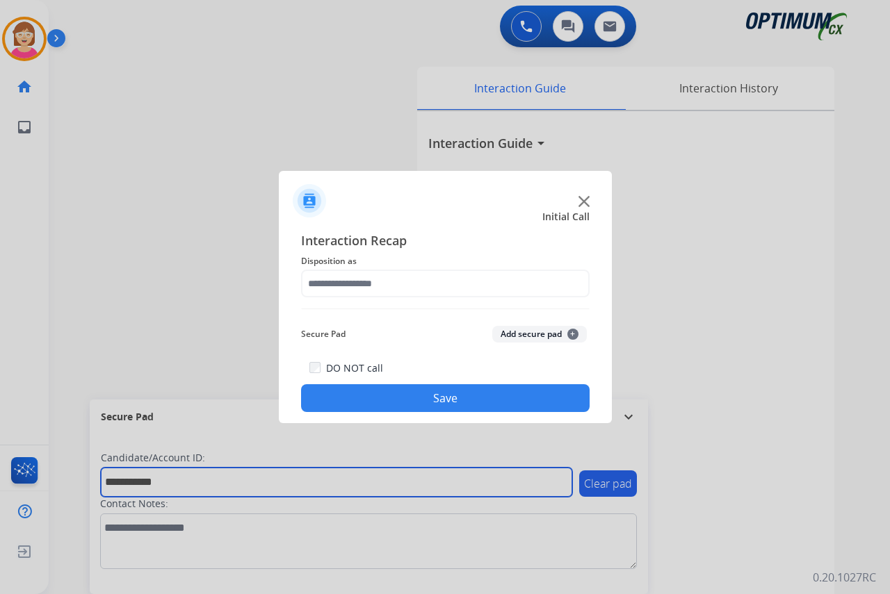
type input "**********"
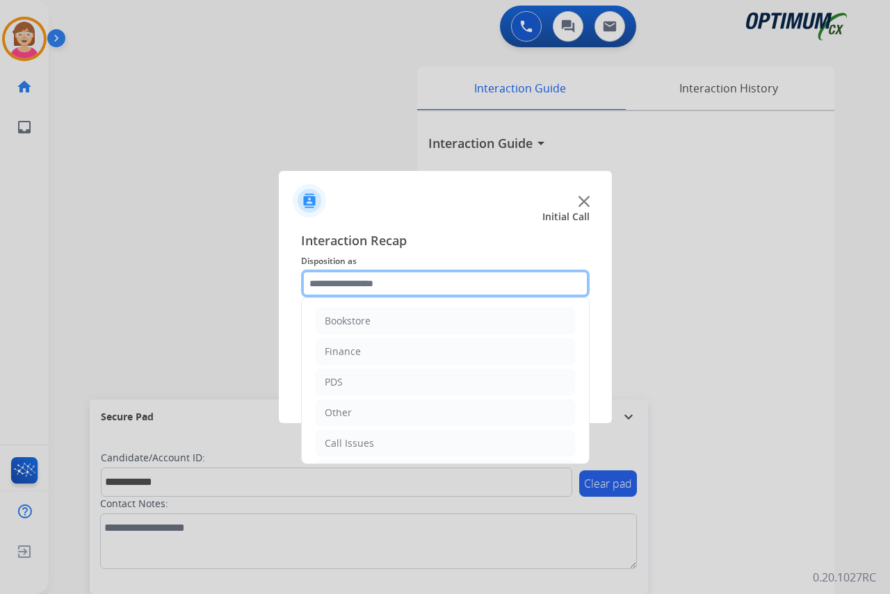
click at [336, 279] on input "text" at bounding box center [445, 284] width 289 height 28
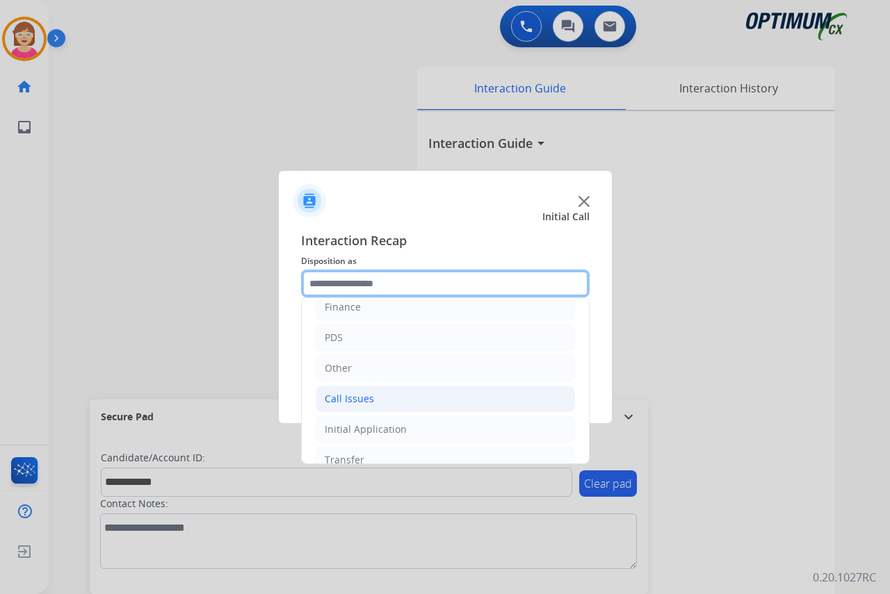
scroll to position [95, 0]
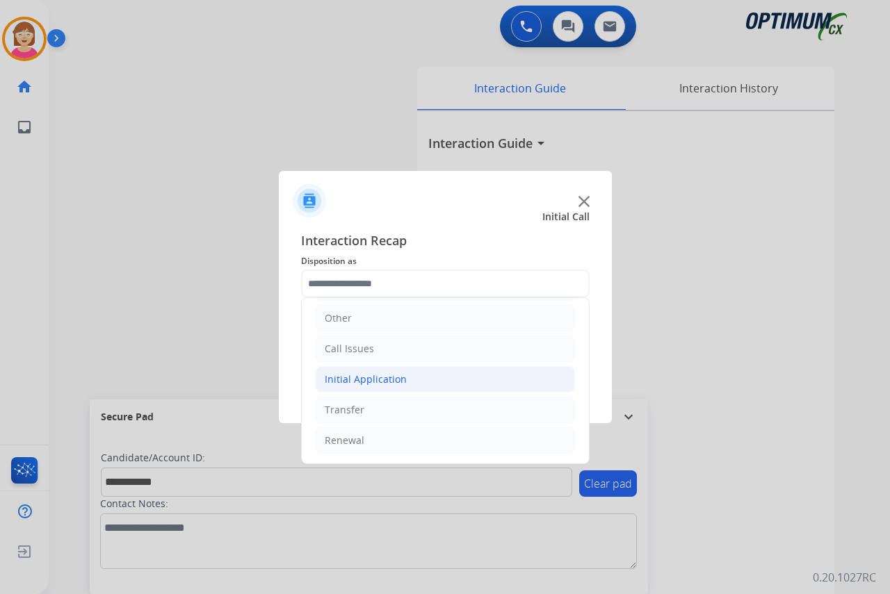
click at [387, 379] on div "Initial Application" at bounding box center [366, 380] width 82 height 14
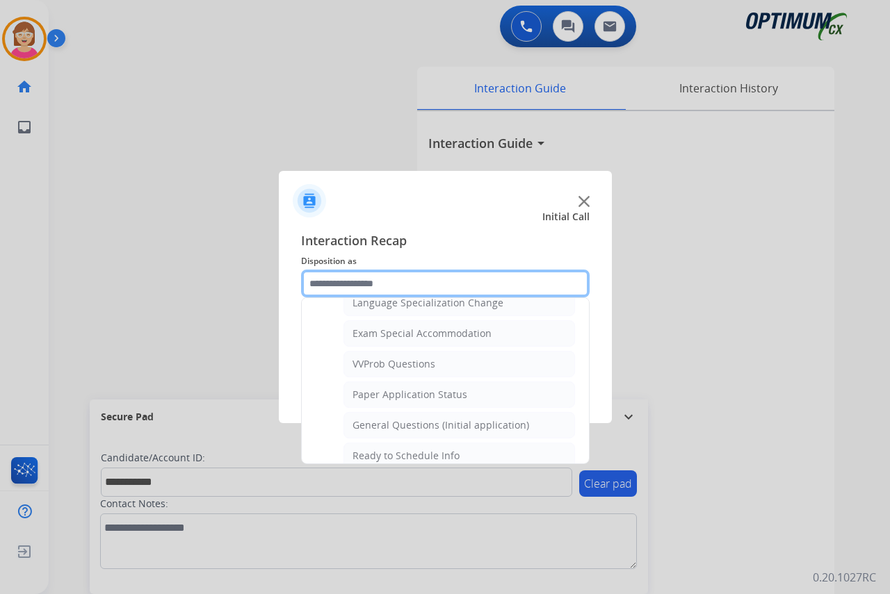
scroll to position [720, 0]
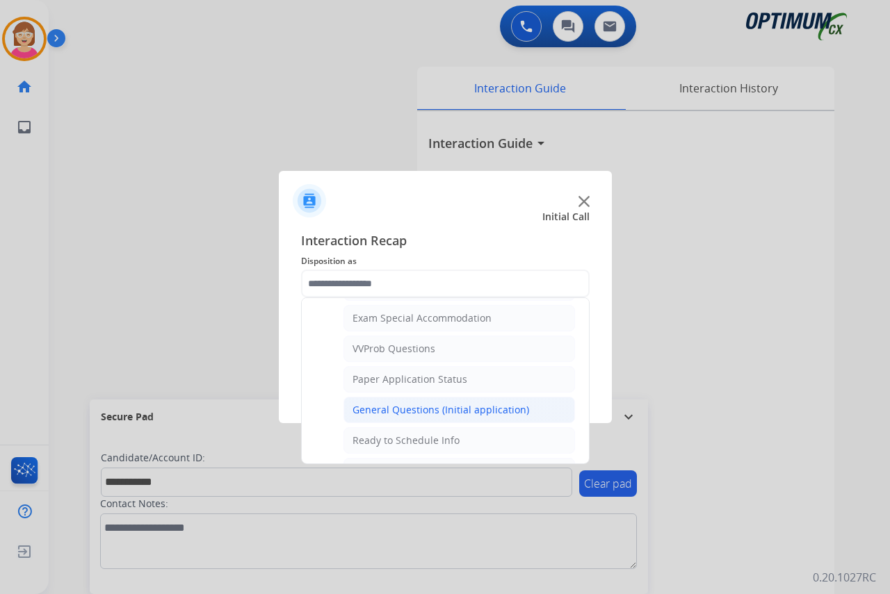
click at [393, 409] on div "General Questions (Initial application)" at bounding box center [441, 410] width 177 height 14
type input "**********"
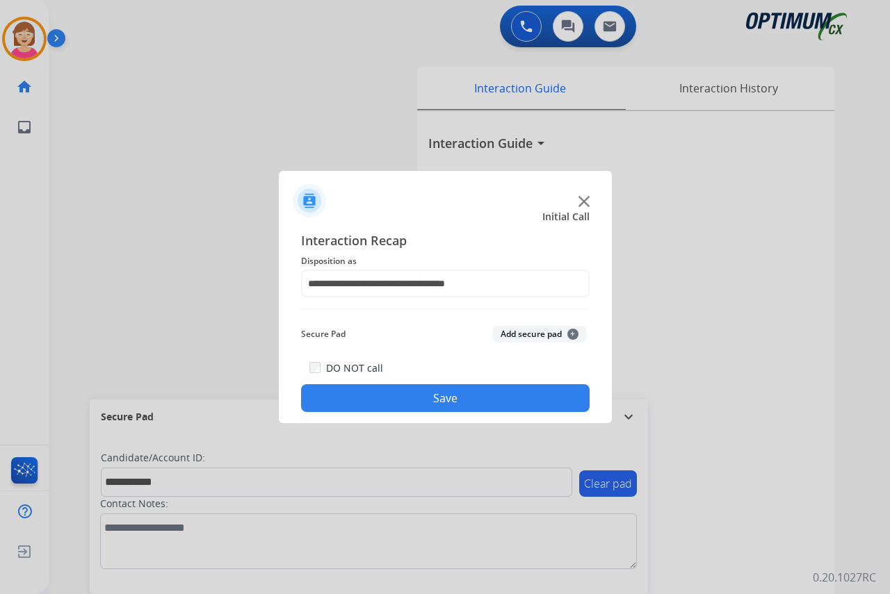
click at [572, 327] on button "Add secure pad +" at bounding box center [539, 334] width 95 height 17
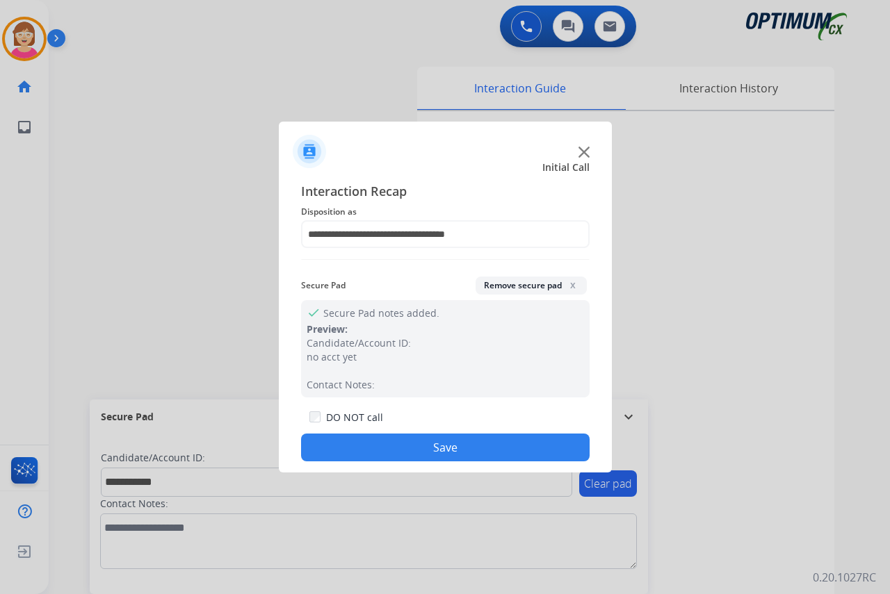
drag, startPoint x: 378, startPoint y: 444, endPoint x: 375, endPoint y: 437, distance: 8.1
click at [378, 439] on button "Save" at bounding box center [445, 448] width 289 height 28
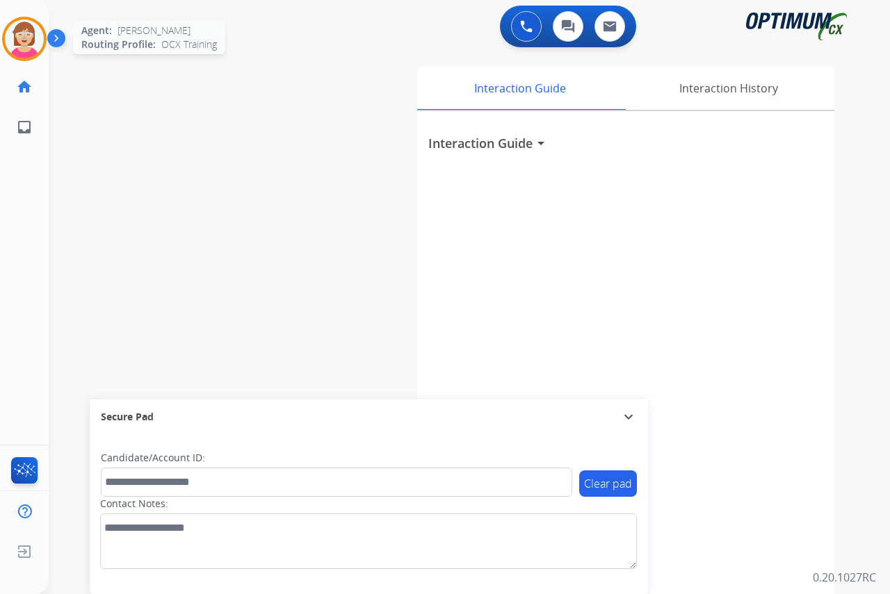
click at [25, 35] on img at bounding box center [24, 38] width 39 height 39
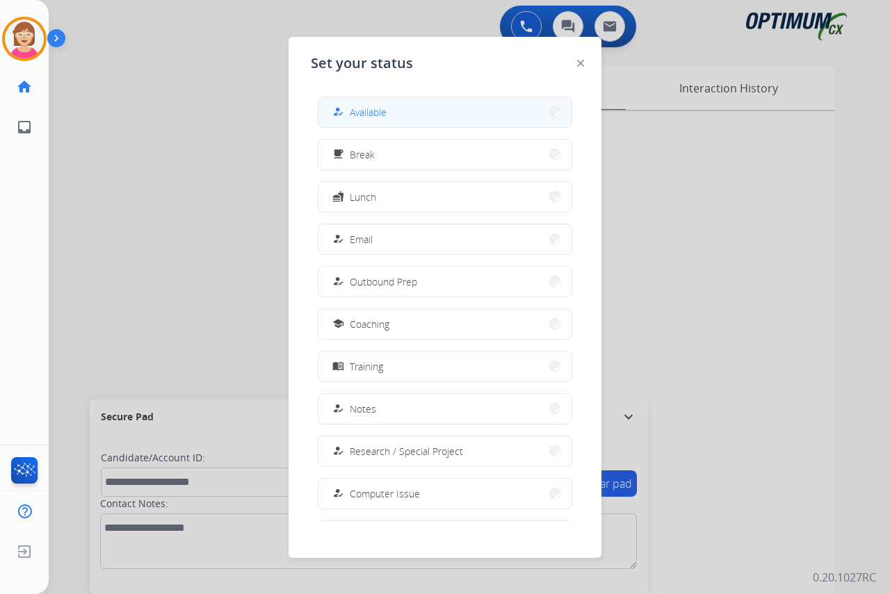
click at [366, 106] on span "Available" at bounding box center [368, 112] width 37 height 15
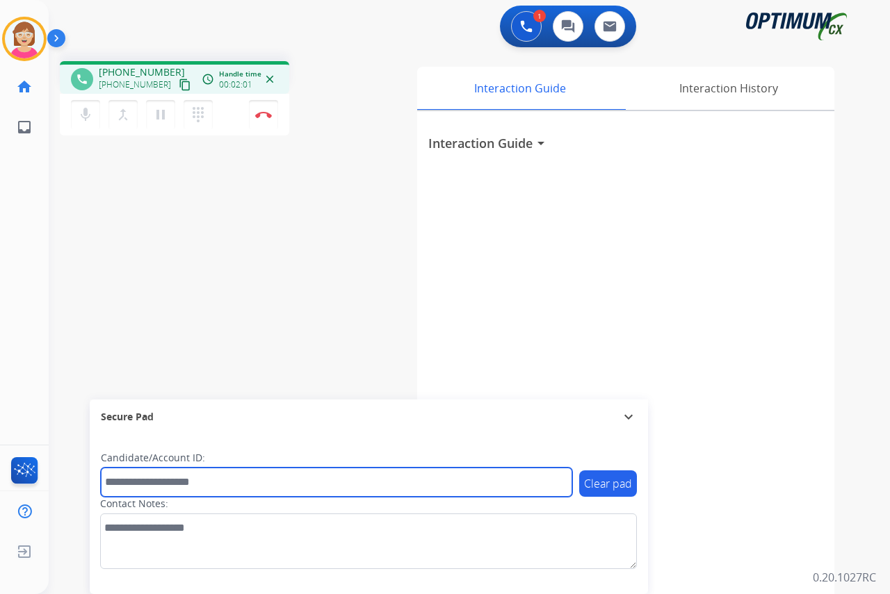
click at [138, 479] on input "text" at bounding box center [336, 482] width 471 height 29
type input "**********"
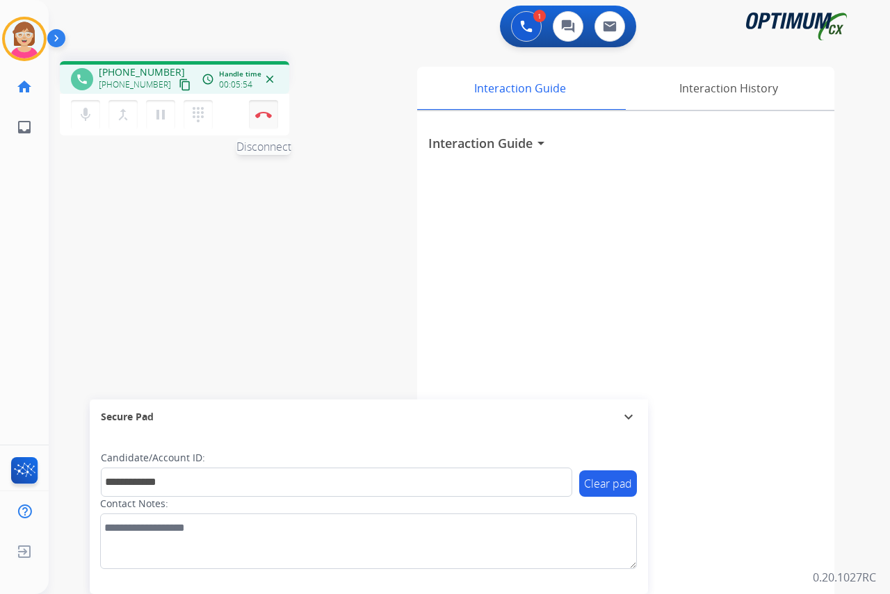
click at [264, 113] on img at bounding box center [263, 114] width 17 height 7
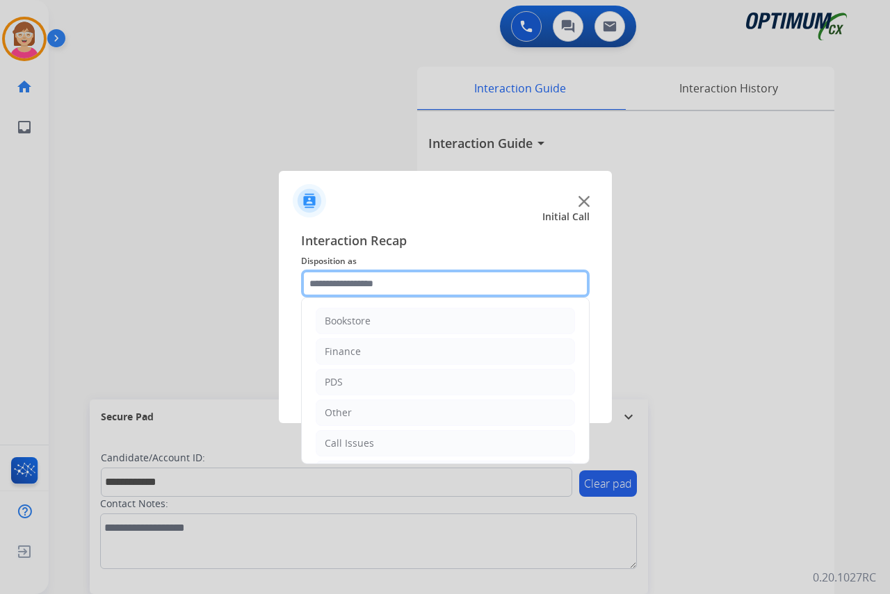
click at [459, 277] on input "text" at bounding box center [445, 284] width 289 height 28
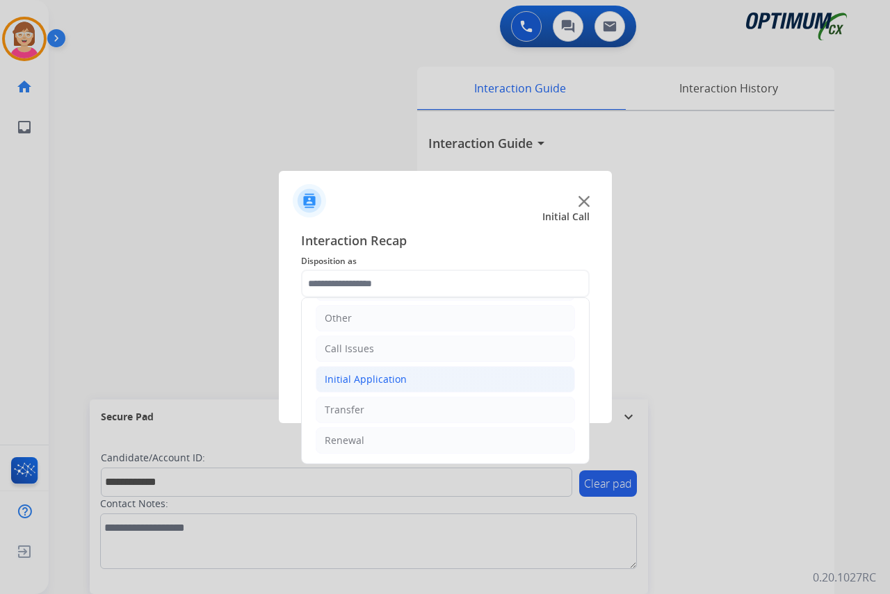
click at [362, 379] on div "Initial Application" at bounding box center [366, 380] width 82 height 14
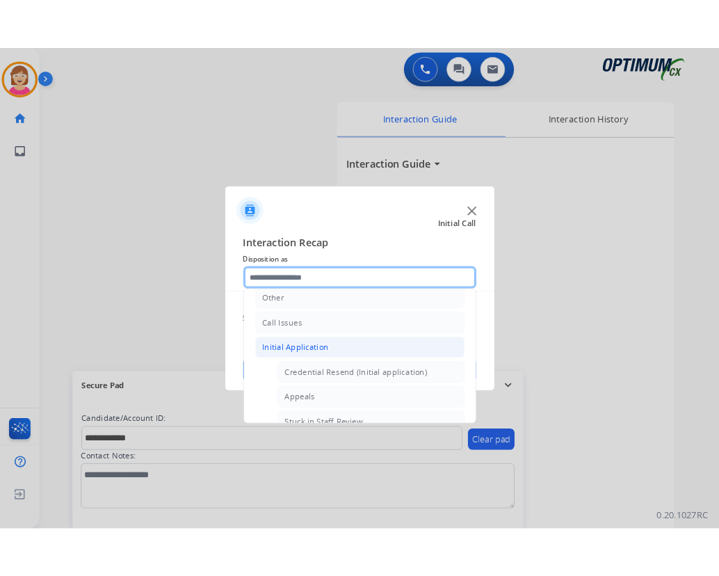
scroll to position [78, 0]
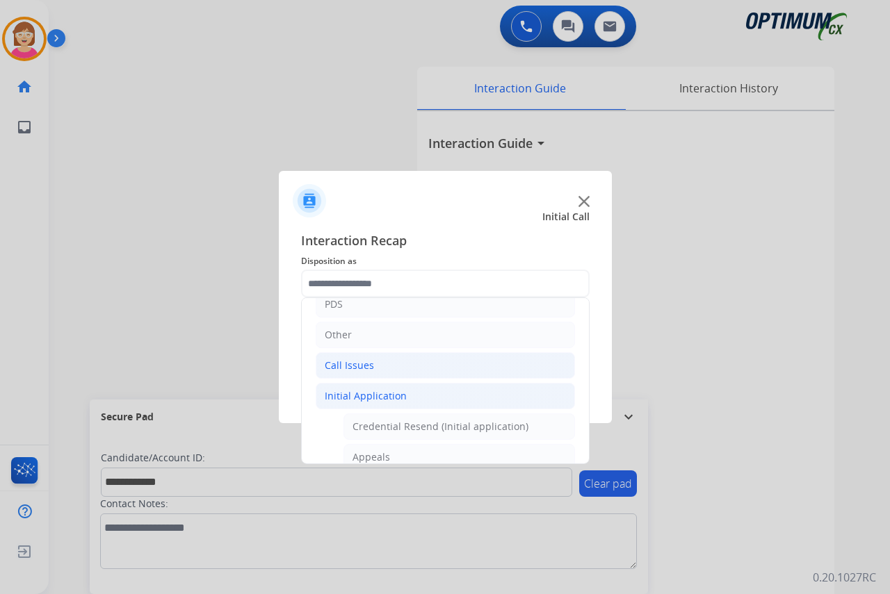
click at [366, 366] on div "Call Issues" at bounding box center [349, 366] width 49 height 14
click at [391, 428] on div "Wrong Number/Wrong Department" at bounding box center [435, 427] width 165 height 14
type input "**********"
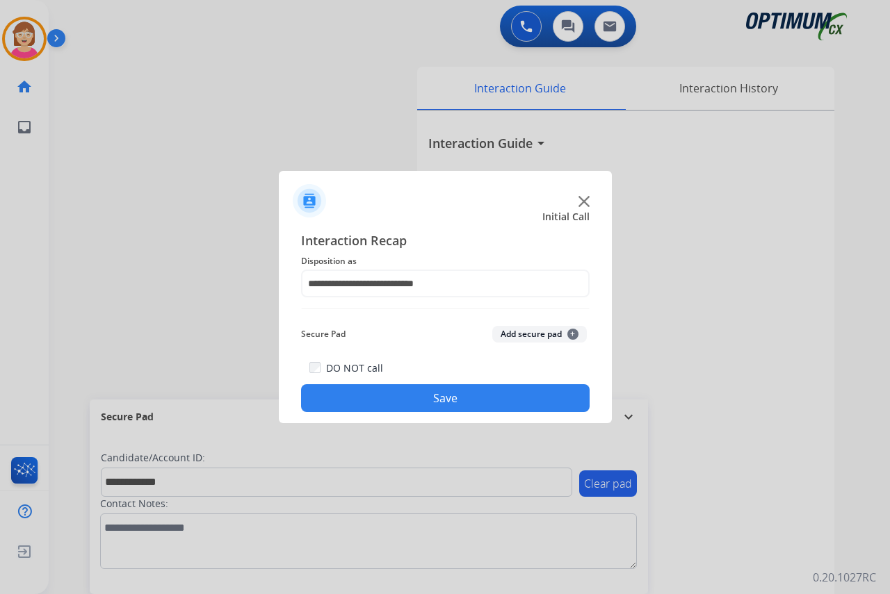
click at [572, 331] on span "+" at bounding box center [572, 334] width 11 height 11
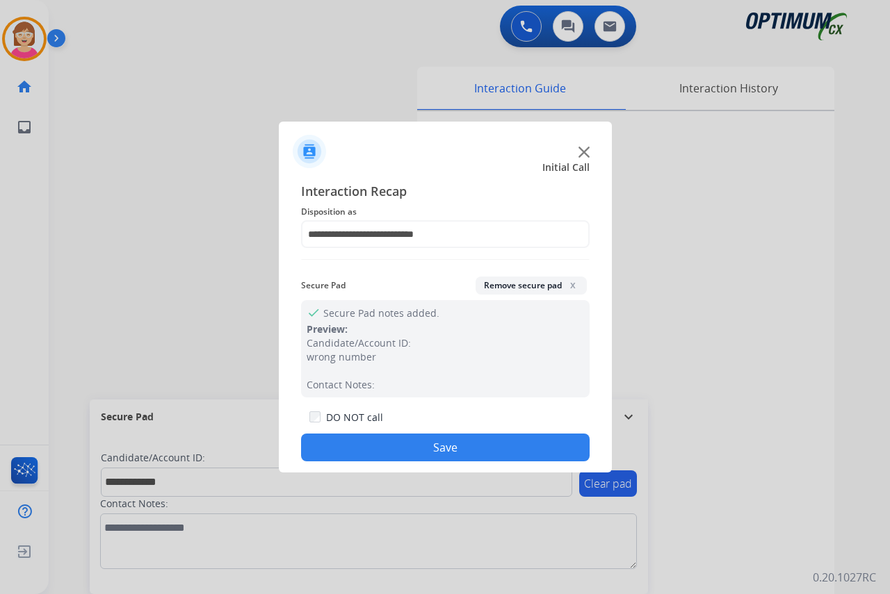
drag, startPoint x: 378, startPoint y: 440, endPoint x: 369, endPoint y: 425, distance: 17.4
click at [375, 444] on button "Save" at bounding box center [445, 448] width 289 height 28
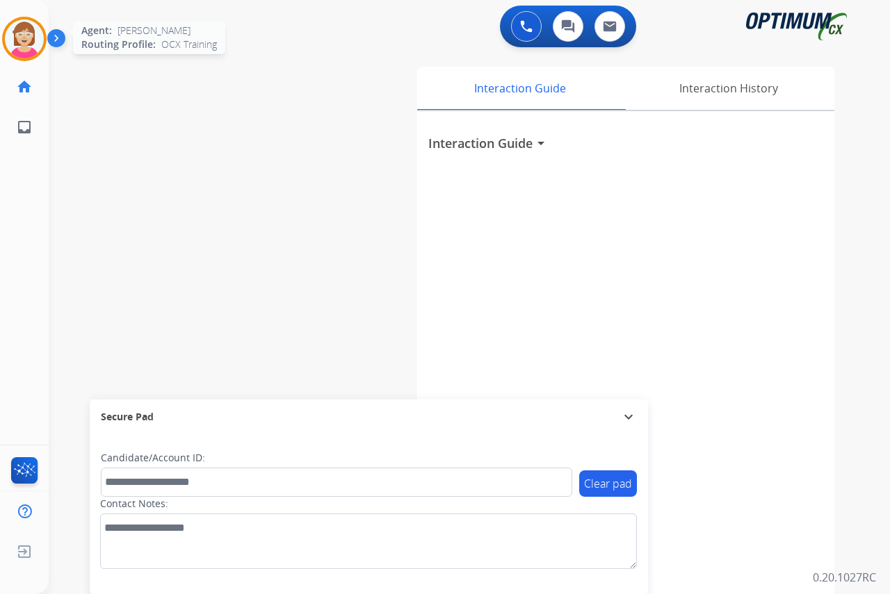
click at [26, 36] on img at bounding box center [24, 38] width 39 height 39
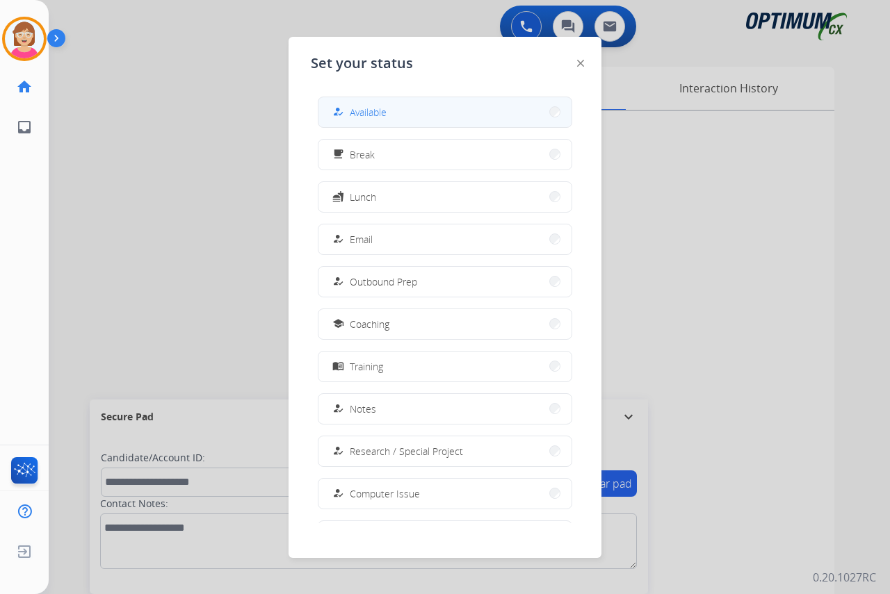
drag, startPoint x: 359, startPoint y: 108, endPoint x: 347, endPoint y: 109, distance: 11.9
click at [347, 109] on div "how_to_reg" at bounding box center [340, 112] width 20 height 17
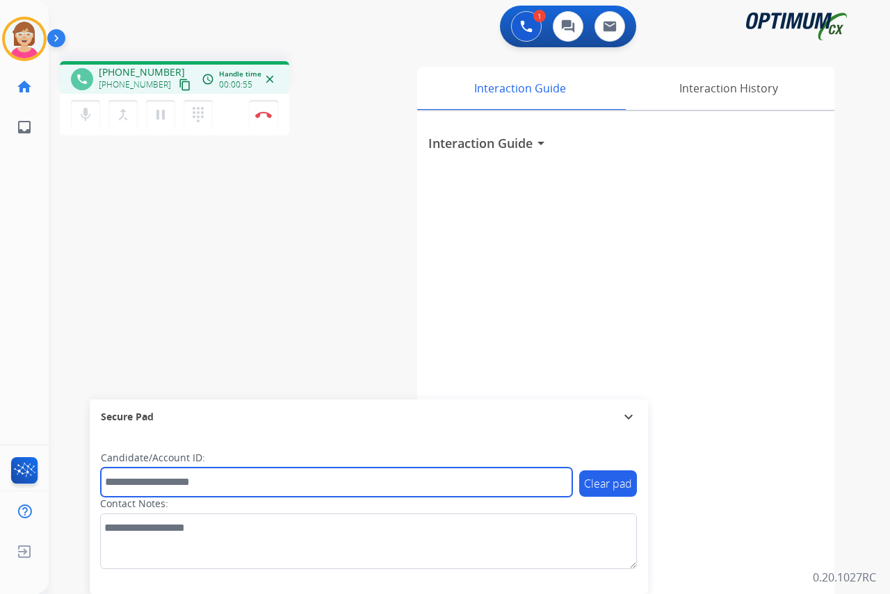
click at [122, 485] on input "text" at bounding box center [336, 482] width 471 height 29
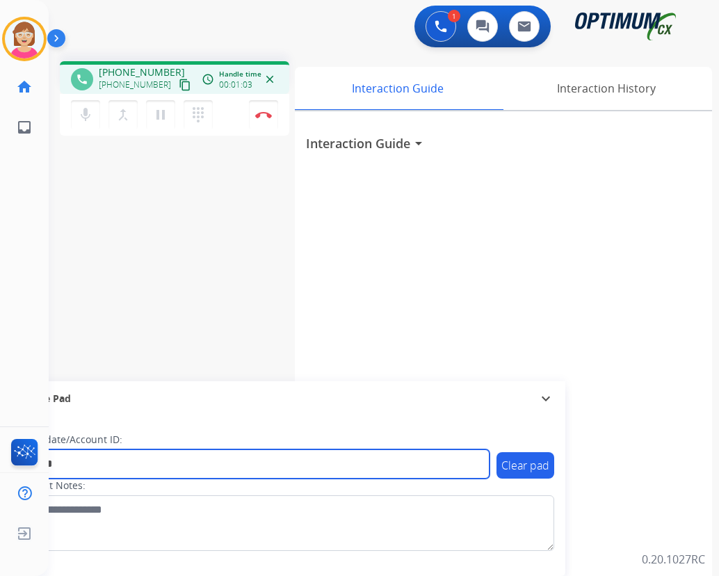
type input "*******"
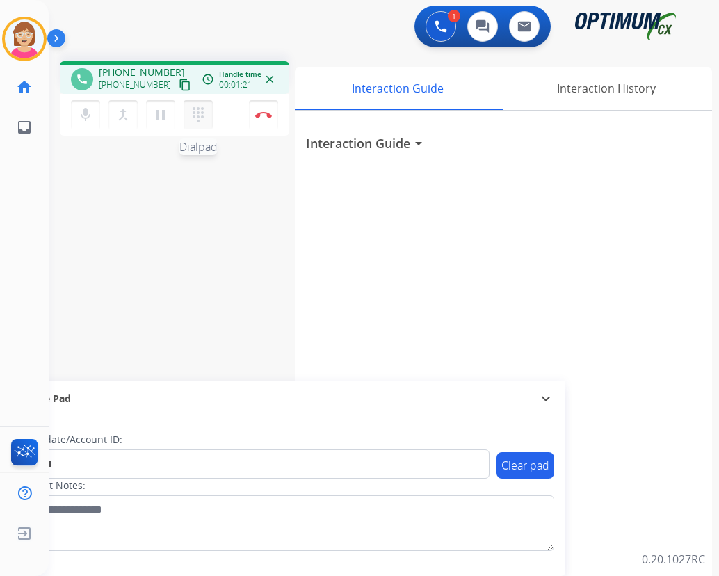
click at [199, 113] on mat-icon "dialpad" at bounding box center [198, 114] width 17 height 17
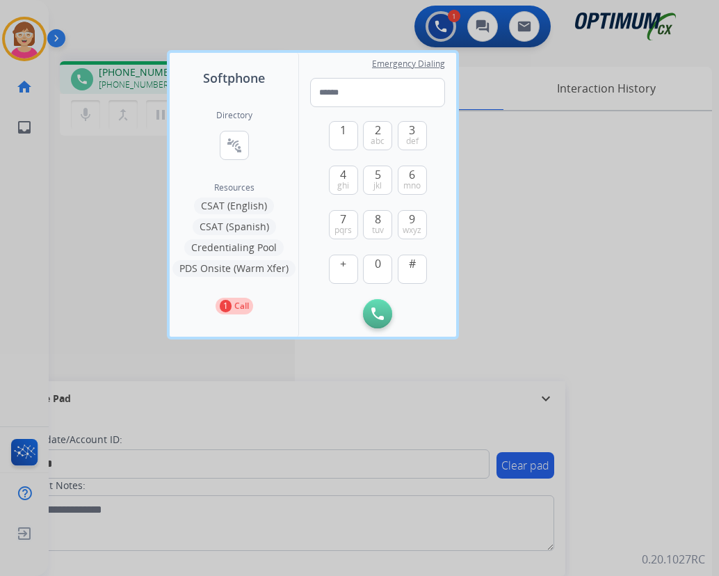
drag, startPoint x: 199, startPoint y: 113, endPoint x: 131, endPoint y: 177, distance: 93.5
click at [131, 177] on div at bounding box center [359, 288] width 719 height 576
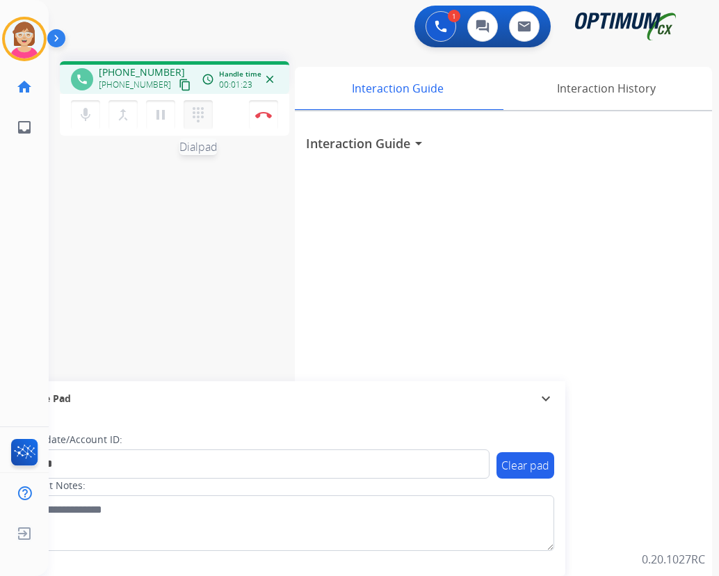
drag, startPoint x: 131, startPoint y: 177, endPoint x: 200, endPoint y: 108, distance: 96.9
drag, startPoint x: 200, startPoint y: 108, endPoint x: 184, endPoint y: 207, distance: 99.3
click at [184, 207] on div "phone [PHONE_NUMBER] [PHONE_NUMBER] content_copy access_time Call metrics Queue…" at bounding box center [367, 340] width 637 height 580
click at [197, 115] on mat-icon "dialpad" at bounding box center [198, 114] width 17 height 17
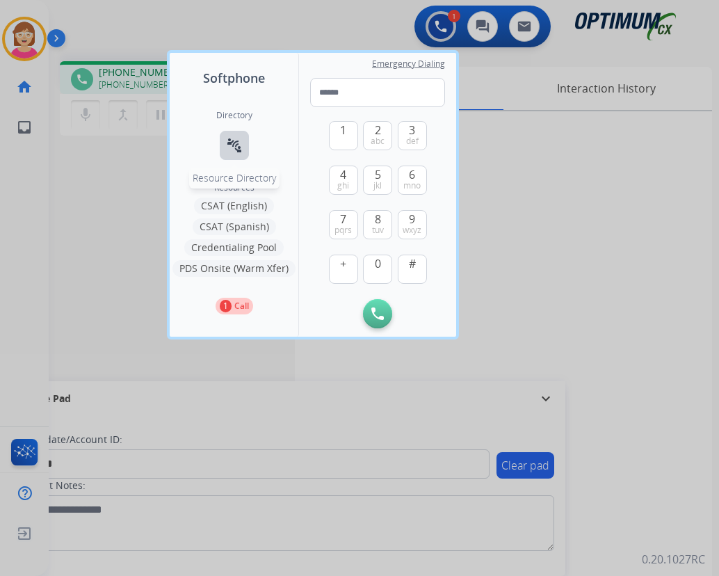
click at [234, 145] on mat-icon "connect_without_contact" at bounding box center [234, 145] width 17 height 17
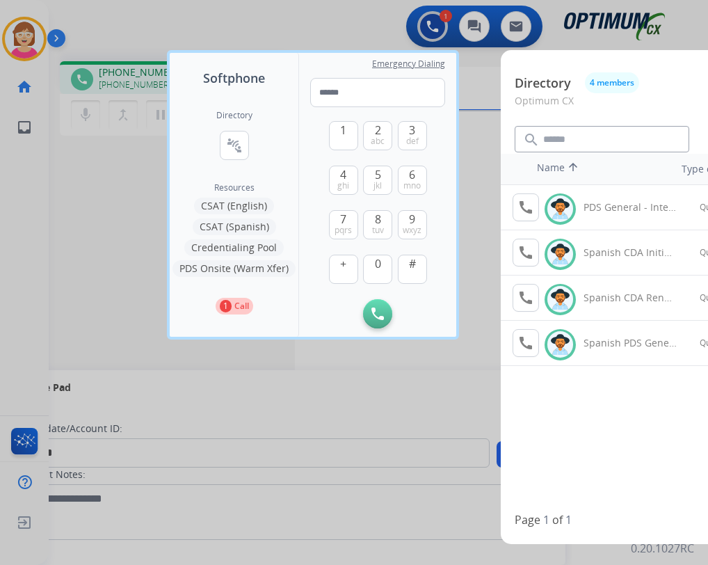
click at [527, 246] on mat-icon "call" at bounding box center [525, 252] width 17 height 17
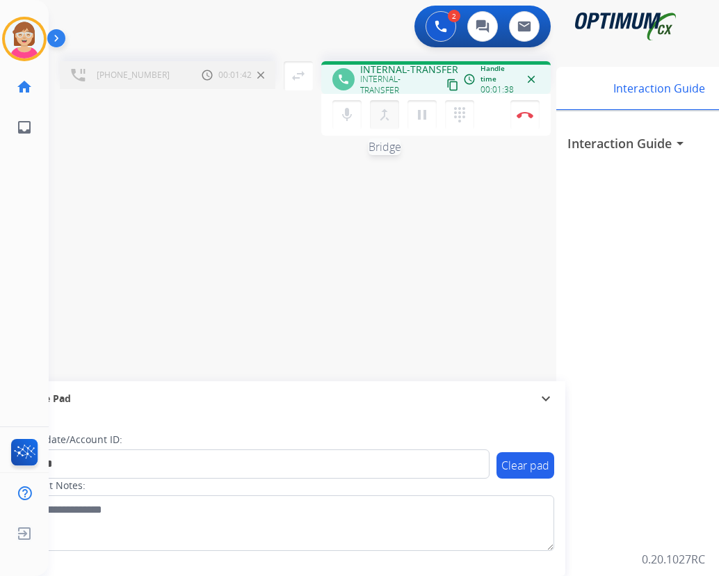
click at [382, 113] on mat-icon "merge_type" at bounding box center [384, 114] width 17 height 17
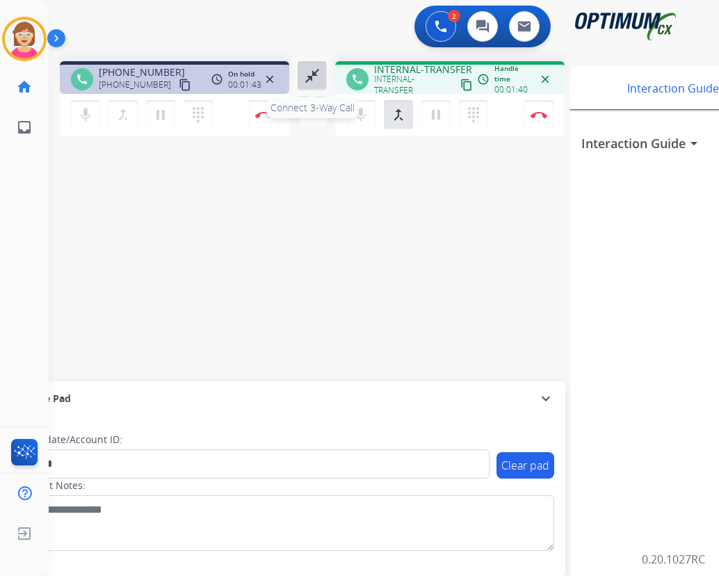
drag, startPoint x: 382, startPoint y: 113, endPoint x: 307, endPoint y: 76, distance: 84.3
click at [307, 76] on mat-icon "close_fullscreen" at bounding box center [312, 75] width 17 height 17
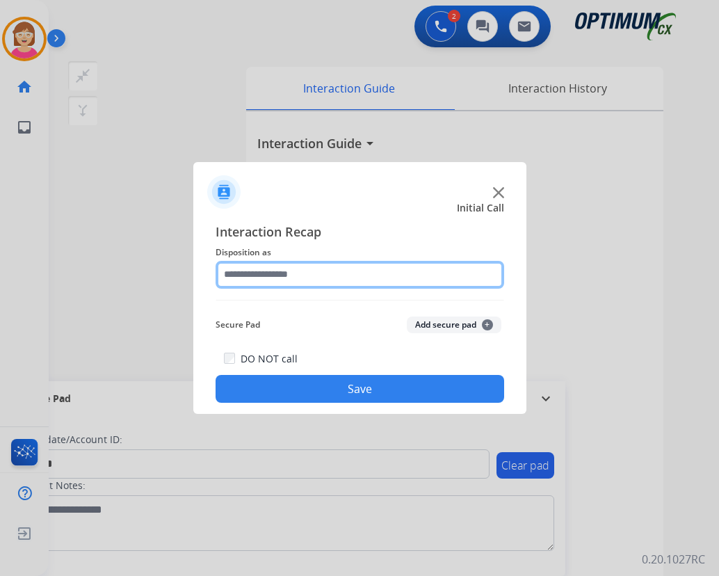
click at [243, 278] on input "text" at bounding box center [360, 275] width 289 height 28
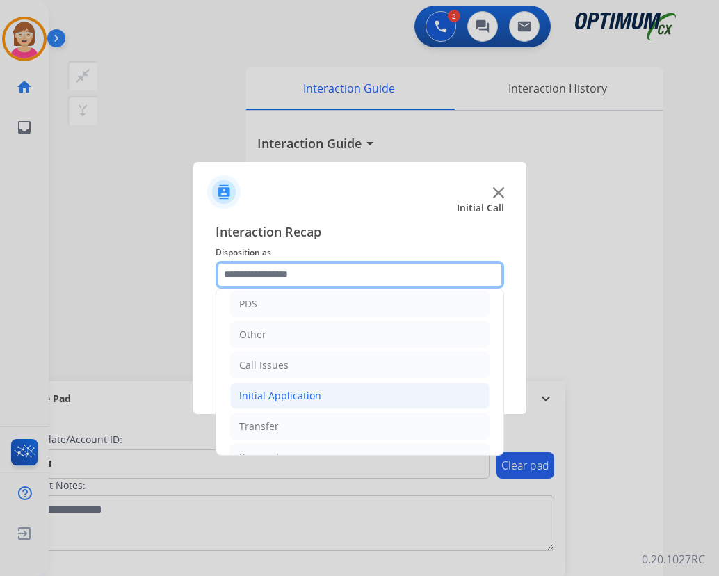
scroll to position [95, 0]
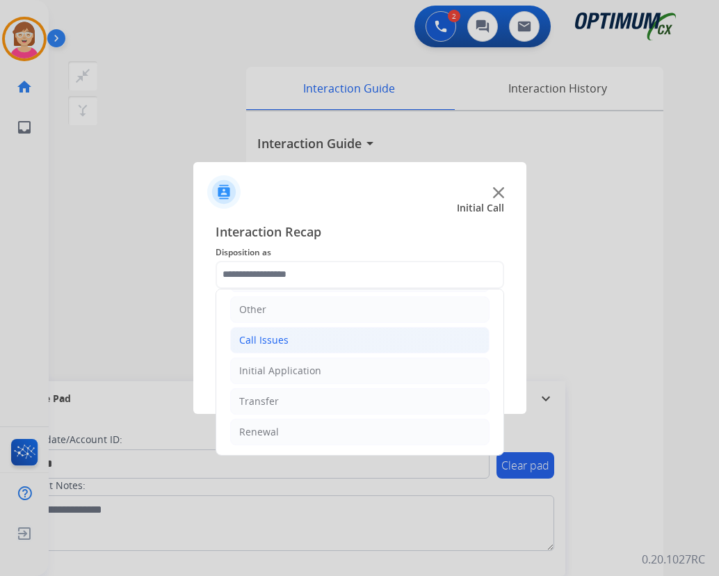
click at [269, 338] on div "Call Issues" at bounding box center [263, 340] width 49 height 14
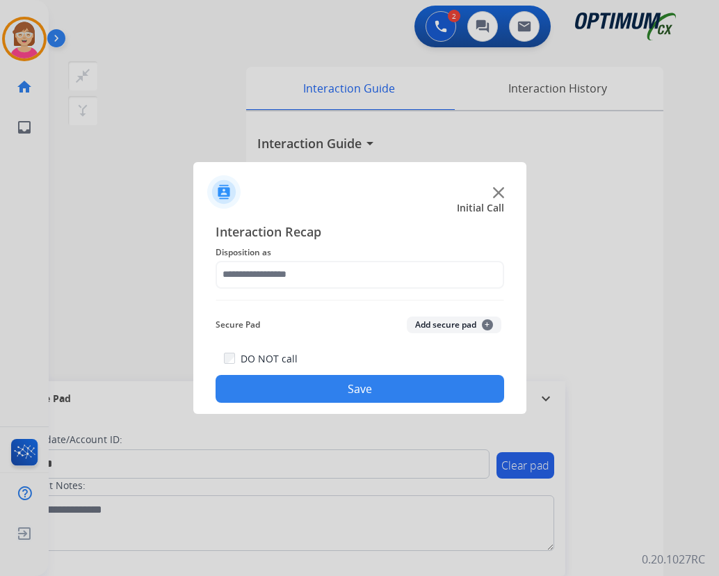
drag, startPoint x: 296, startPoint y: 369, endPoint x: 263, endPoint y: 197, distance: 174.8
click at [263, 197] on div at bounding box center [359, 186] width 333 height 49
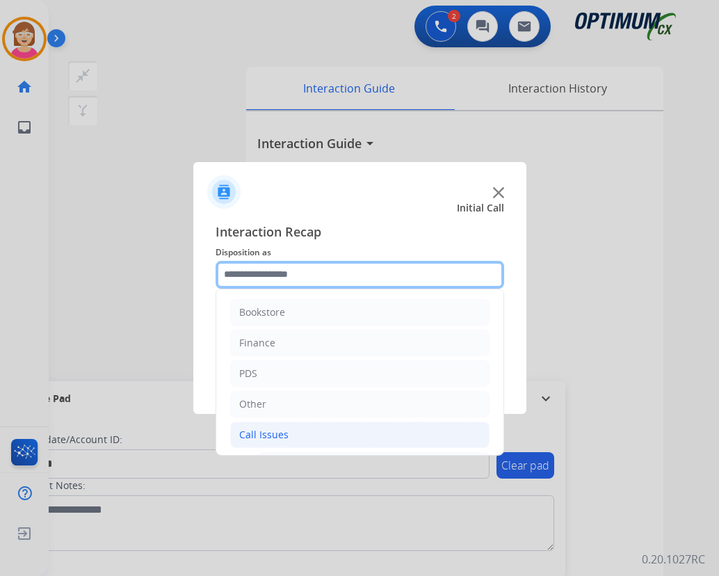
click at [268, 276] on input "text" at bounding box center [360, 275] width 289 height 28
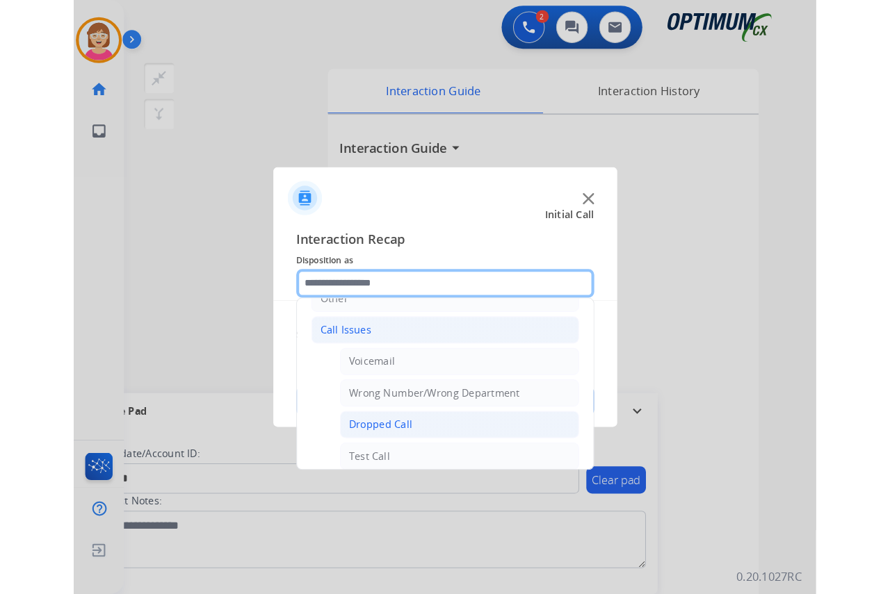
scroll to position [139, 0]
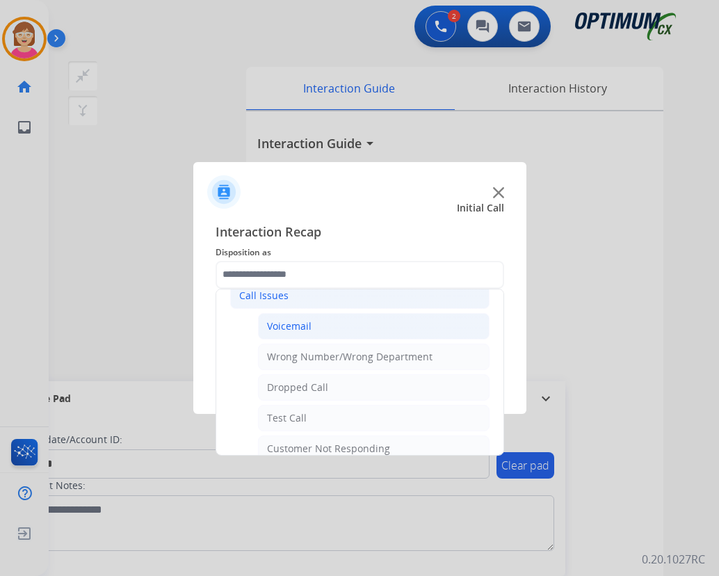
click at [296, 328] on div "Voicemail" at bounding box center [289, 326] width 44 height 14
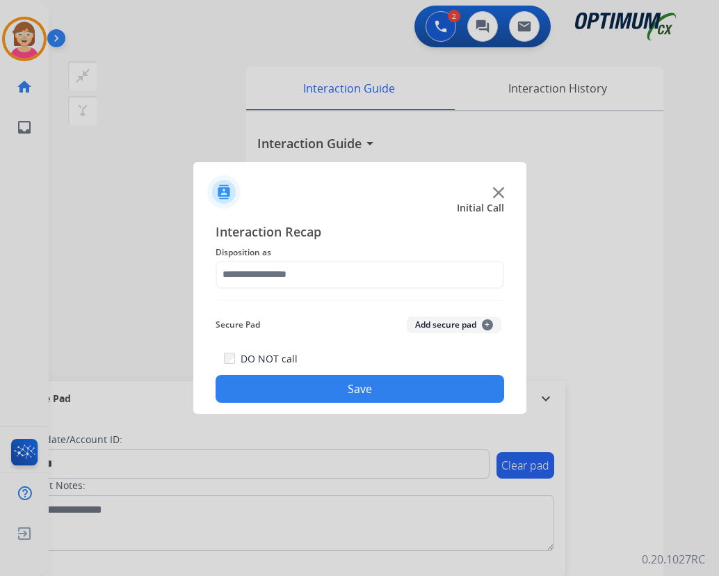
type input "*********"
click at [489, 322] on span "+" at bounding box center [487, 324] width 11 height 11
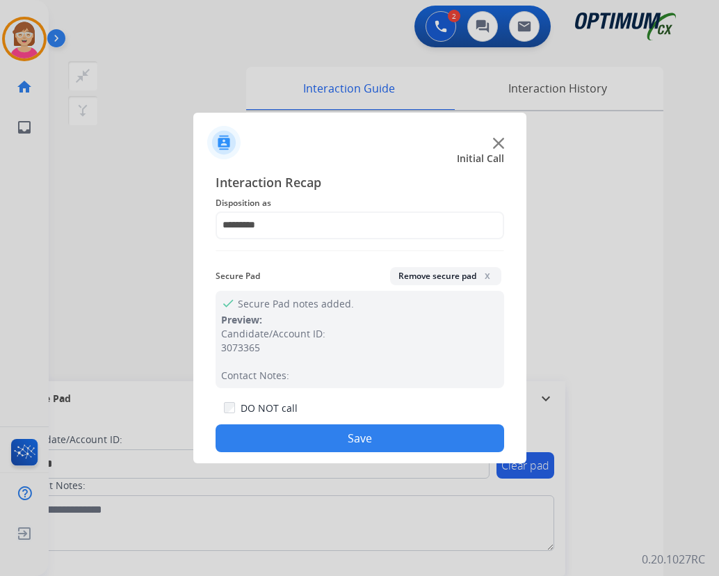
drag, startPoint x: 316, startPoint y: 436, endPoint x: 268, endPoint y: 437, distance: 48.0
click at [268, 437] on button "Save" at bounding box center [360, 438] width 289 height 28
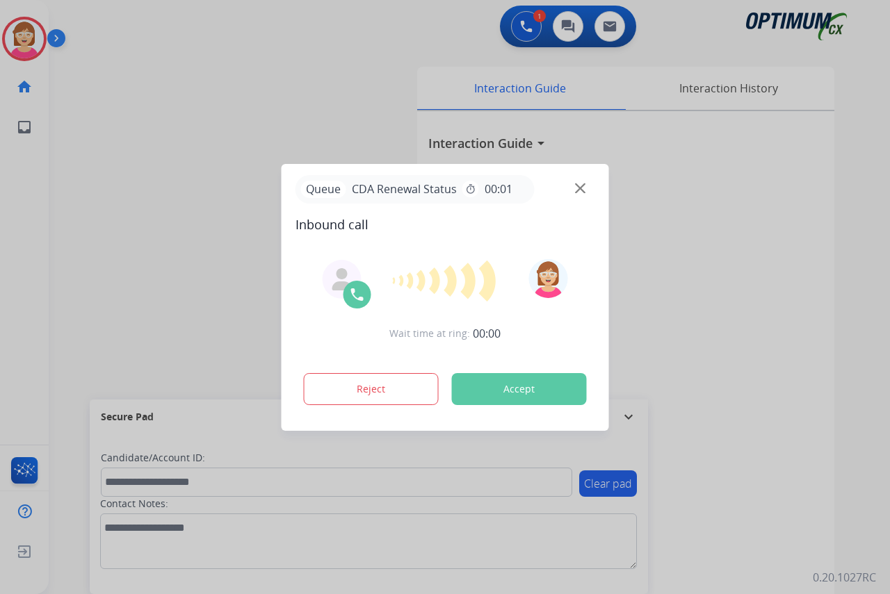
click at [393, 62] on div at bounding box center [445, 297] width 890 height 594
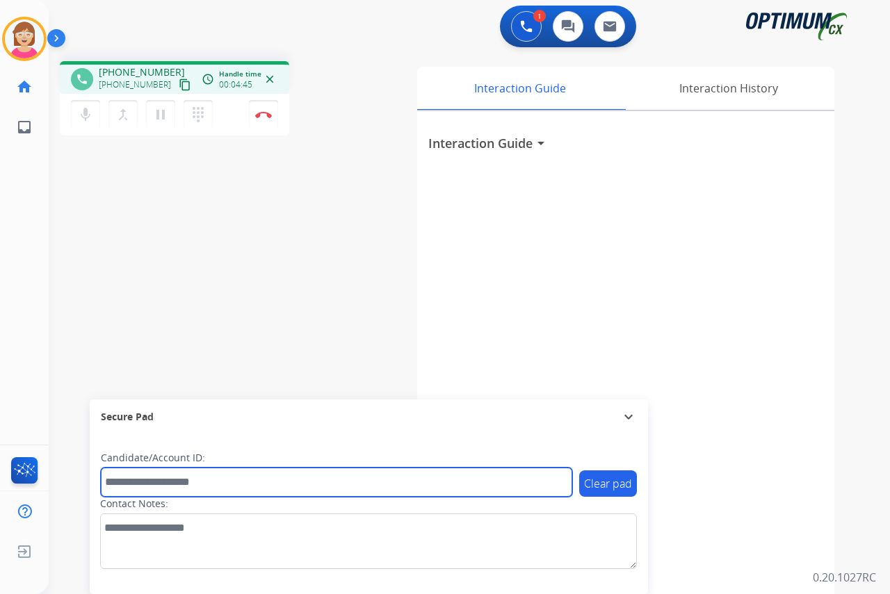
click at [126, 478] on input "text" at bounding box center [336, 482] width 471 height 29
type input "**********"
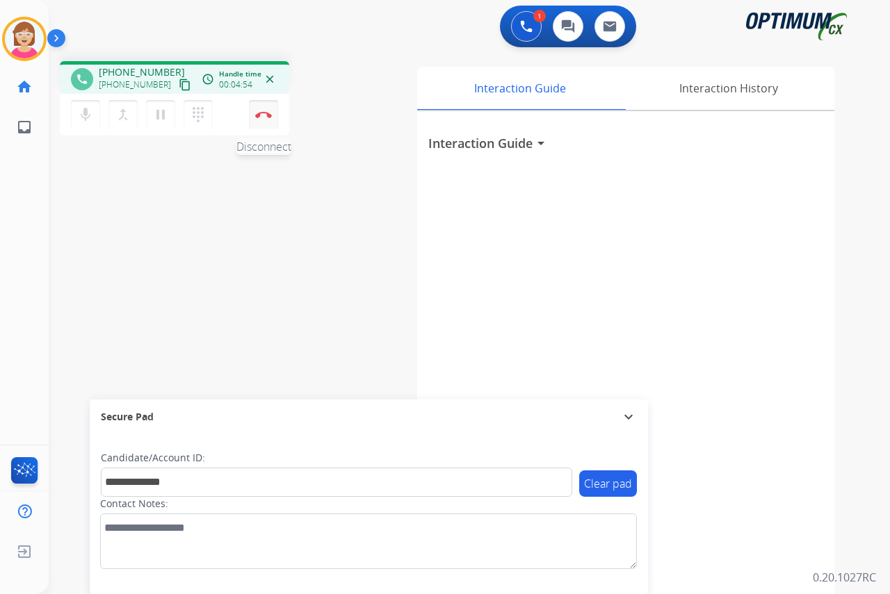
click at [266, 112] on img at bounding box center [263, 114] width 17 height 7
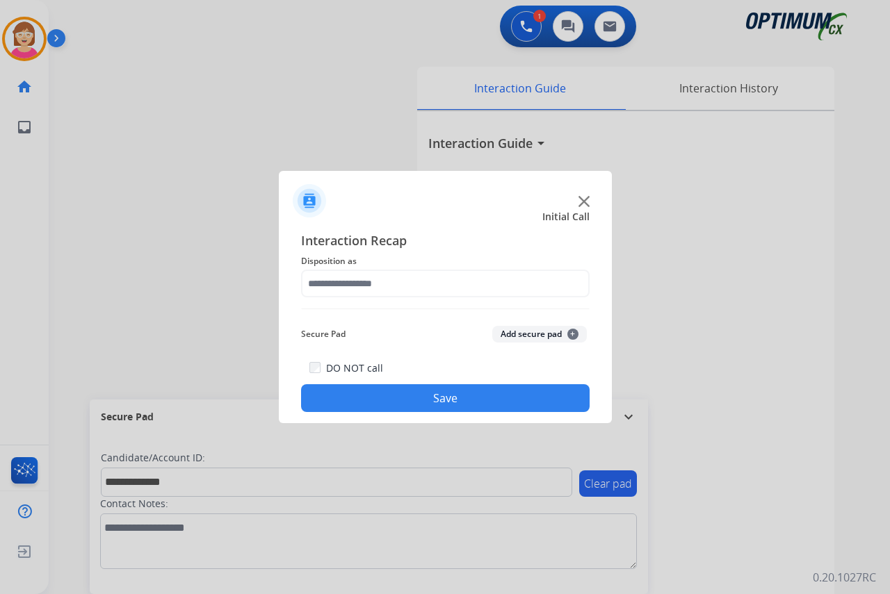
click at [262, 118] on div at bounding box center [445, 297] width 890 height 594
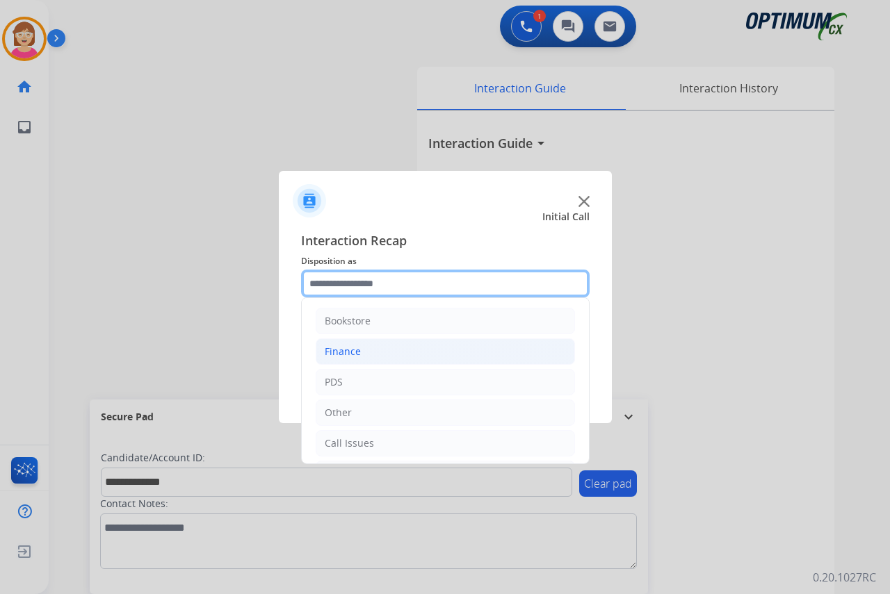
drag, startPoint x: 327, startPoint y: 286, endPoint x: 347, endPoint y: 354, distance: 70.2
click at [327, 287] on input "text" at bounding box center [445, 284] width 289 height 28
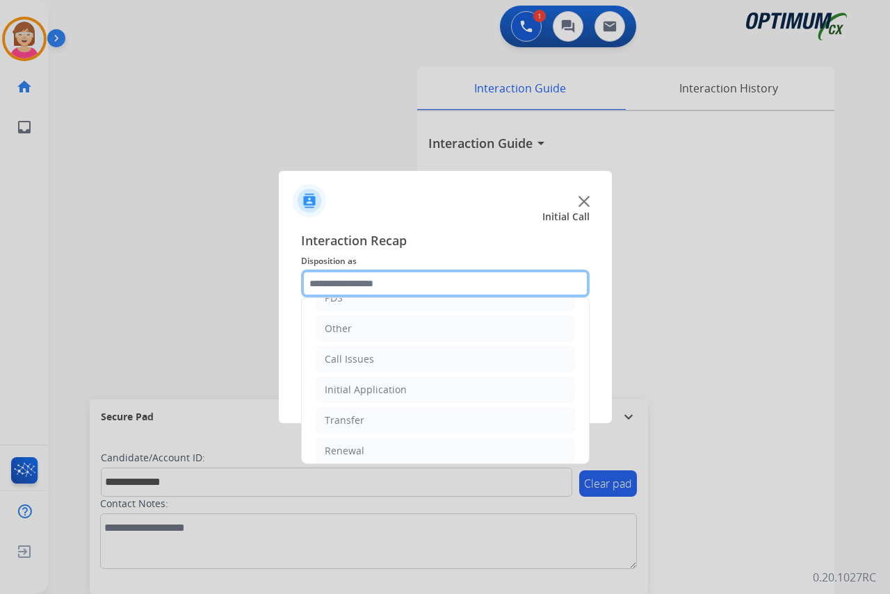
scroll to position [95, 0]
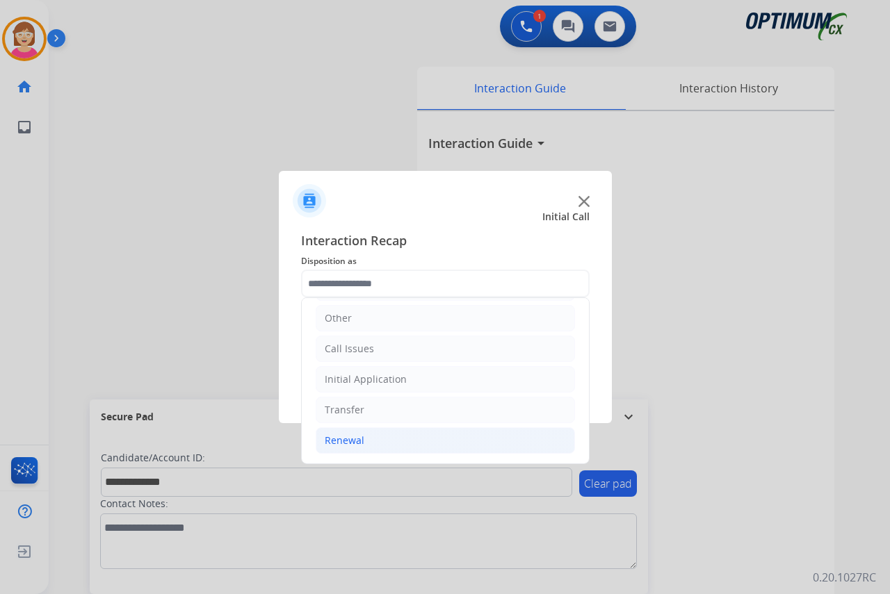
click at [355, 439] on div "Renewal" at bounding box center [345, 441] width 40 height 14
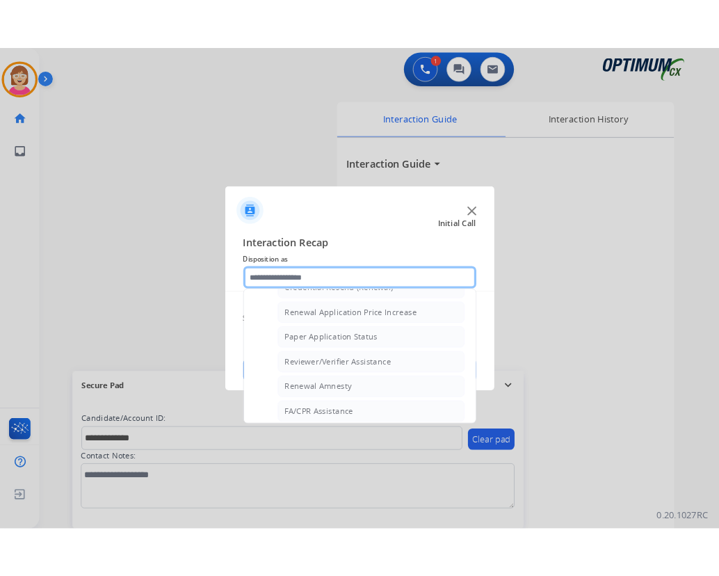
scroll to position [398, 0]
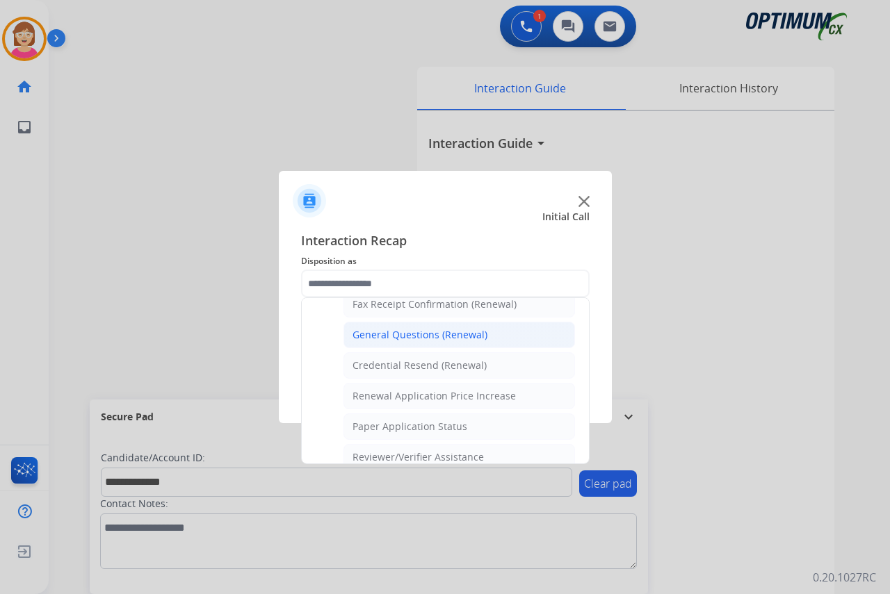
click at [391, 329] on div "General Questions (Renewal)" at bounding box center [420, 335] width 135 height 14
type input "**********"
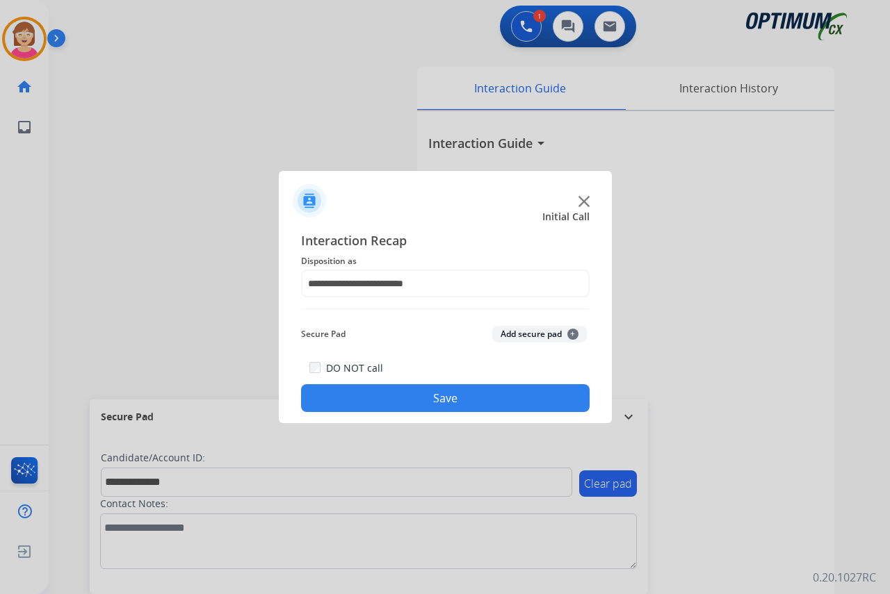
click at [573, 332] on span "+" at bounding box center [572, 334] width 11 height 11
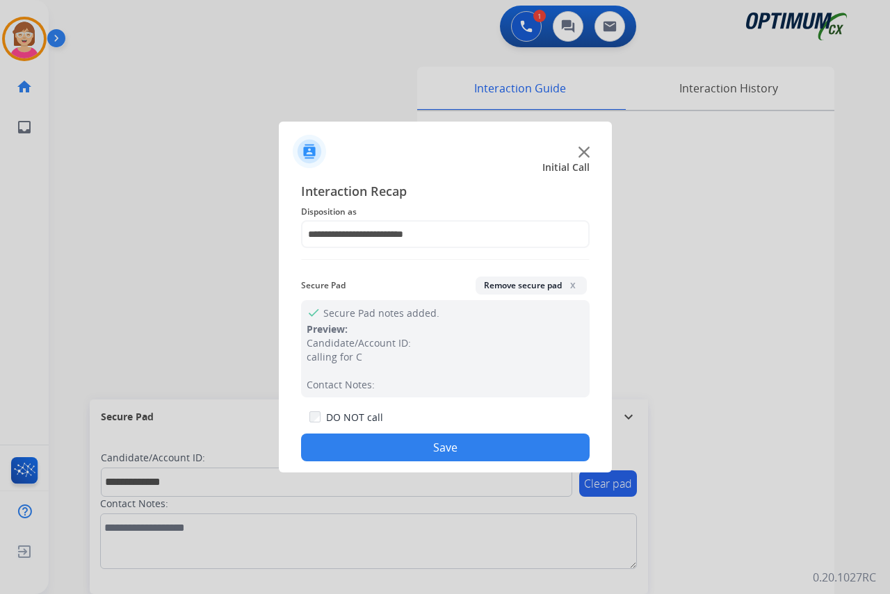
click at [359, 444] on button "Save" at bounding box center [445, 448] width 289 height 28
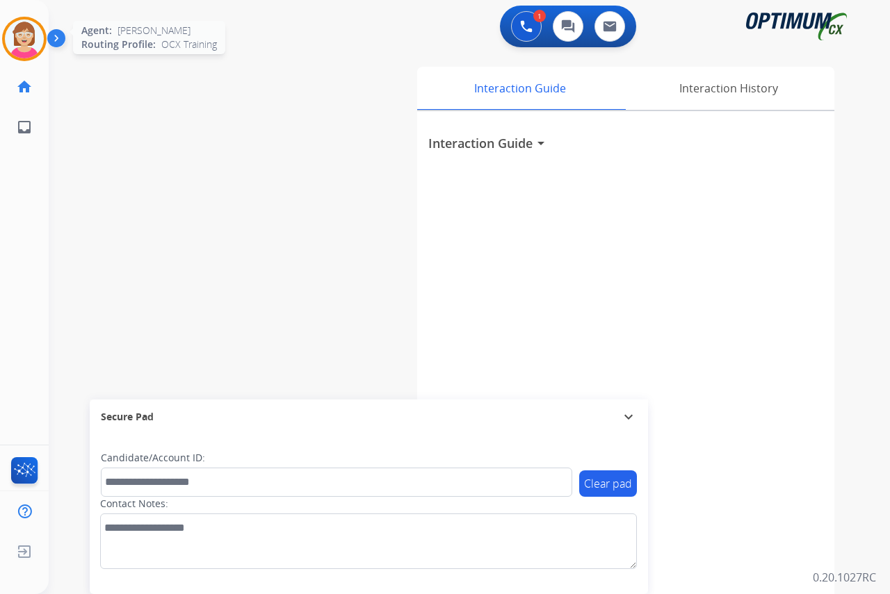
click at [15, 40] on img at bounding box center [24, 38] width 39 height 39
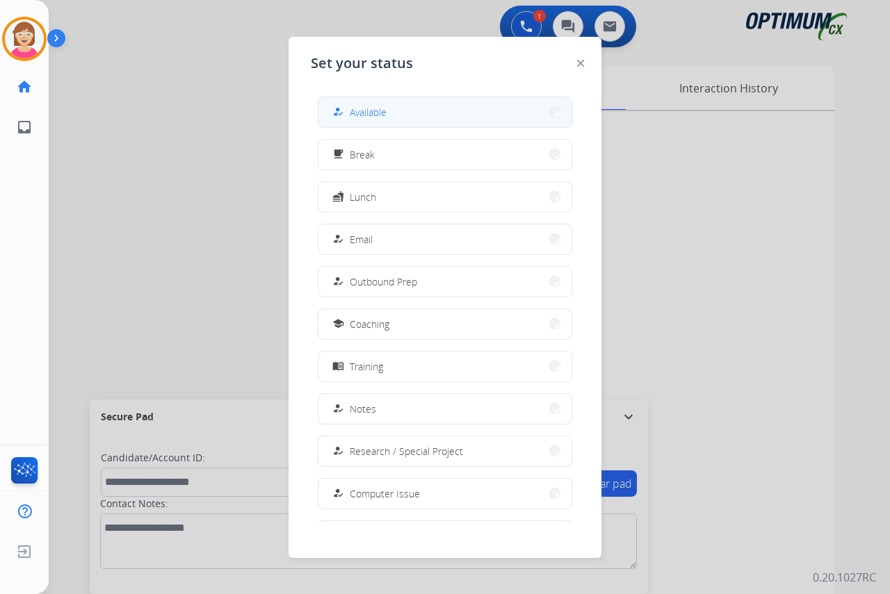
click at [348, 117] on div "how_to_reg" at bounding box center [340, 112] width 20 height 17
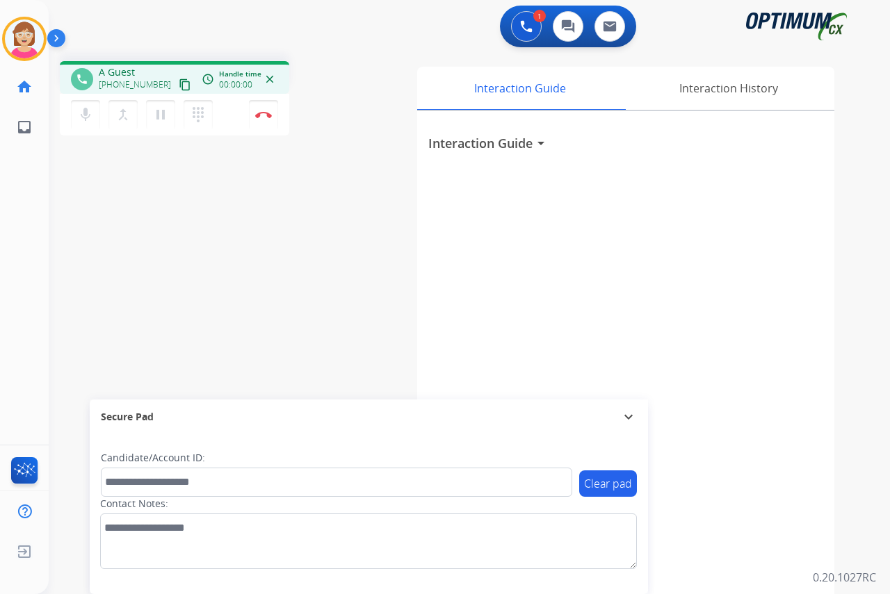
click at [41, 164] on div "[PERSON_NAME] Edit Avatar Agent: [PERSON_NAME] Profile: OCX Training home Home …" at bounding box center [24, 297] width 49 height 594
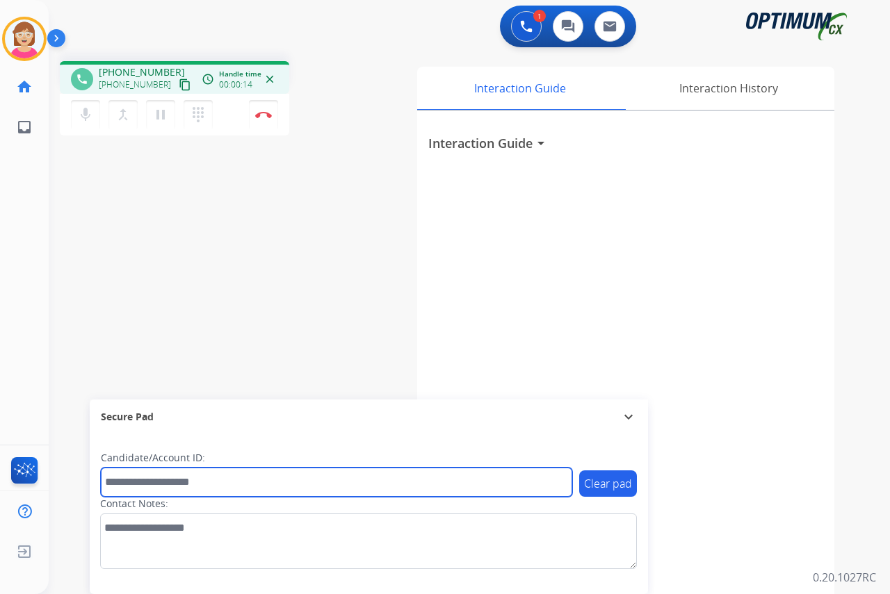
click at [132, 484] on input "text" at bounding box center [336, 482] width 471 height 29
click at [150, 480] on input "text" at bounding box center [336, 482] width 471 height 29
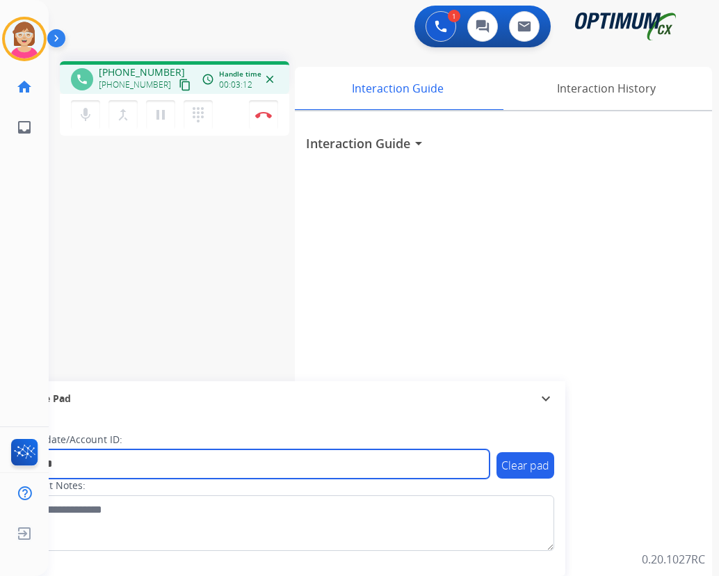
type input "*******"
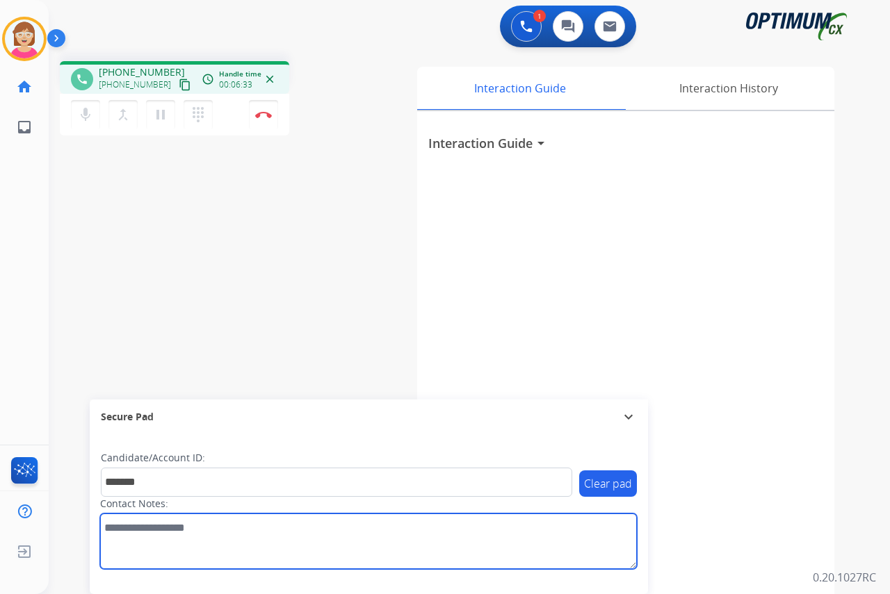
click at [117, 524] on textarea at bounding box center [368, 542] width 537 height 56
paste textarea "**********"
type textarea "**********"
drag, startPoint x: 177, startPoint y: 525, endPoint x: 104, endPoint y: 530, distance: 73.2
click at [104, 530] on textarea at bounding box center [368, 542] width 537 height 56
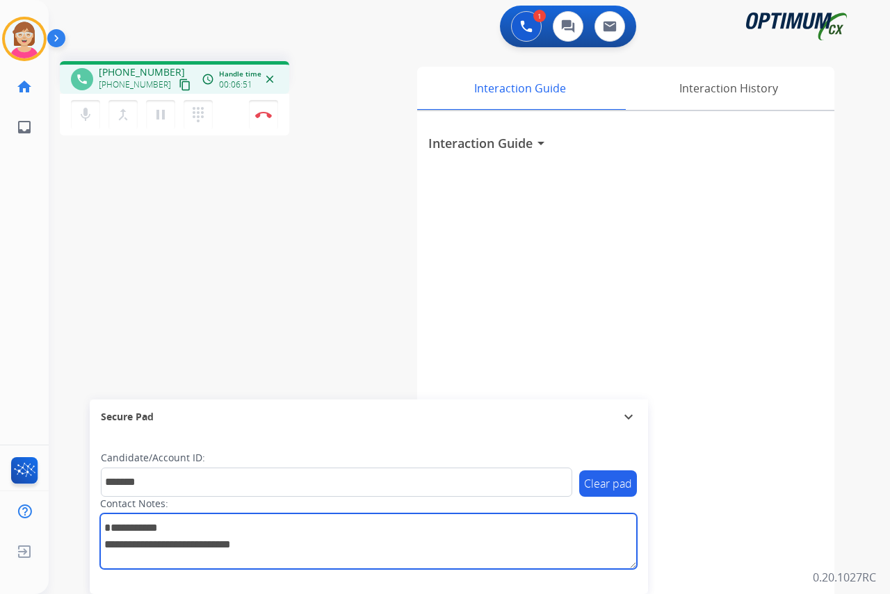
click at [310, 549] on textarea at bounding box center [368, 542] width 537 height 56
drag, startPoint x: 314, startPoint y: 544, endPoint x: 195, endPoint y: 549, distance: 119.7
click at [163, 541] on textarea at bounding box center [368, 542] width 537 height 56
click at [178, 526] on textarea at bounding box center [368, 542] width 537 height 56
drag, startPoint x: 178, startPoint y: 526, endPoint x: 120, endPoint y: 529, distance: 58.5
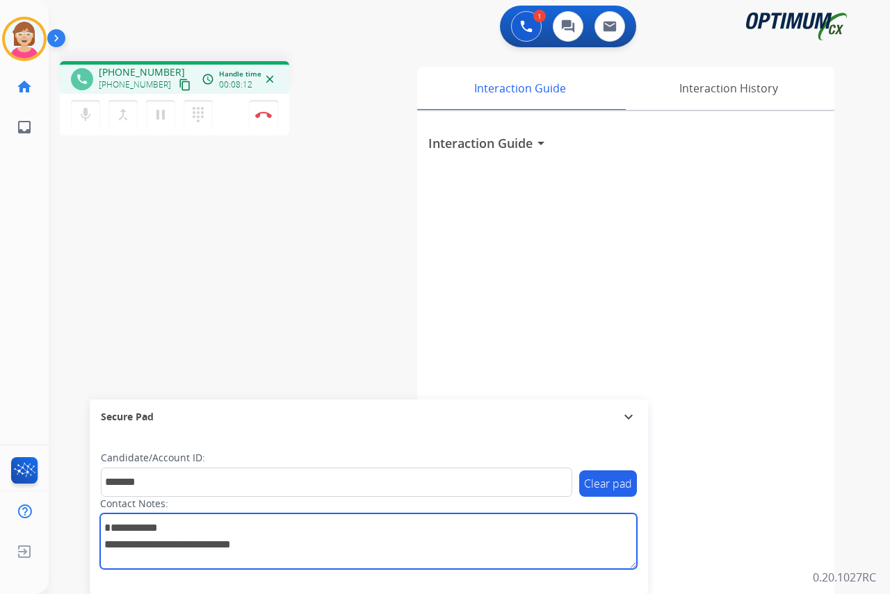
click at [120, 529] on textarea at bounding box center [368, 542] width 537 height 56
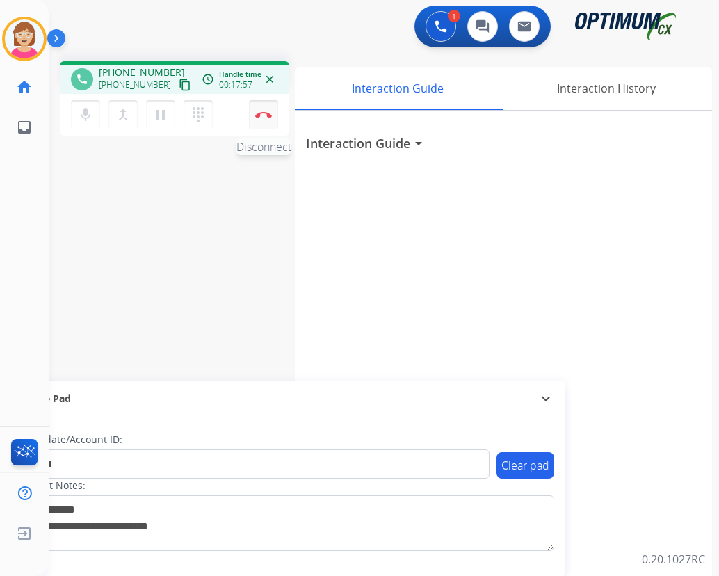
click at [266, 112] on img at bounding box center [263, 114] width 17 height 7
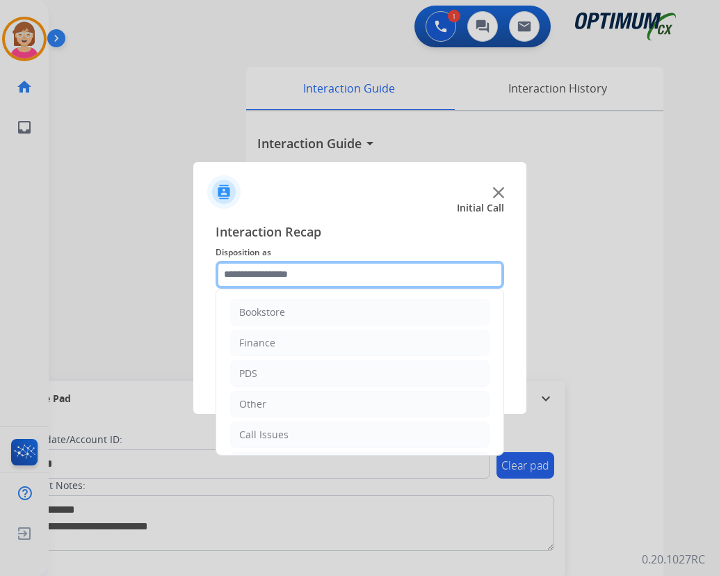
click at [245, 275] on input "text" at bounding box center [360, 275] width 289 height 28
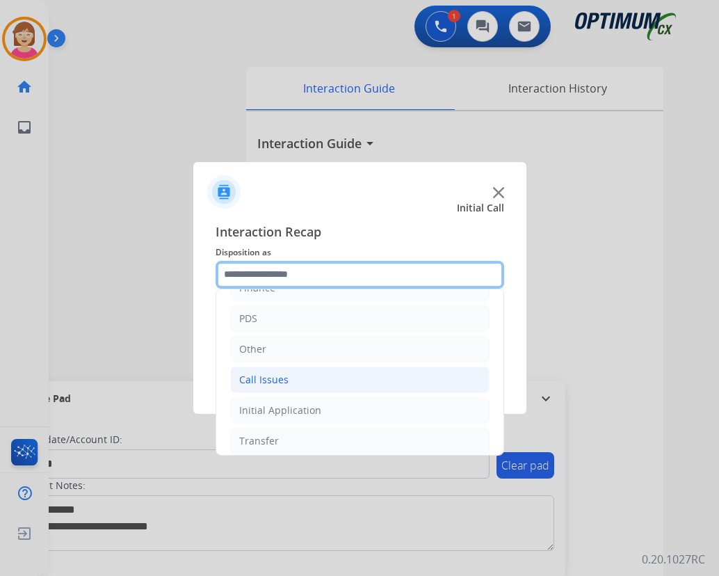
scroll to position [70, 0]
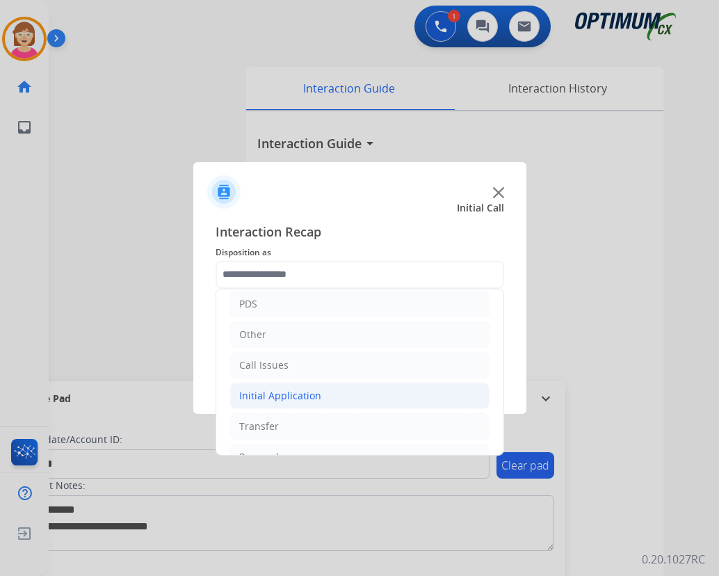
click at [302, 396] on div "Initial Application" at bounding box center [280, 396] width 82 height 14
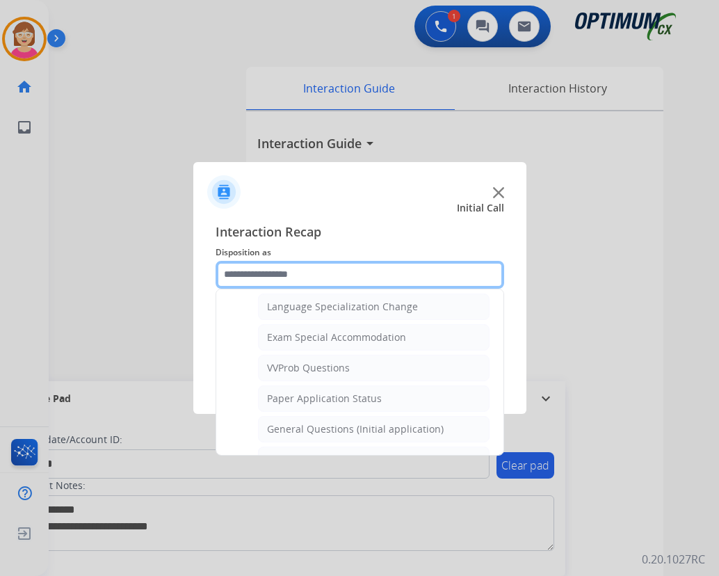
scroll to position [695, 0]
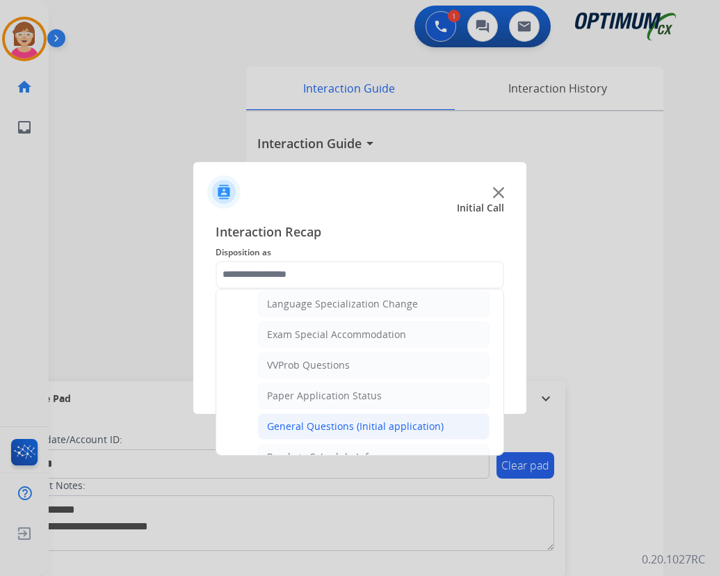
click at [307, 424] on div "General Questions (Initial application)" at bounding box center [355, 426] width 177 height 14
type input "**********"
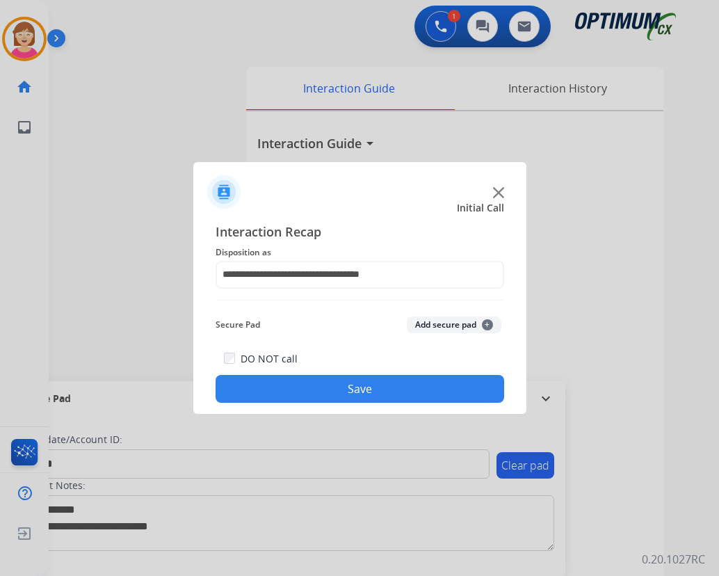
drag, startPoint x: 307, startPoint y: 424, endPoint x: 258, endPoint y: 175, distance: 253.8
click at [258, 175] on div at bounding box center [359, 186] width 333 height 49
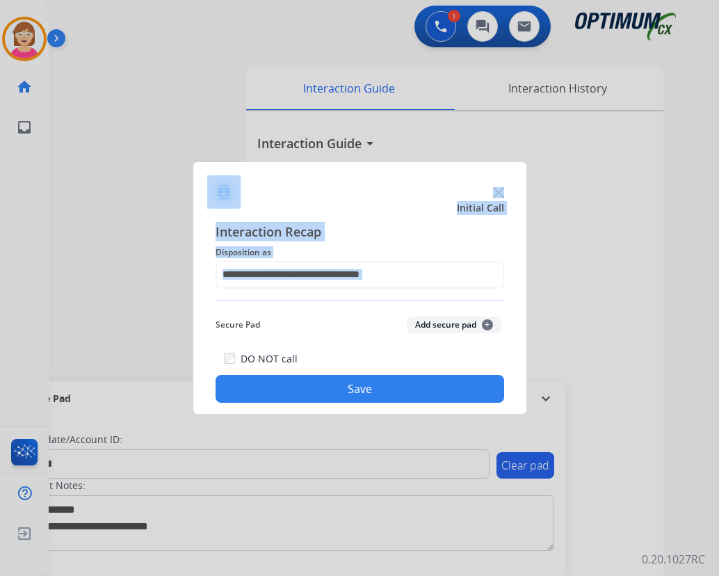
drag, startPoint x: 258, startPoint y: 175, endPoint x: 512, endPoint y: 350, distance: 308.0
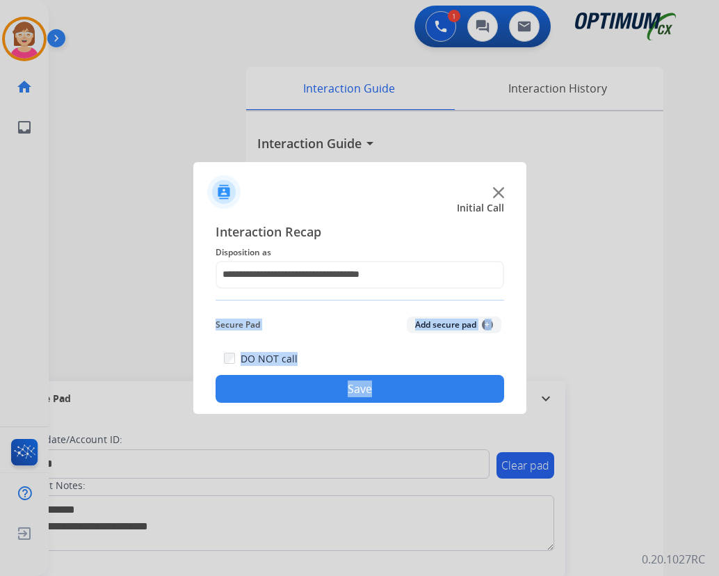
drag, startPoint x: 512, startPoint y: 350, endPoint x: 487, endPoint y: 325, distance: 34.9
click at [487, 325] on span "+" at bounding box center [487, 324] width 11 height 11
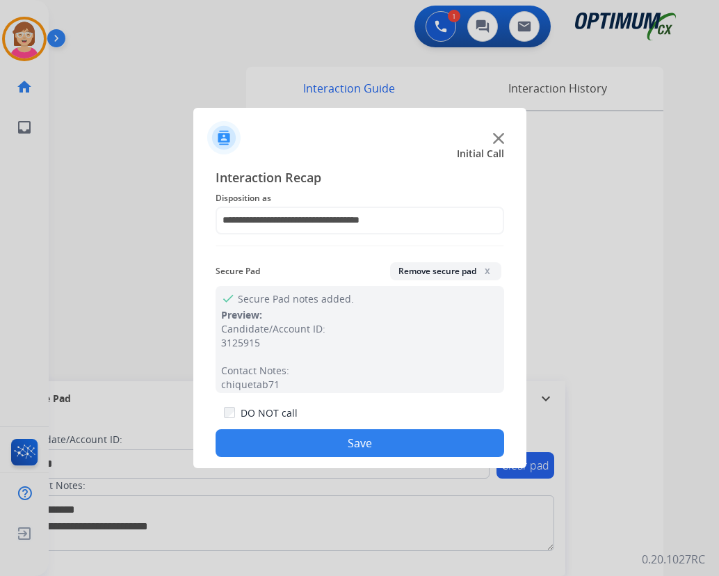
drag, startPoint x: 487, startPoint y: 325, endPoint x: 382, endPoint y: 150, distance: 203.7
click at [382, 150] on div "Initial Call" at bounding box center [348, 154] width 333 height 14
drag, startPoint x: 382, startPoint y: 150, endPoint x: 297, endPoint y: 444, distance: 305.6
drag, startPoint x: 297, startPoint y: 444, endPoint x: 273, endPoint y: 446, distance: 23.8
click at [273, 446] on button "Save" at bounding box center [360, 443] width 289 height 28
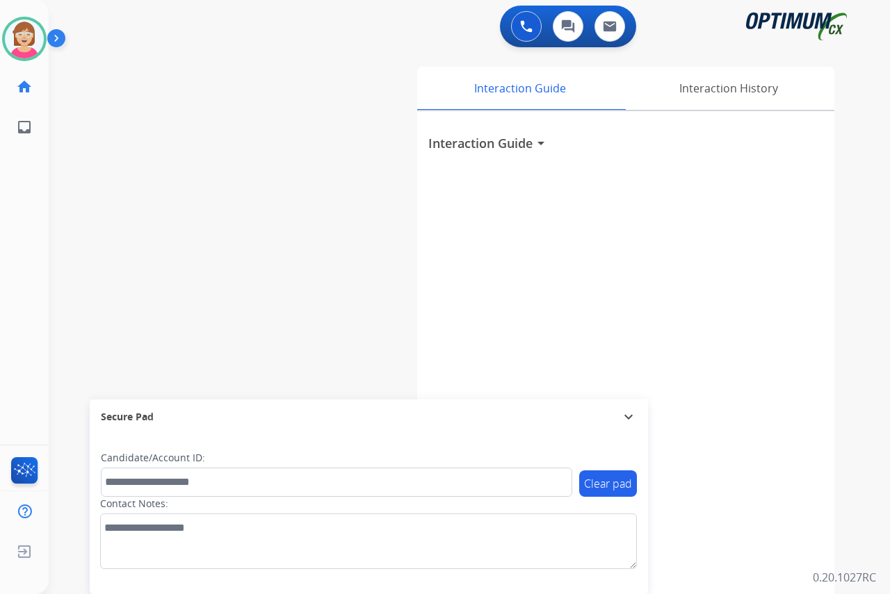
click at [33, 349] on div "[PERSON_NAME] Available Edit Avatar Agent: [PERSON_NAME] Profile: OCX Training …" at bounding box center [24, 297] width 49 height 594
drag, startPoint x: 33, startPoint y: 349, endPoint x: 268, endPoint y: 364, distance: 235.5
click at [268, 364] on div "swap_horiz Break voice bridge close_fullscreen Connect 3-Way Call merge_type Se…" at bounding box center [453, 340] width 808 height 580
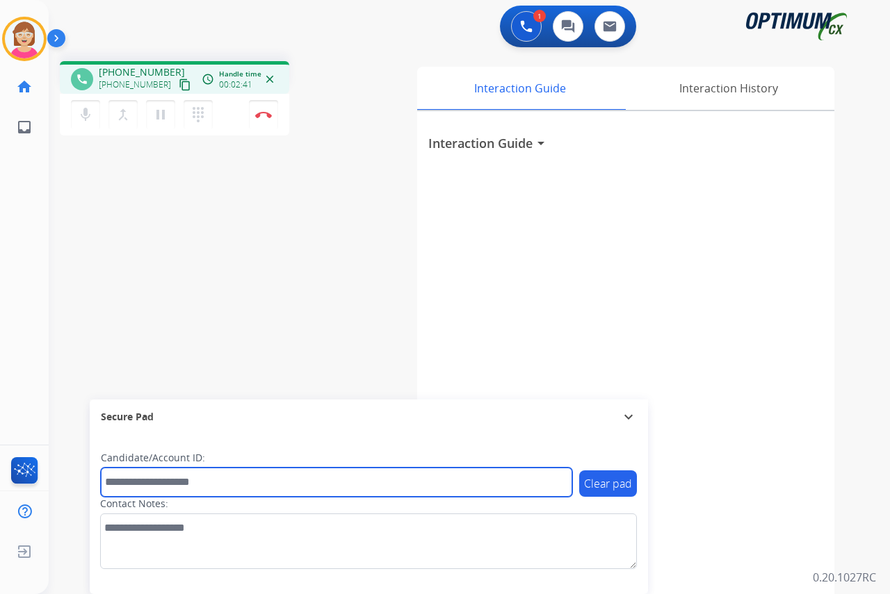
click at [134, 480] on input "text" at bounding box center [336, 482] width 471 height 29
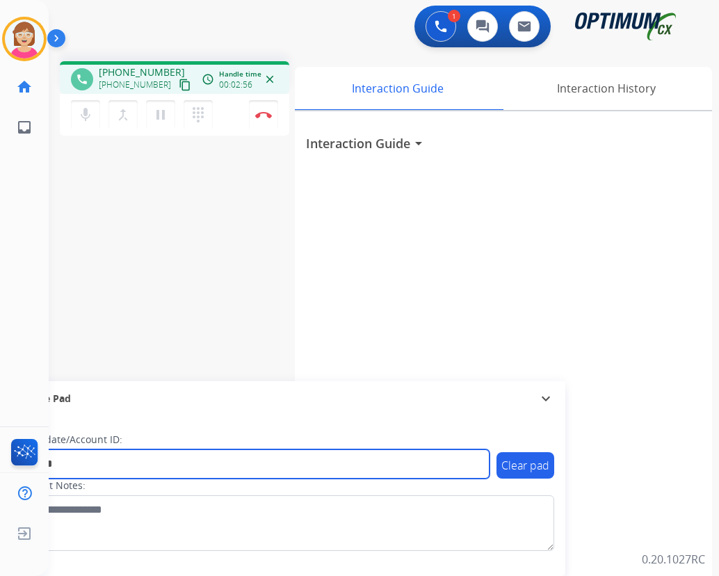
type input "*******"
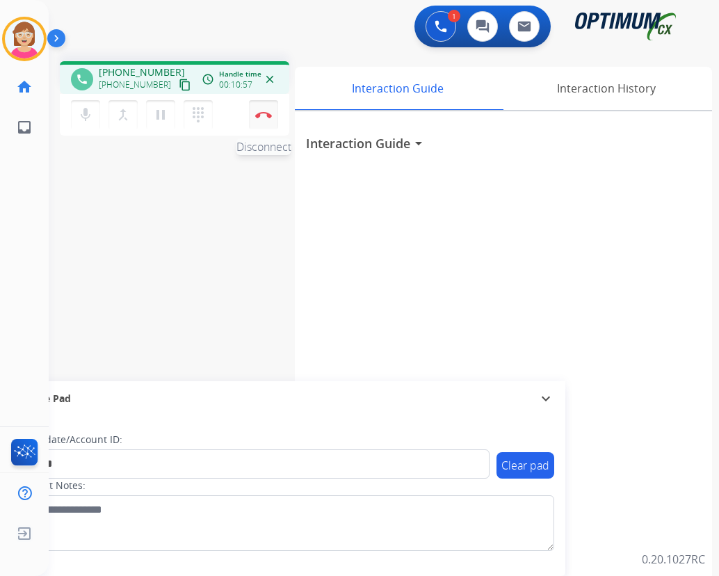
click at [263, 112] on img at bounding box center [263, 114] width 17 height 7
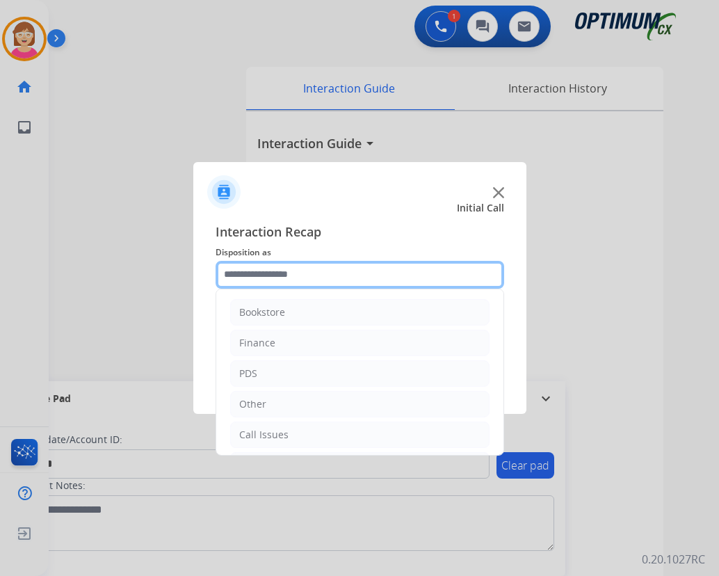
click at [266, 279] on input "text" at bounding box center [360, 275] width 289 height 28
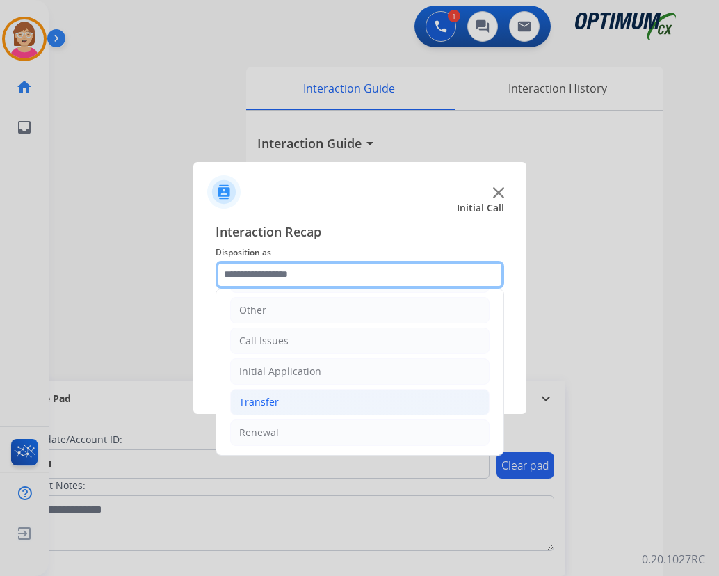
scroll to position [95, 0]
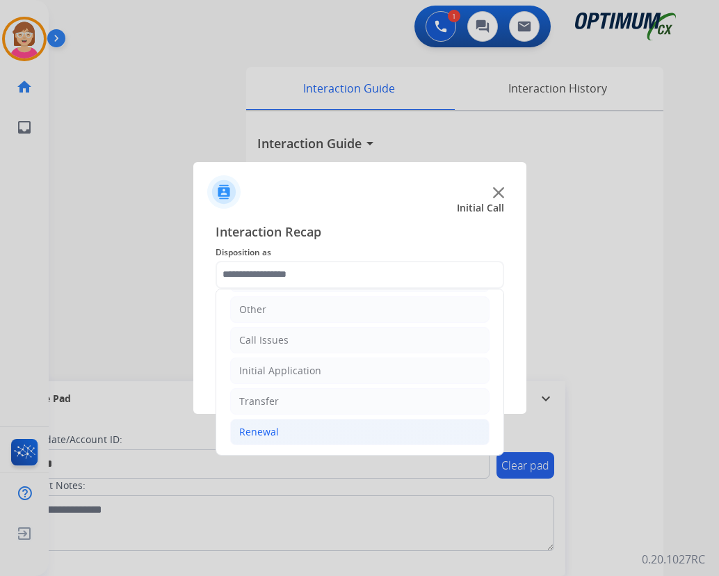
click at [273, 431] on div "Renewal" at bounding box center [259, 432] width 40 height 14
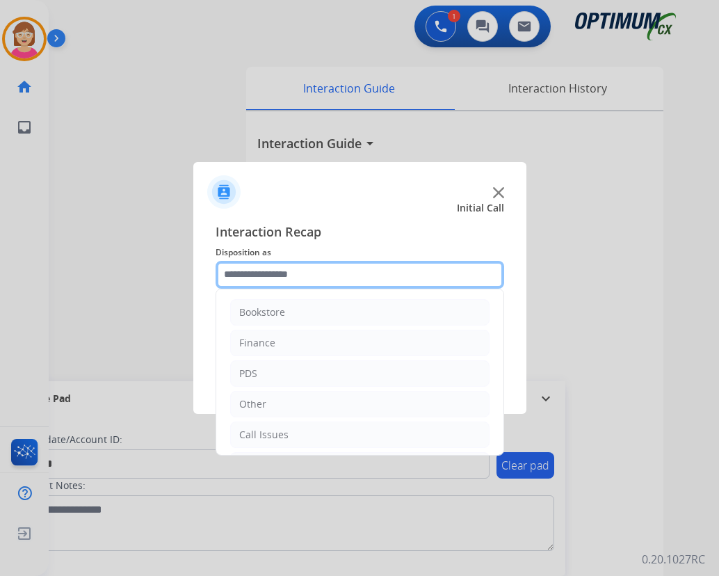
click at [270, 277] on input "text" at bounding box center [360, 275] width 289 height 28
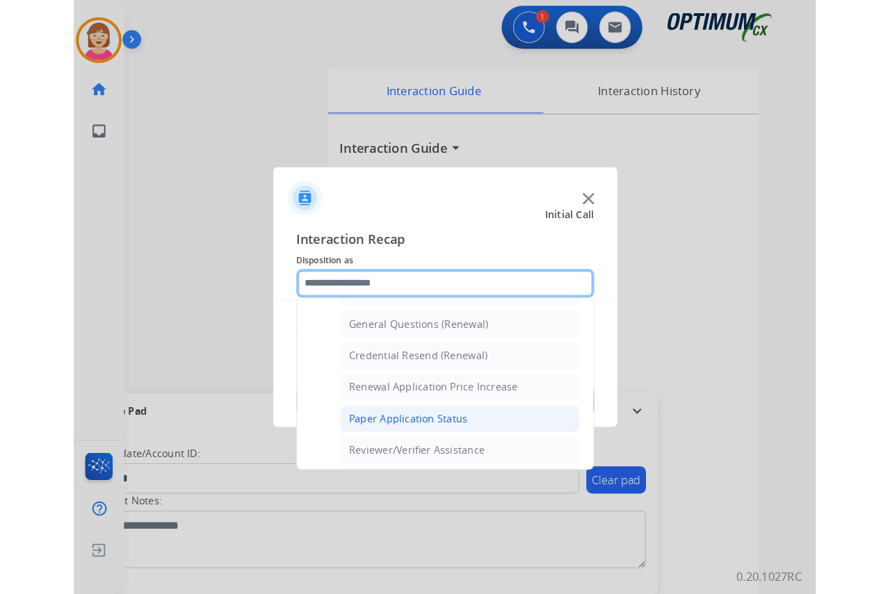
scroll to position [417, 0]
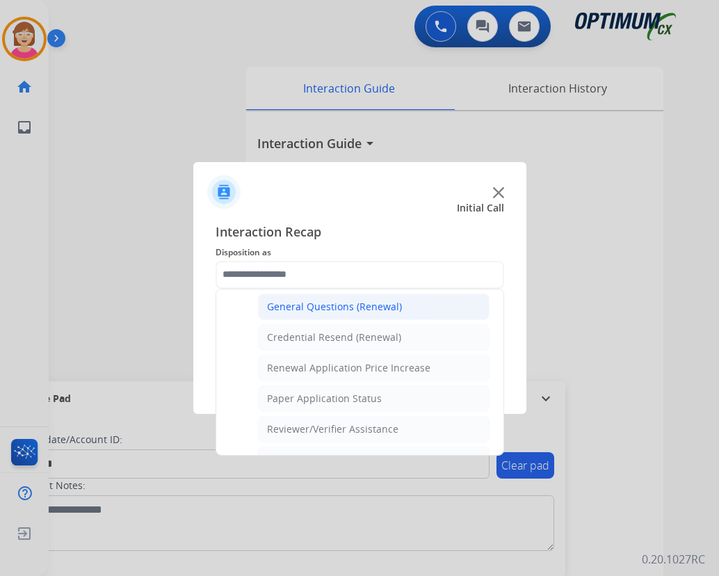
click at [313, 305] on div "General Questions (Renewal)" at bounding box center [334, 307] width 135 height 14
type input "**********"
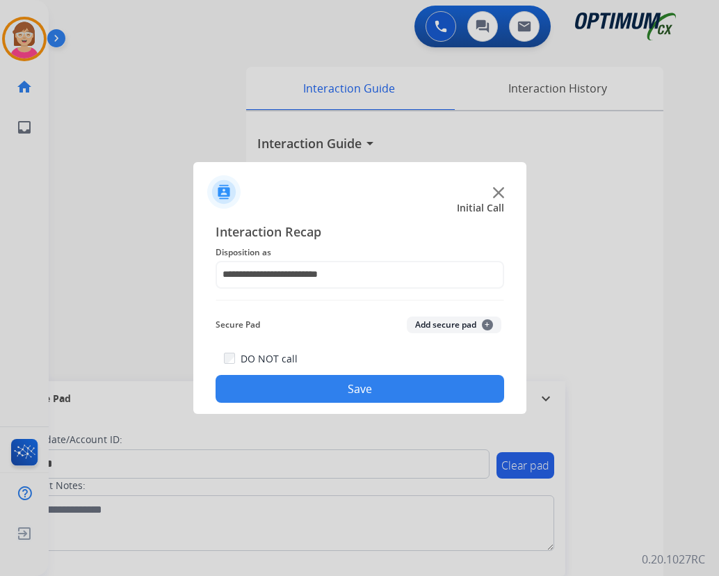
click at [486, 321] on span "+" at bounding box center [487, 324] width 11 height 11
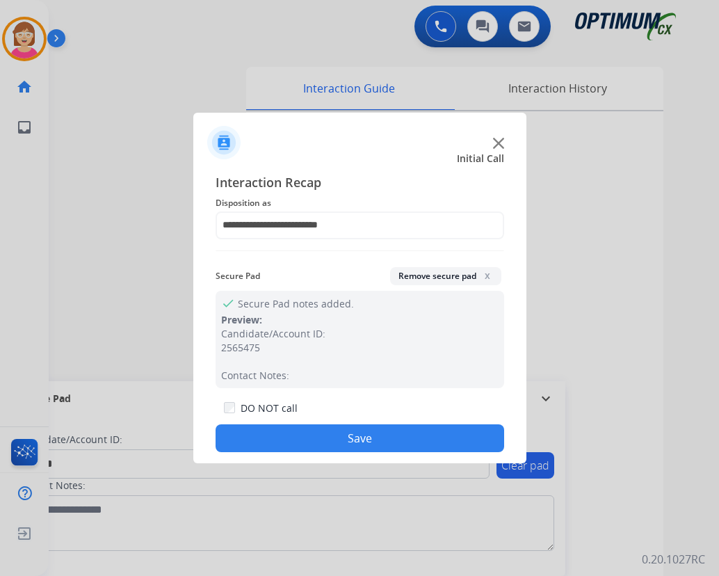
click at [330, 435] on button "Save" at bounding box center [360, 438] width 289 height 28
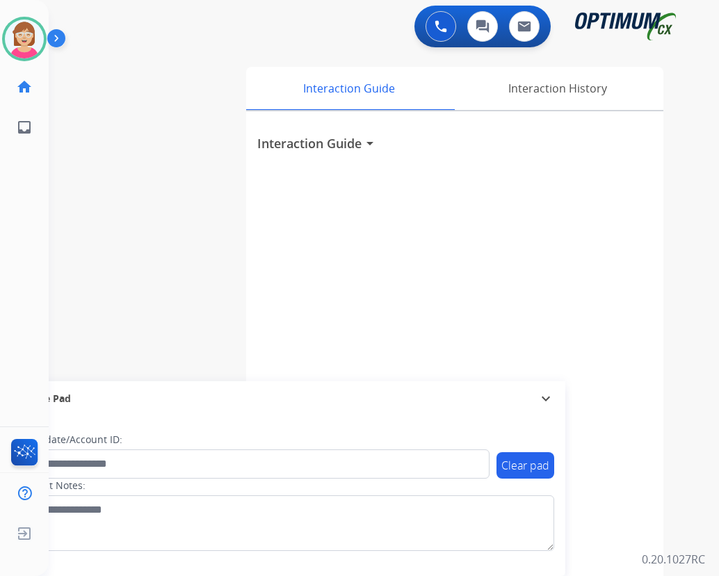
click at [550, 175] on div "Interaction Guide arrow_drop_down" at bounding box center [454, 370] width 417 height 519
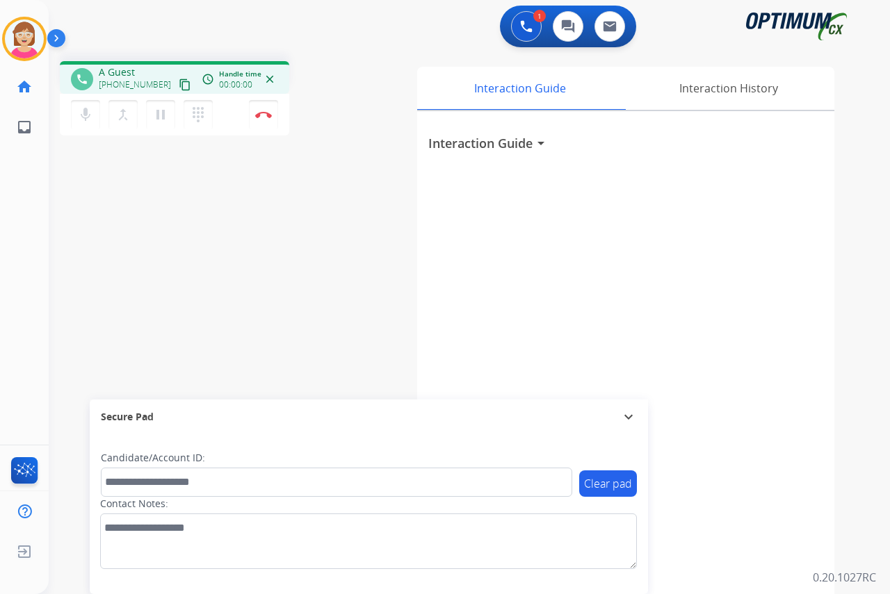
click at [27, 235] on div "[PERSON_NAME] Edit Avatar Agent: [PERSON_NAME] Profile: OCX Training home Home …" at bounding box center [24, 297] width 49 height 594
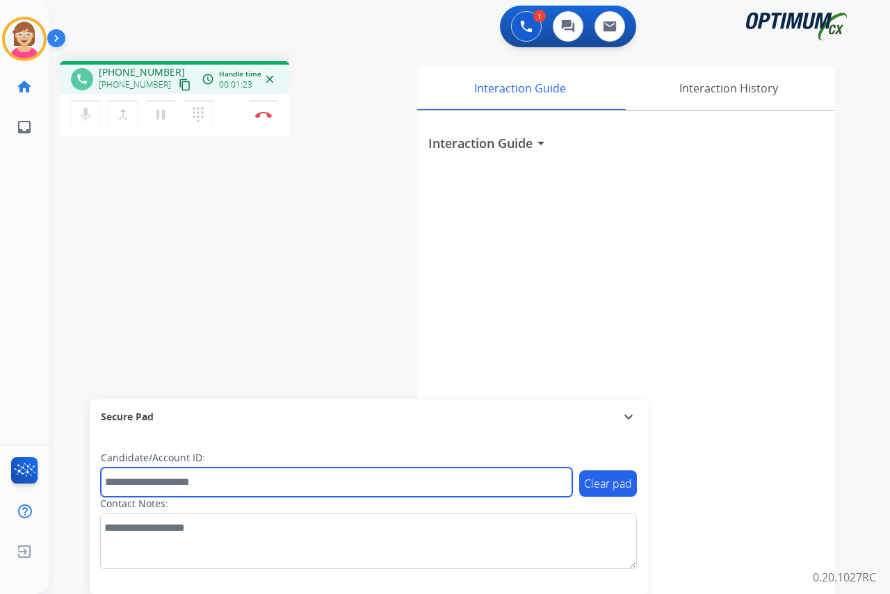
click at [135, 482] on input "text" at bounding box center [336, 482] width 471 height 29
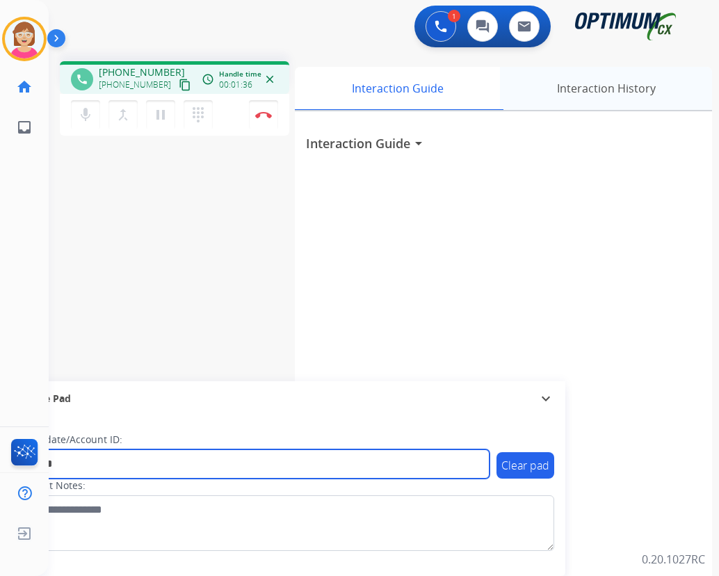
type input "*******"
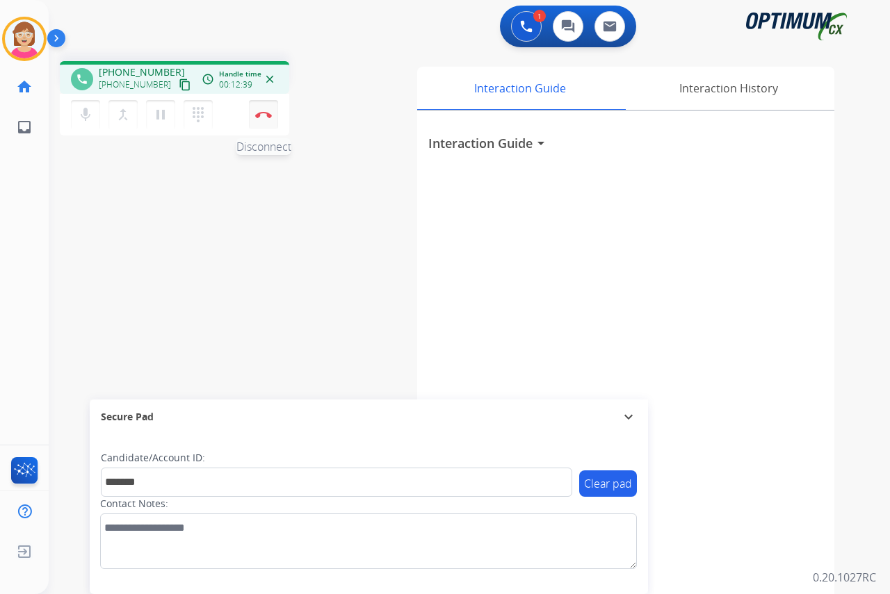
click at [264, 112] on img at bounding box center [263, 114] width 17 height 7
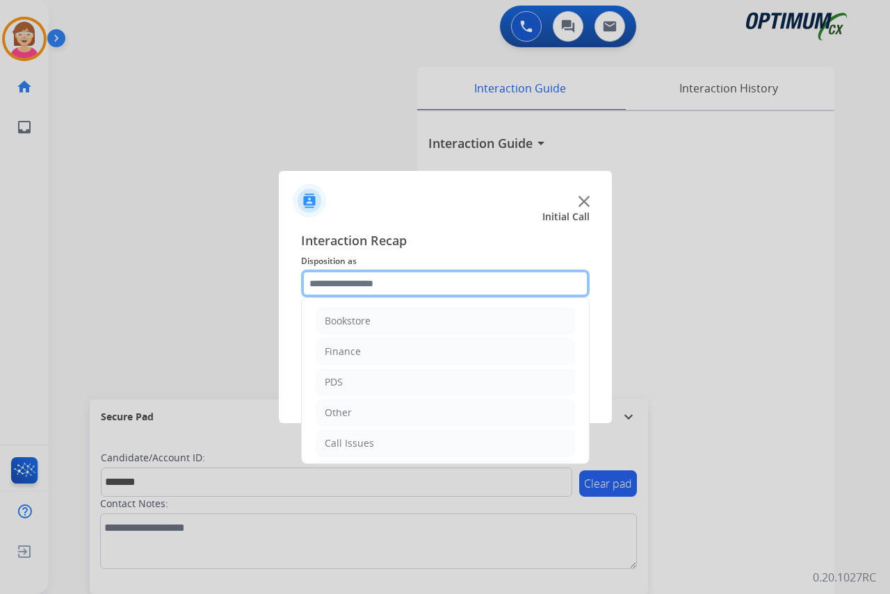
click at [354, 283] on input "text" at bounding box center [445, 284] width 289 height 28
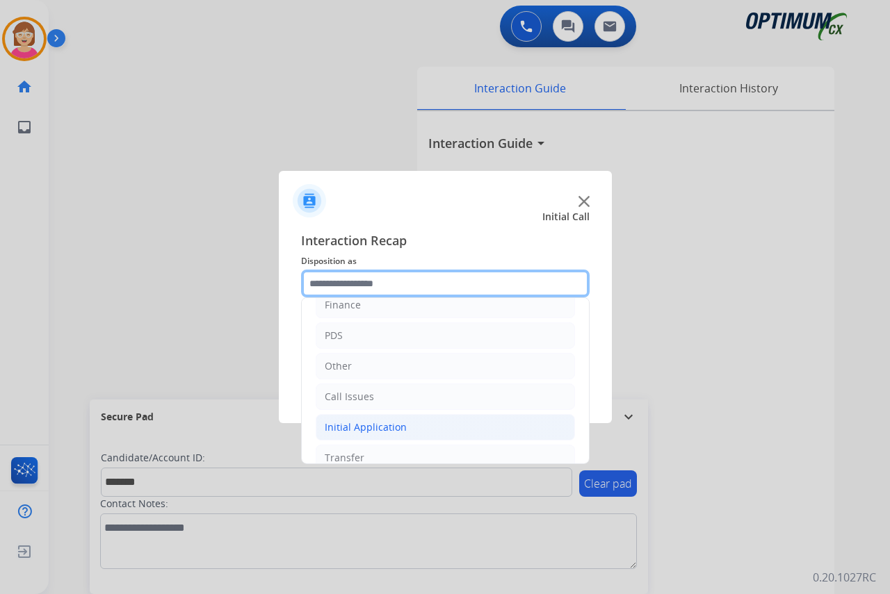
scroll to position [95, 0]
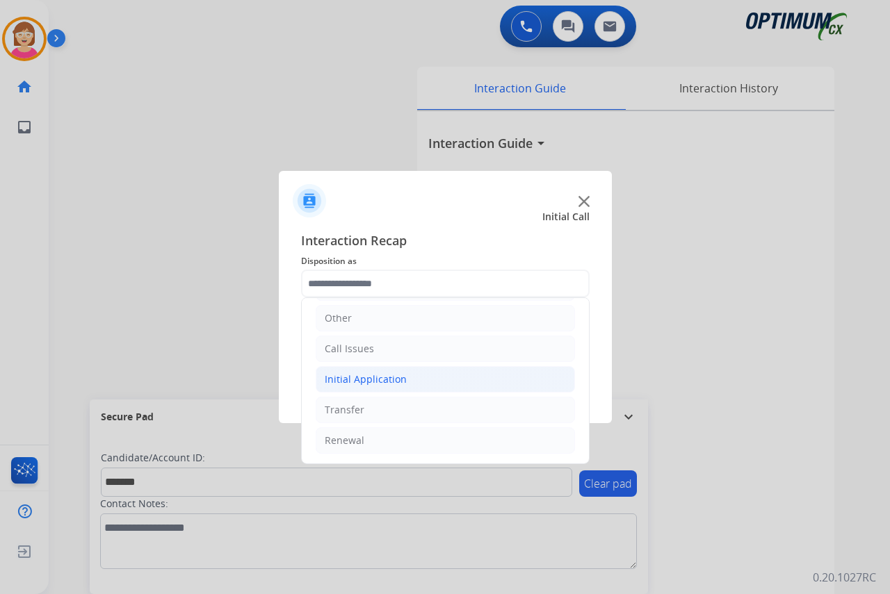
click at [387, 380] on div "Initial Application" at bounding box center [366, 380] width 82 height 14
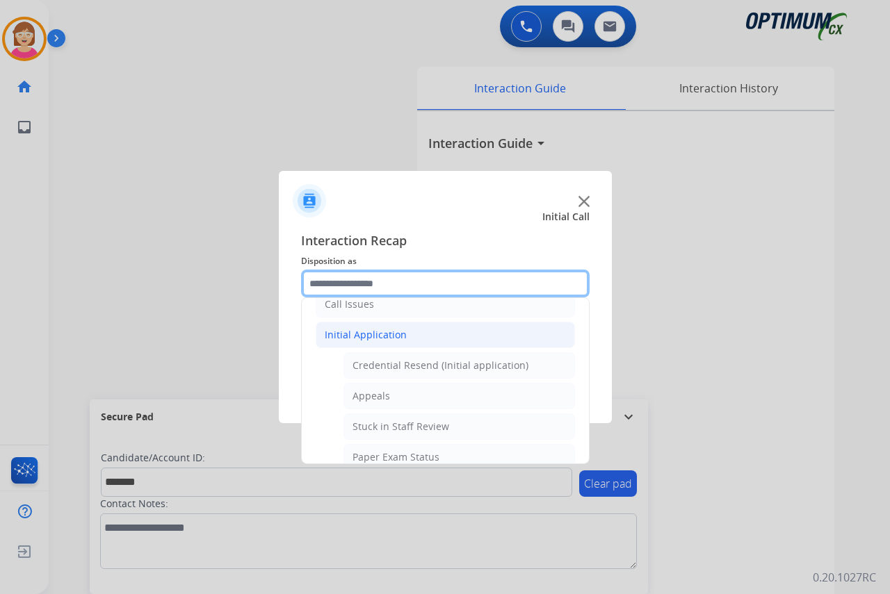
scroll to position [0, 0]
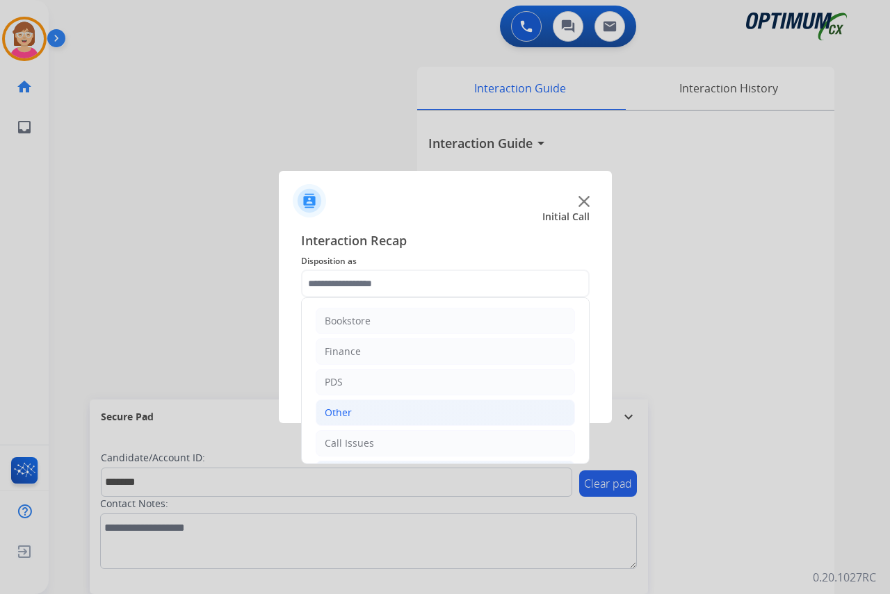
drag, startPoint x: 349, startPoint y: 414, endPoint x: 355, endPoint y: 419, distance: 7.9
click at [351, 421] on li "Other" at bounding box center [445, 413] width 259 height 26
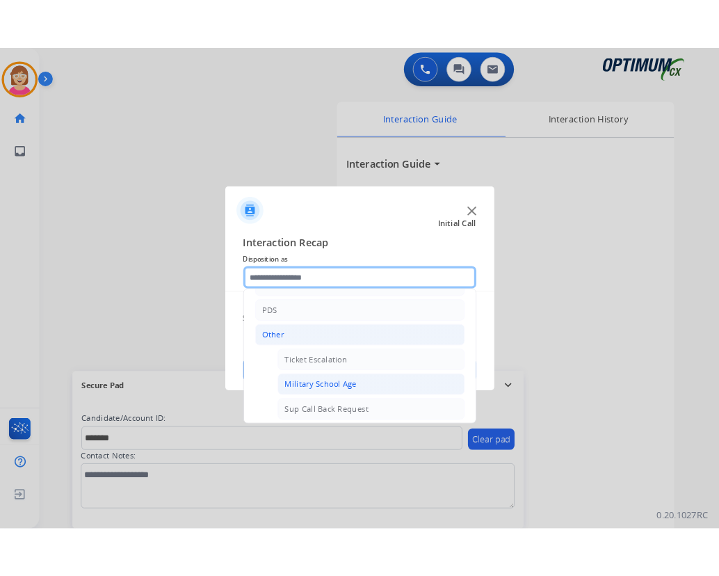
scroll to position [139, 0]
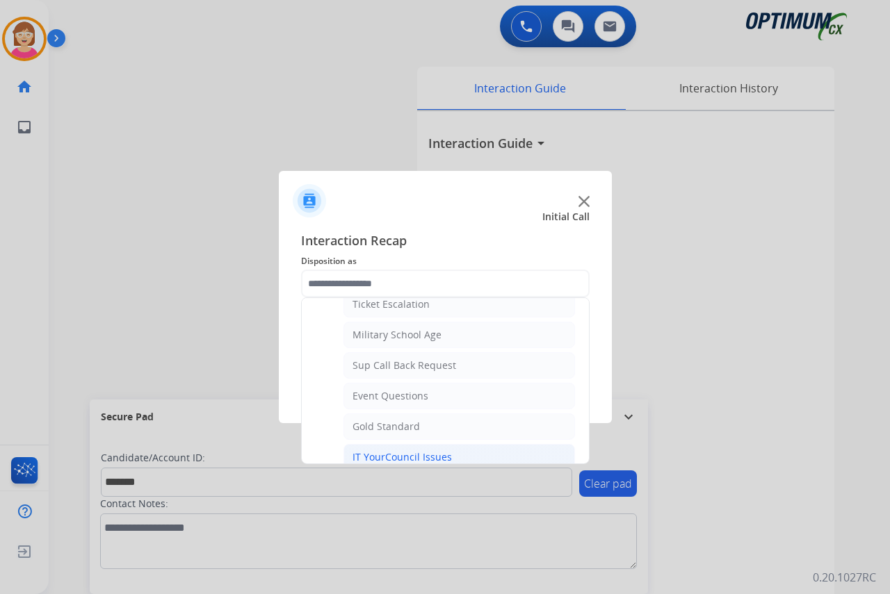
click at [384, 455] on div "IT YourCouncil Issues" at bounding box center [402, 458] width 99 height 14
type input "**********"
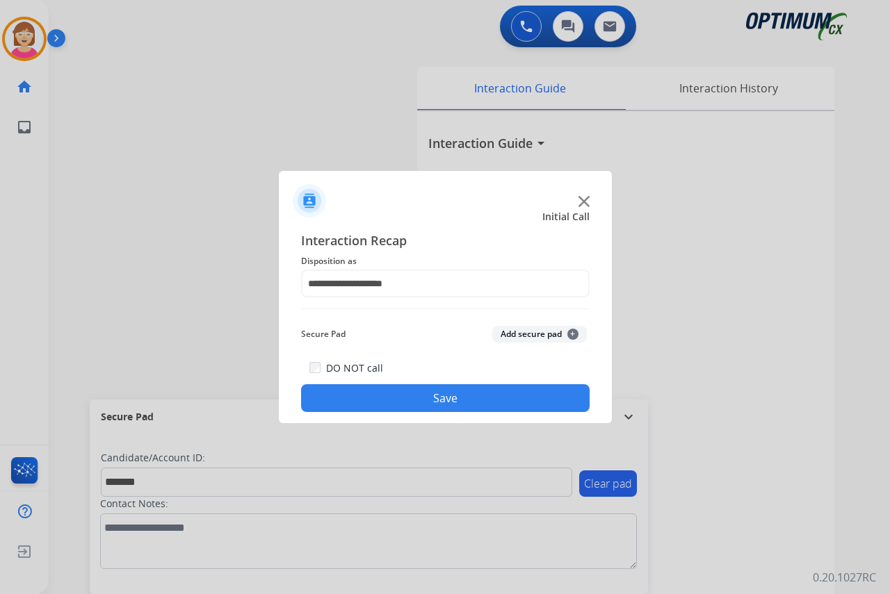
click at [572, 330] on span "+" at bounding box center [572, 334] width 11 height 11
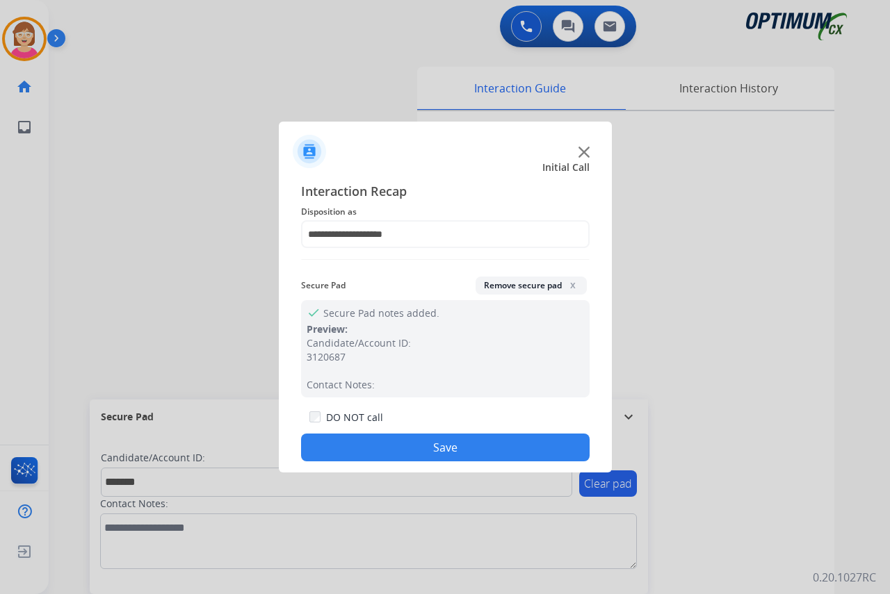
click at [332, 450] on button "Save" at bounding box center [445, 448] width 289 height 28
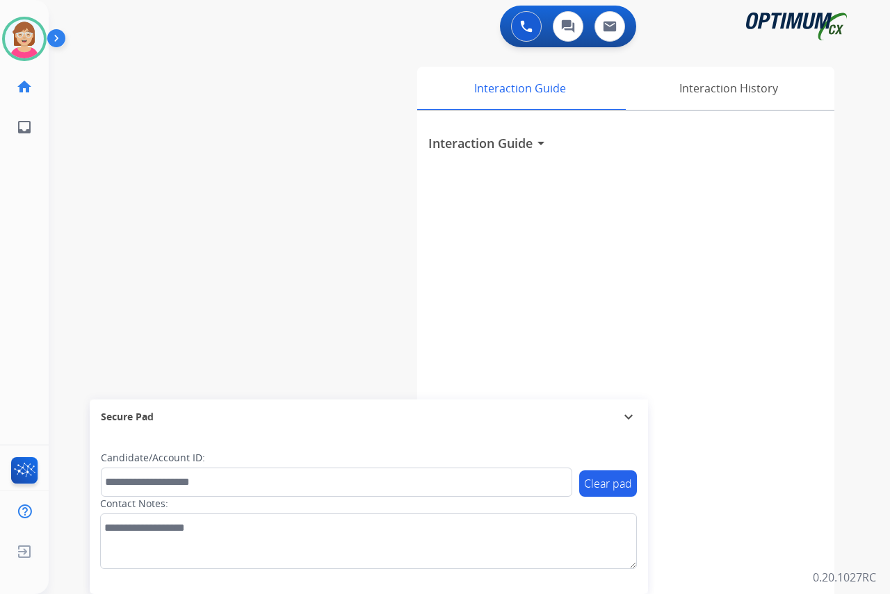
click at [26, 214] on div "[PERSON_NAME] Available Edit Avatar Agent: [PERSON_NAME] Profile: OCX Training …" at bounding box center [24, 297] width 49 height 594
click at [29, 234] on div "[PERSON_NAME] Available Edit Avatar Agent: [PERSON_NAME] Profile: OCX Training …" at bounding box center [24, 297] width 49 height 594
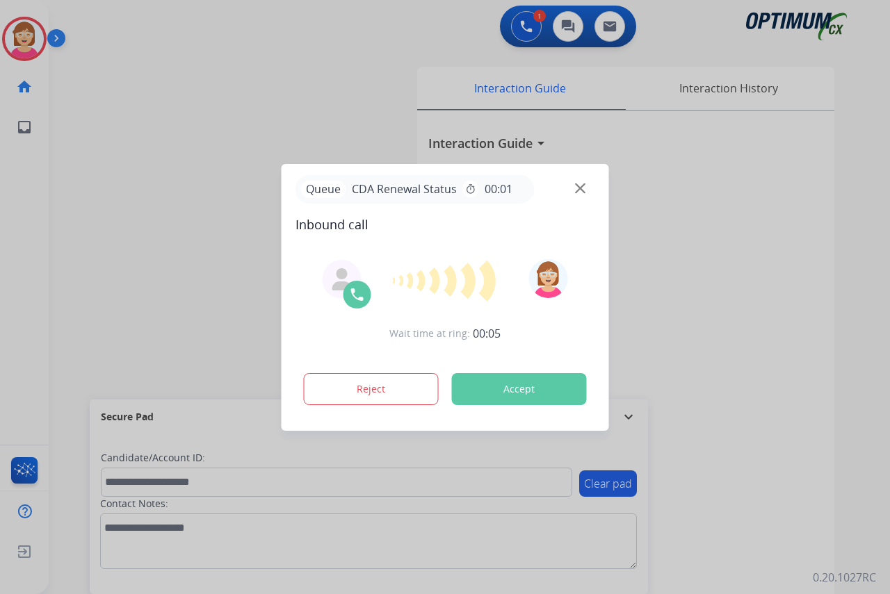
click at [26, 215] on div at bounding box center [445, 297] width 890 height 594
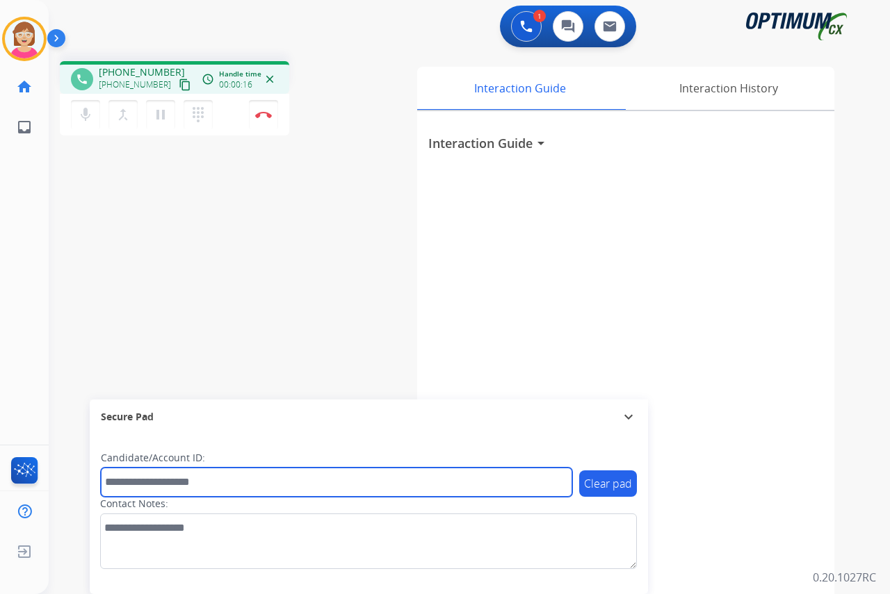
click at [120, 484] on input "text" at bounding box center [336, 482] width 471 height 29
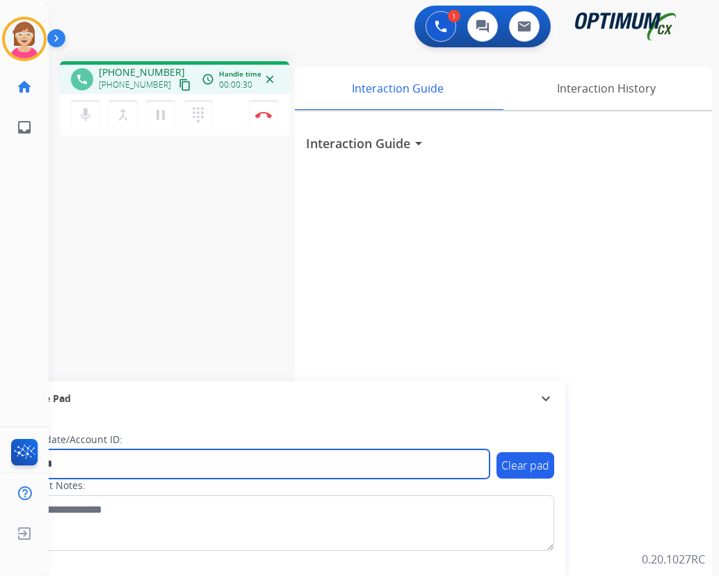
type input "*******"
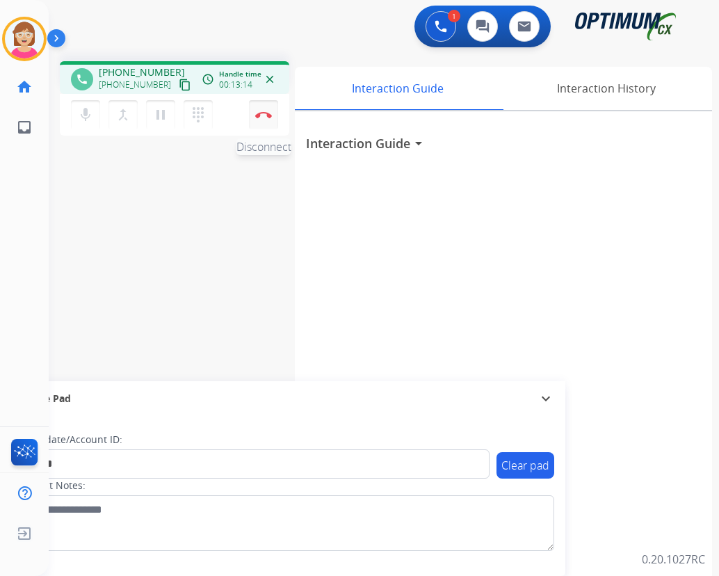
click at [261, 111] on img at bounding box center [263, 114] width 17 height 7
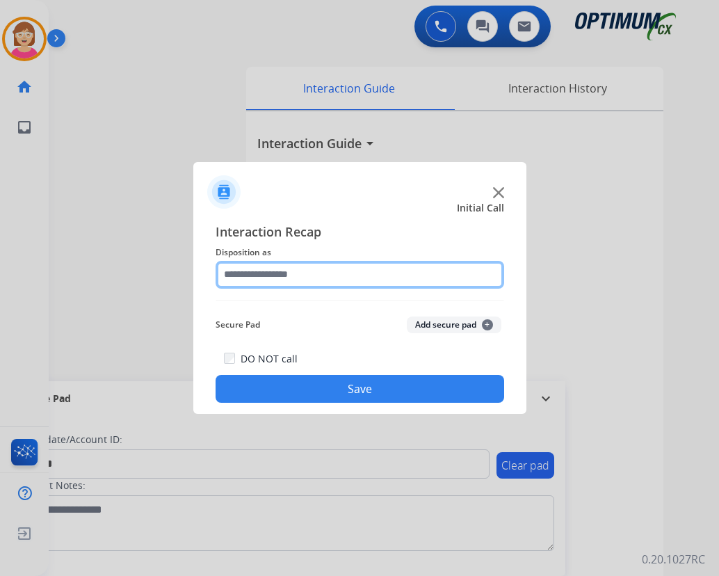
click at [266, 277] on input "text" at bounding box center [360, 275] width 289 height 28
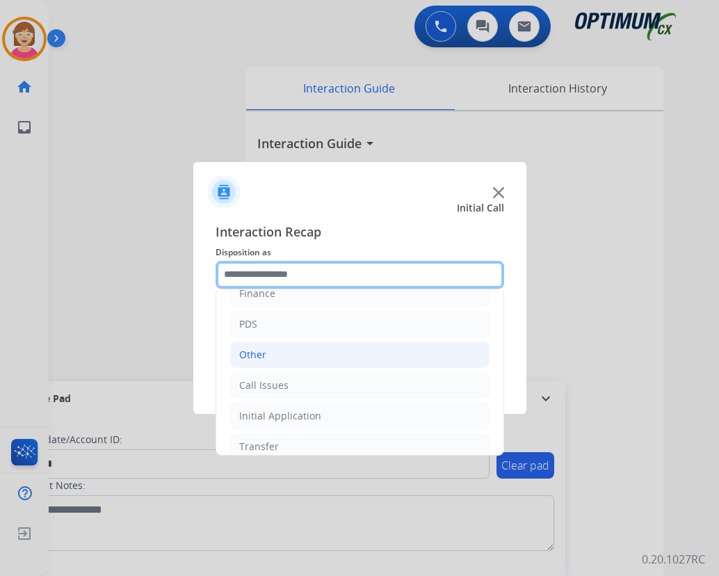
scroll to position [95, 0]
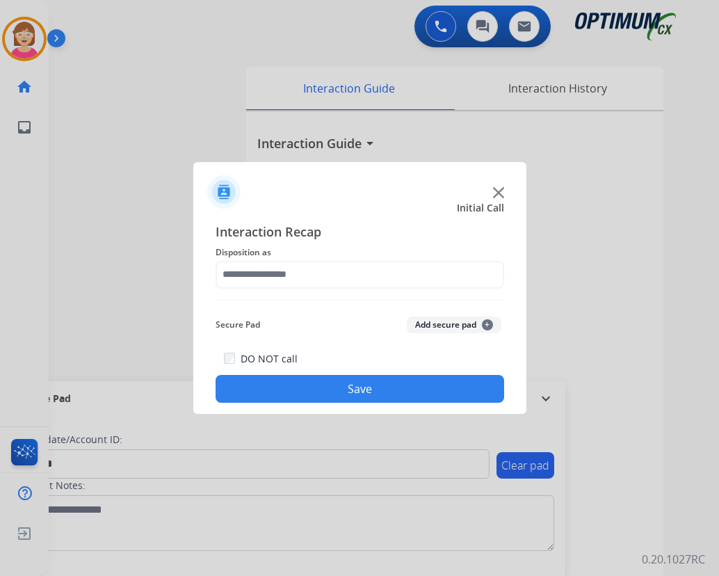
drag, startPoint x: 266, startPoint y: 432, endPoint x: 238, endPoint y: 390, distance: 50.1
click at [238, 390] on button "Save" at bounding box center [360, 389] width 289 height 28
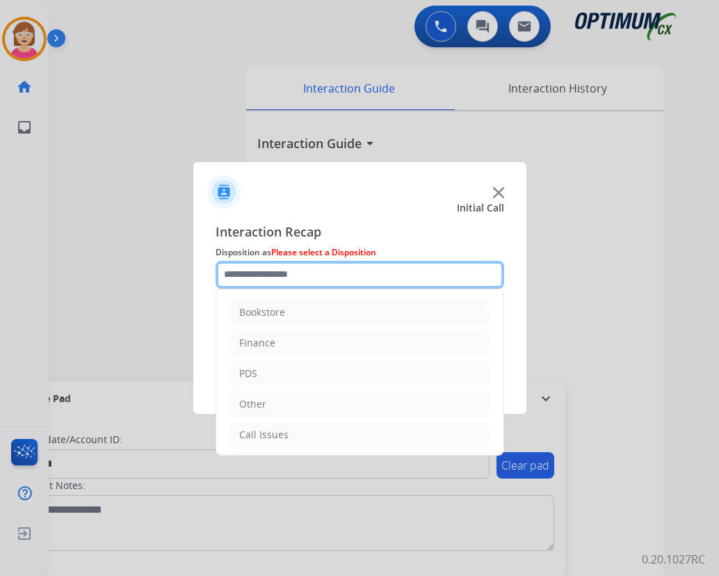
click at [291, 273] on input "text" at bounding box center [360, 275] width 289 height 28
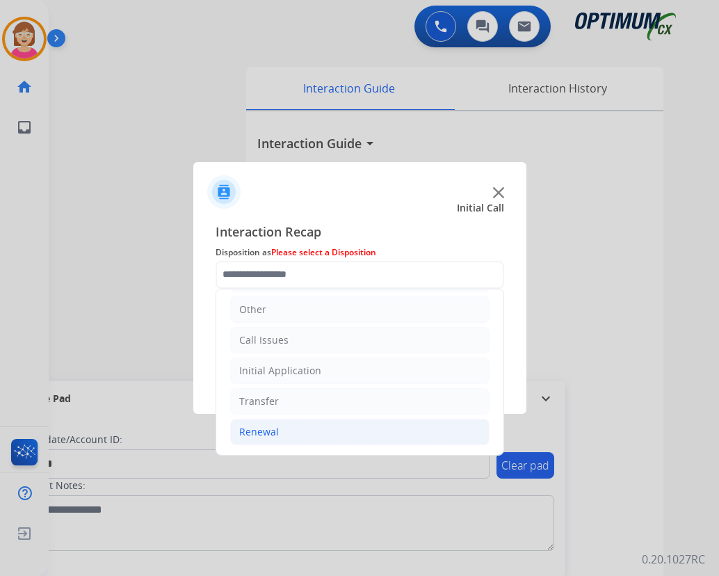
click at [263, 430] on div "Renewal" at bounding box center [259, 432] width 40 height 14
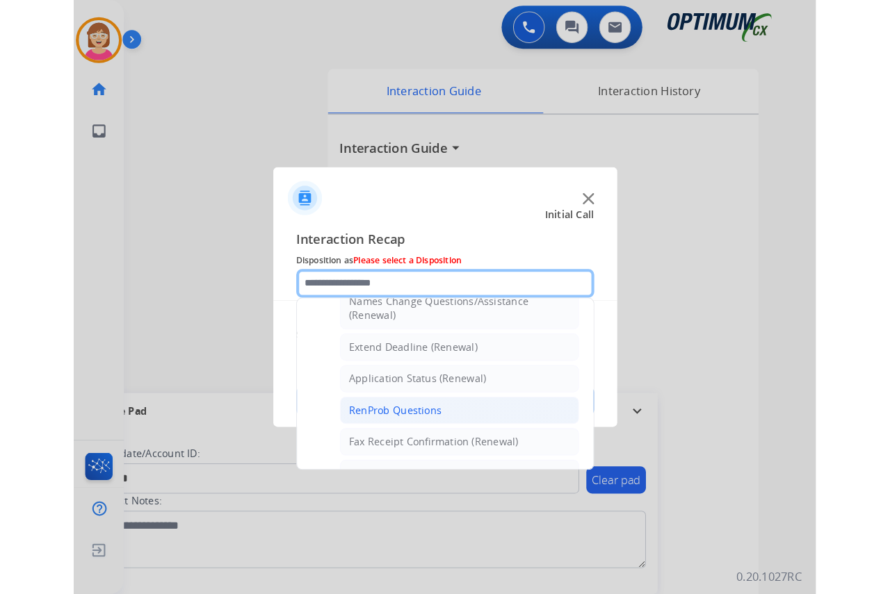
scroll to position [303, 0]
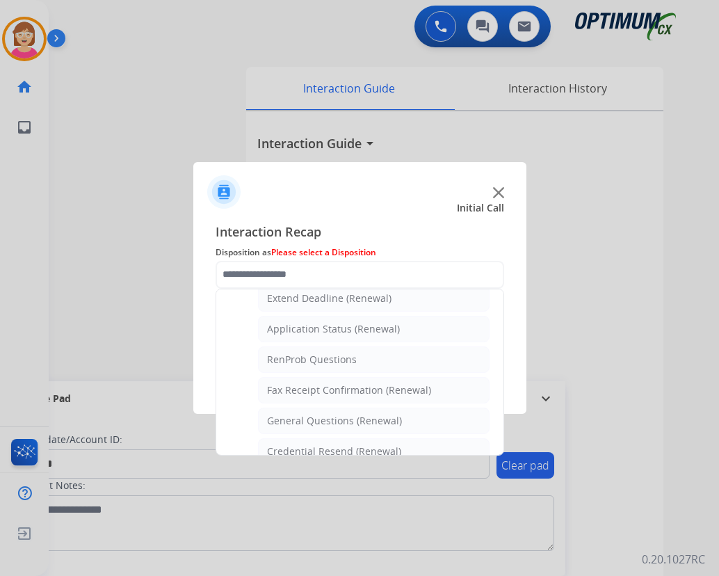
drag, startPoint x: 317, startPoint y: 420, endPoint x: 356, endPoint y: 410, distance: 40.1
click at [317, 419] on div "General Questions (Renewal)" at bounding box center [334, 421] width 135 height 14
type input "**********"
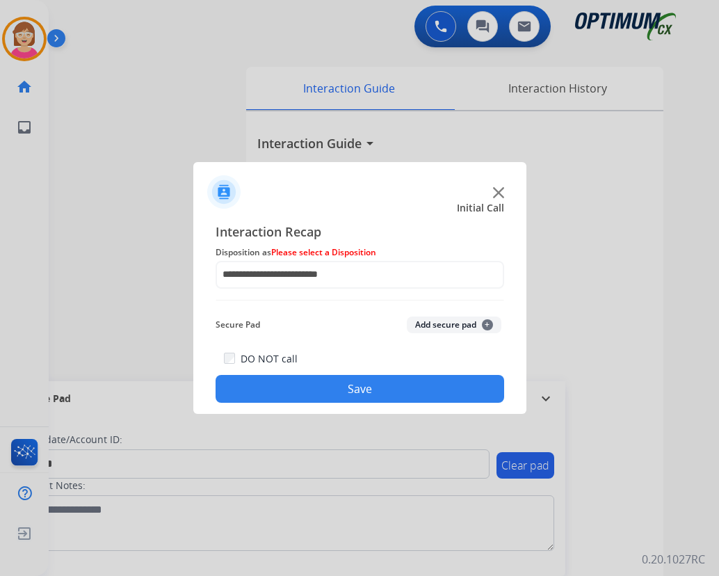
click at [487, 325] on span "+" at bounding box center [487, 324] width 11 height 11
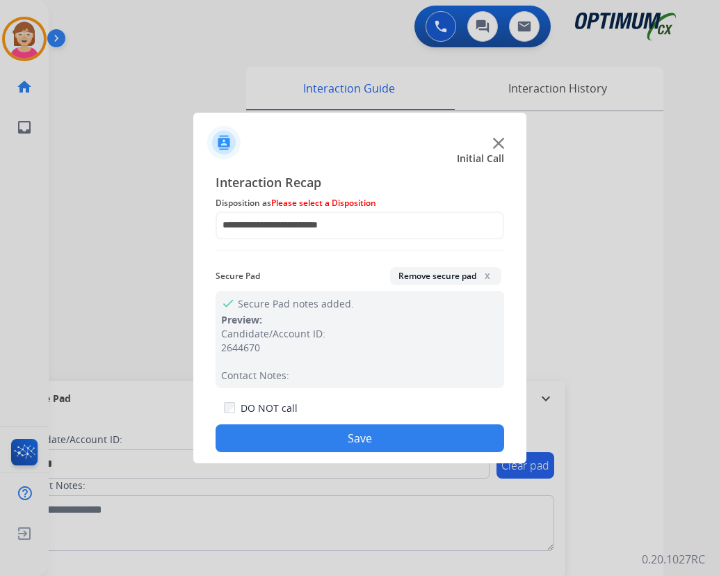
click at [302, 435] on button "Save" at bounding box center [360, 438] width 289 height 28
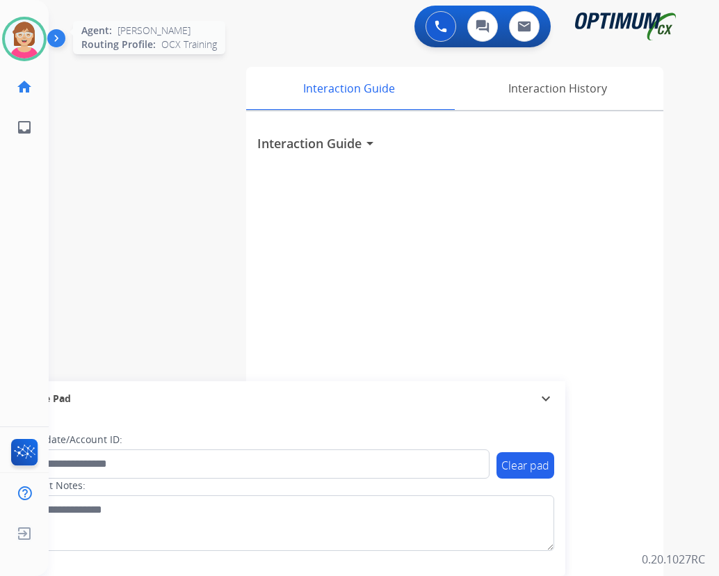
click at [18, 35] on img at bounding box center [24, 38] width 39 height 39
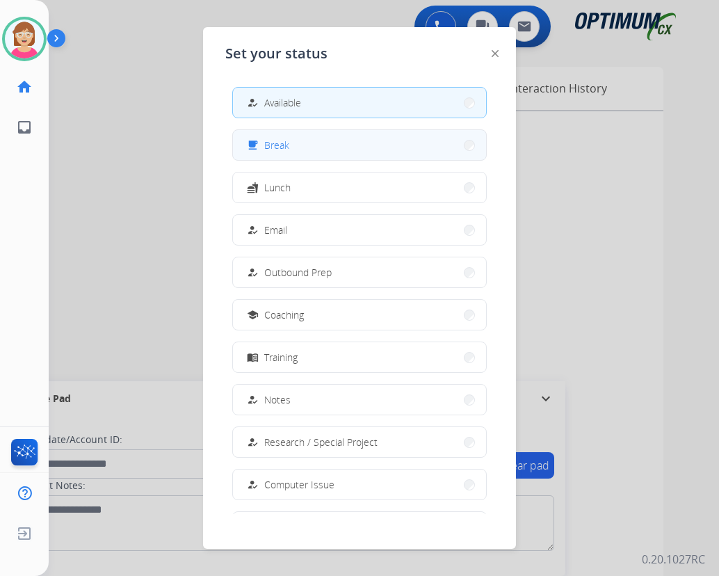
click at [306, 149] on button "free_breakfast Break" at bounding box center [359, 145] width 253 height 30
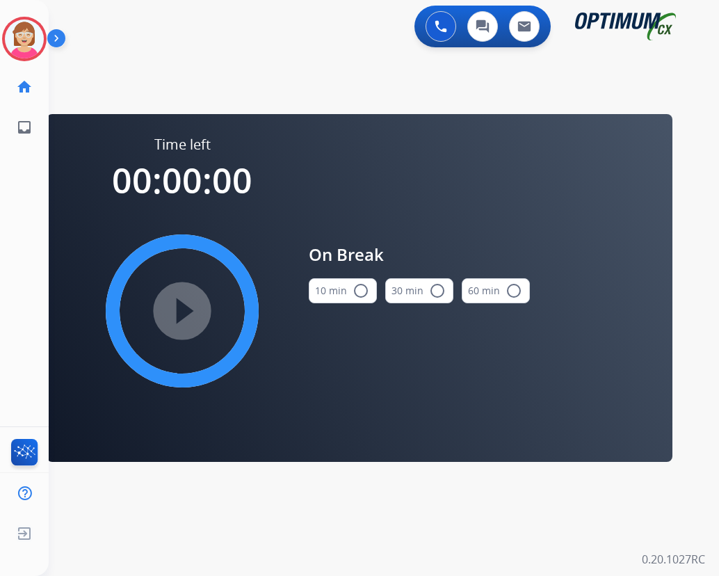
click at [362, 287] on mat-icon "radio_button_unchecked" at bounding box center [361, 290] width 17 height 17
click at [183, 307] on mat-icon "play_circle_filled" at bounding box center [182, 310] width 17 height 17
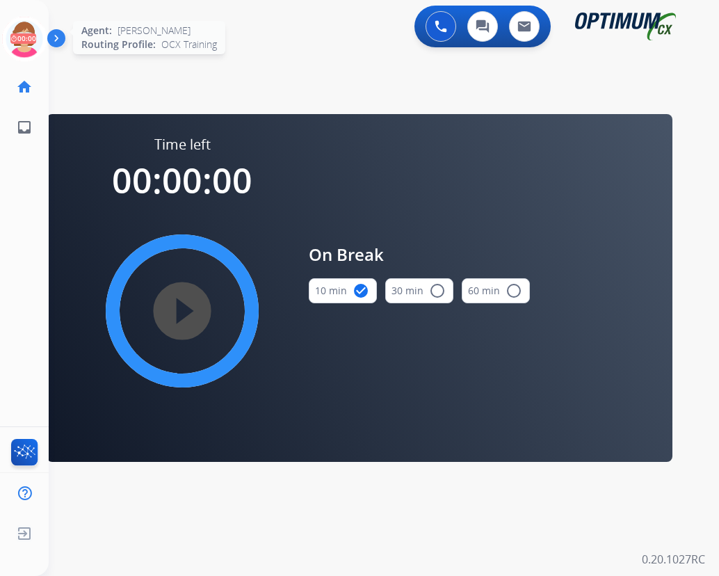
click at [26, 26] on icon at bounding box center [24, 39] width 45 height 45
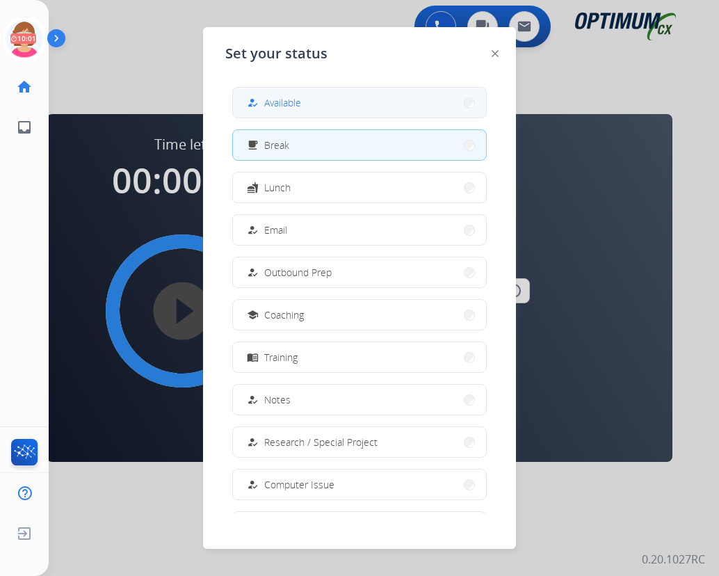
click at [282, 106] on span "Available" at bounding box center [282, 102] width 37 height 15
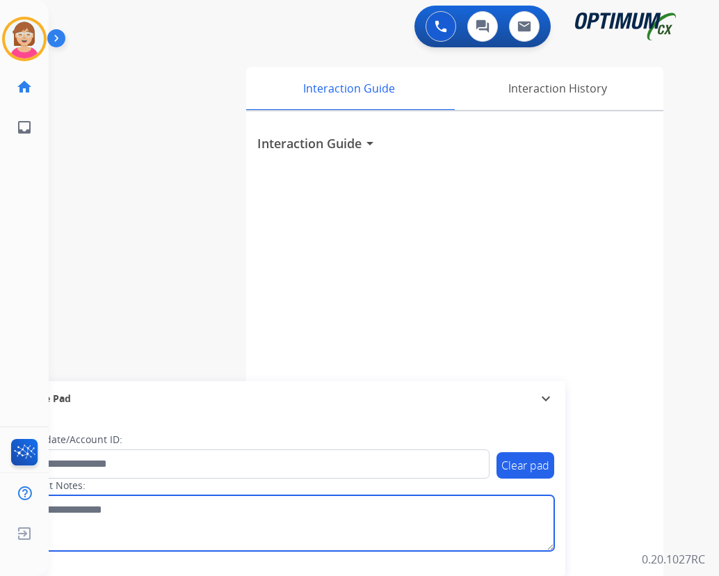
click at [412, 537] on textarea at bounding box center [285, 523] width 537 height 56
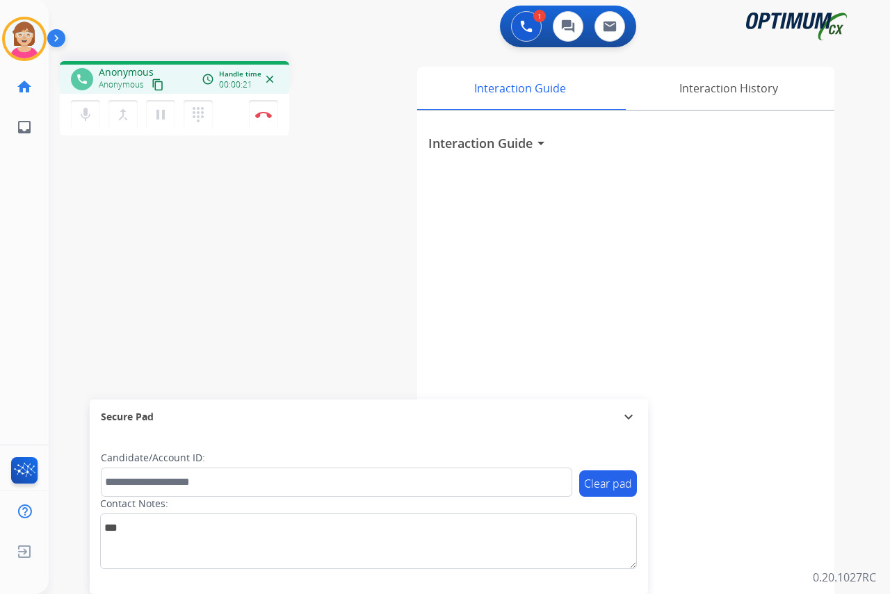
click at [24, 250] on div "[PERSON_NAME] Edit Avatar Agent: [PERSON_NAME] Profile: OCX Training home Home …" at bounding box center [24, 297] width 49 height 594
click at [161, 119] on mat-icon "pause" at bounding box center [160, 114] width 17 height 17
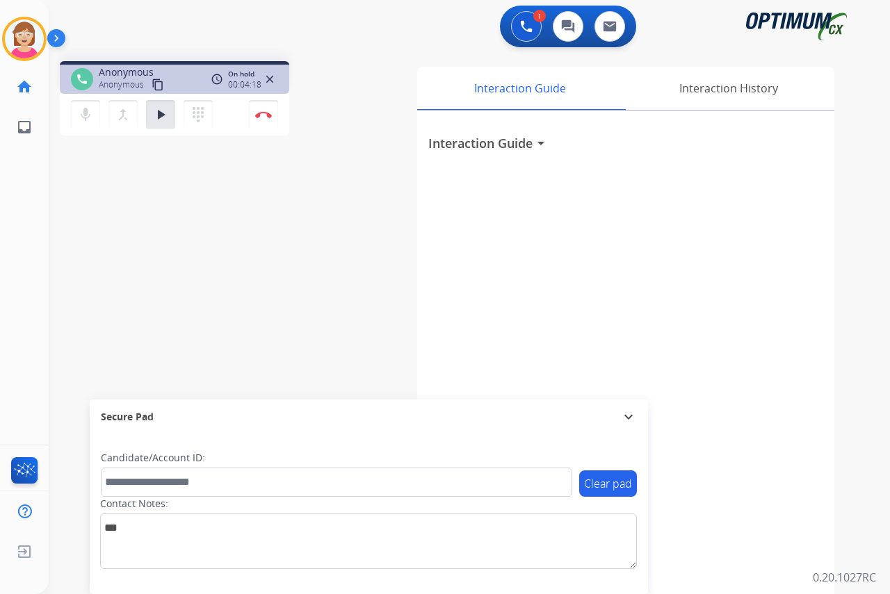
click at [36, 261] on div "[PERSON_NAME] Edit Avatar Agent: [PERSON_NAME] Profile: OCX Training home Home …" at bounding box center [24, 297] width 49 height 594
drag, startPoint x: 36, startPoint y: 261, endPoint x: 86, endPoint y: 204, distance: 75.9
click at [86, 204] on div "phone [PERSON_NAME] content_copy access_time Call metrics Queue 00:14 Hold 04:2…" at bounding box center [453, 340] width 808 height 580
click at [161, 114] on mat-icon "play_arrow" at bounding box center [160, 114] width 17 height 17
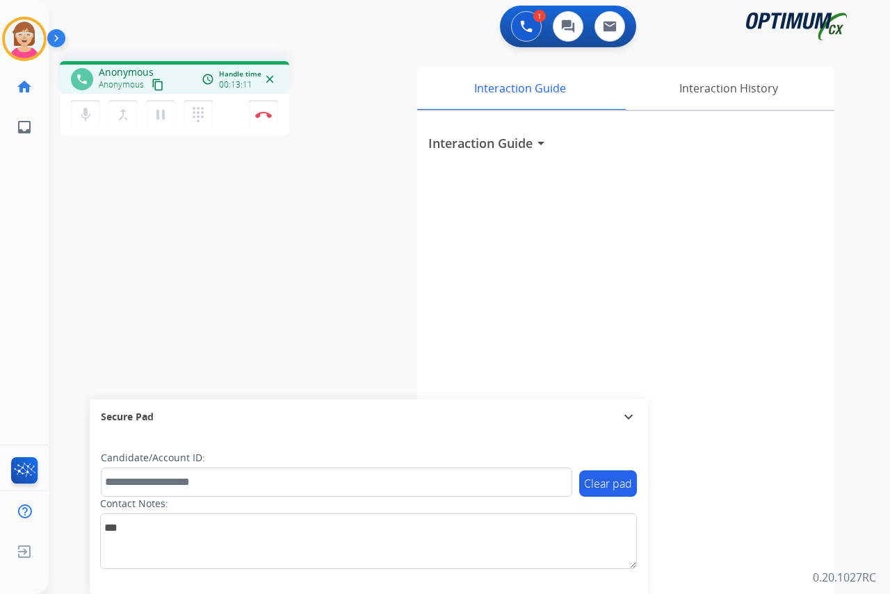
click at [38, 195] on div "[PERSON_NAME] Edit Avatar Agent: [PERSON_NAME] Profile: OCX Training home Home …" at bounding box center [24, 297] width 49 height 594
click at [162, 117] on mat-icon "pause" at bounding box center [160, 114] width 17 height 17
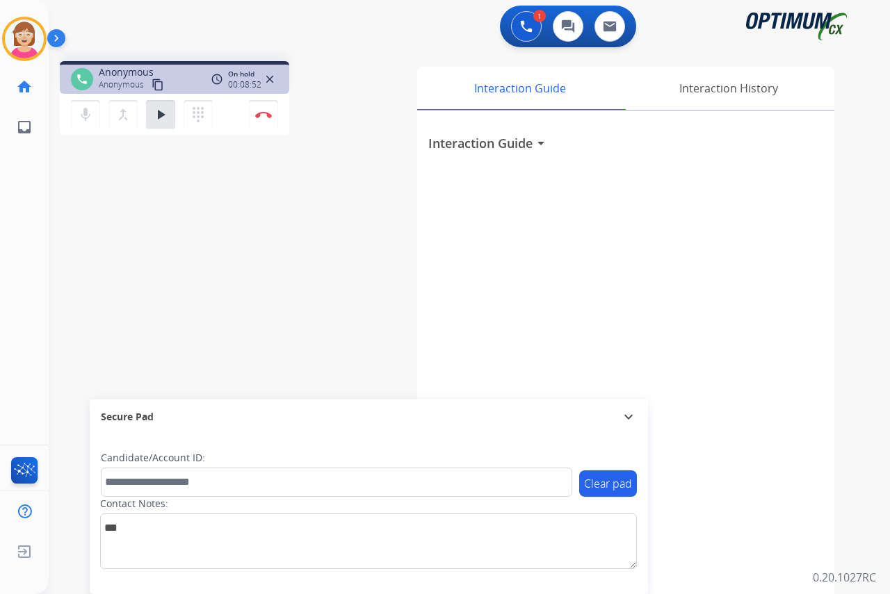
click at [26, 218] on div "[PERSON_NAME] Edit Avatar Agent: [PERSON_NAME] Profile: OCX Training home Home …" at bounding box center [24, 297] width 49 height 594
click at [160, 113] on mat-icon "play_arrow" at bounding box center [160, 114] width 17 height 17
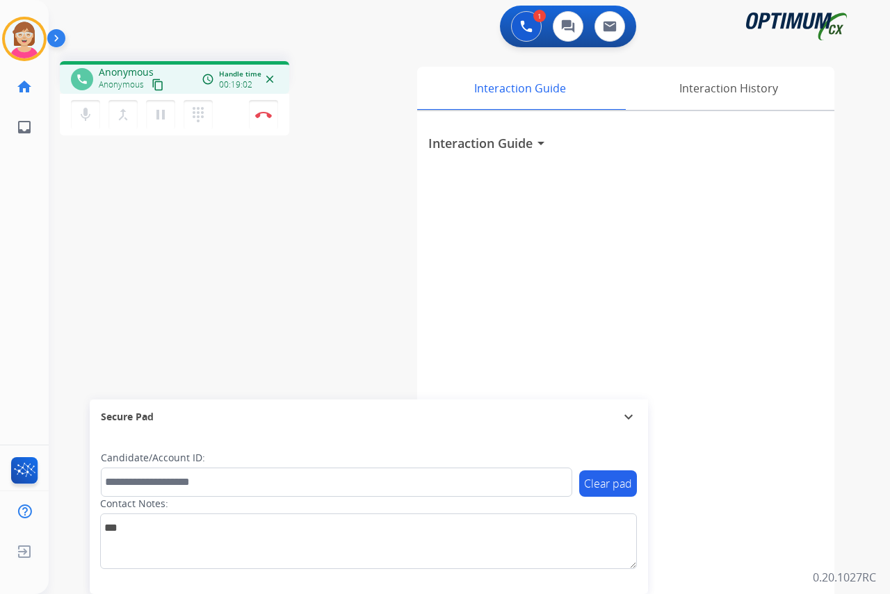
click at [32, 177] on div "[PERSON_NAME] Edit Avatar Agent: [PERSON_NAME] Profile: OCX Training home Home …" at bounding box center [24, 297] width 49 height 594
click at [161, 115] on mat-icon "pause" at bounding box center [160, 114] width 17 height 17
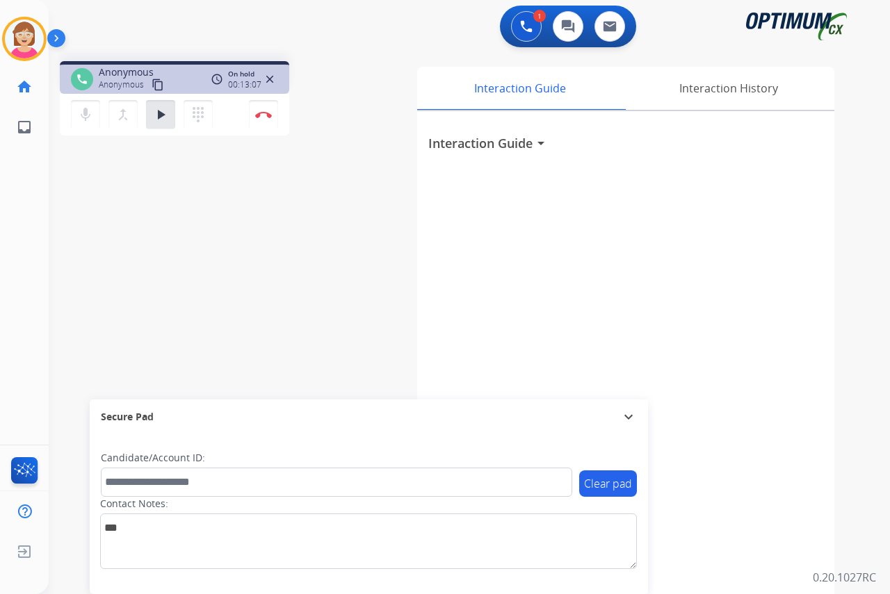
click at [37, 191] on div "[PERSON_NAME] Edit Avatar Agent: [PERSON_NAME] Profile: OCX Training home Home …" at bounding box center [24, 297] width 49 height 594
drag, startPoint x: 37, startPoint y: 191, endPoint x: 162, endPoint y: 111, distance: 148.5
click at [162, 111] on mat-icon "play_arrow" at bounding box center [160, 114] width 17 height 17
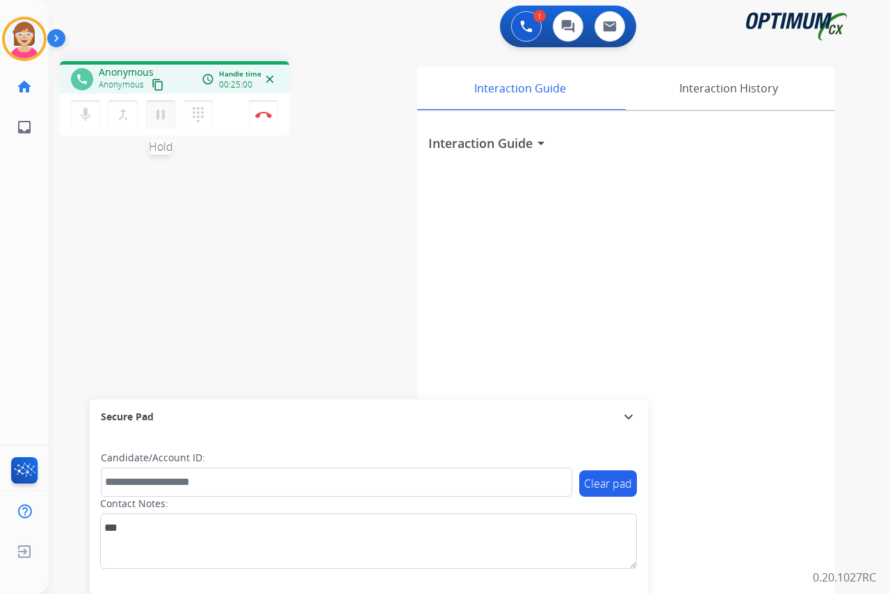
click at [161, 113] on mat-icon "pause" at bounding box center [160, 114] width 17 height 17
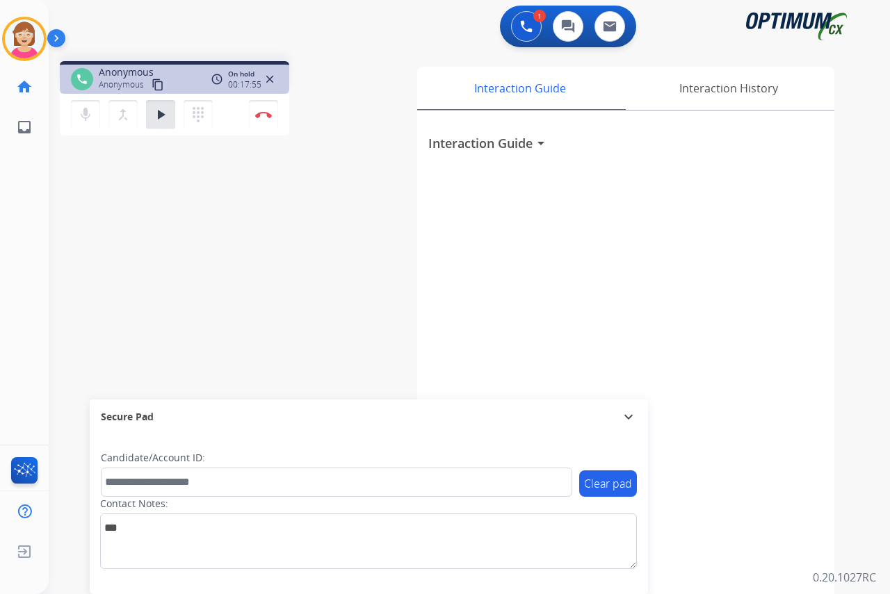
click at [28, 184] on div "[PERSON_NAME] Edit Avatar Agent: [PERSON_NAME] Profile: OCX Training home Home …" at bounding box center [24, 297] width 49 height 594
click at [163, 111] on mat-icon "play_arrow" at bounding box center [160, 114] width 17 height 17
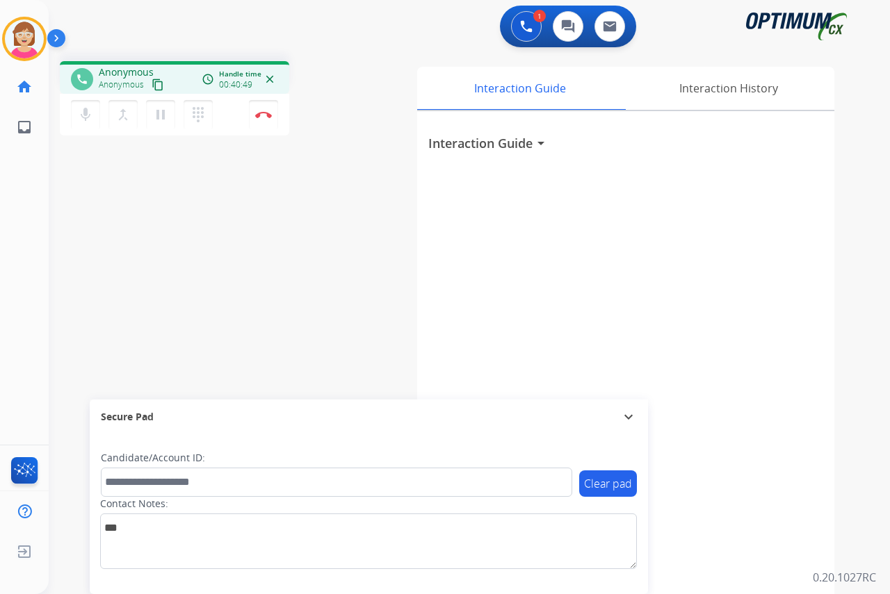
click at [32, 298] on div "[PERSON_NAME] Edit Avatar Agent: [PERSON_NAME] Profile: OCX Training home Home …" at bounding box center [24, 297] width 49 height 594
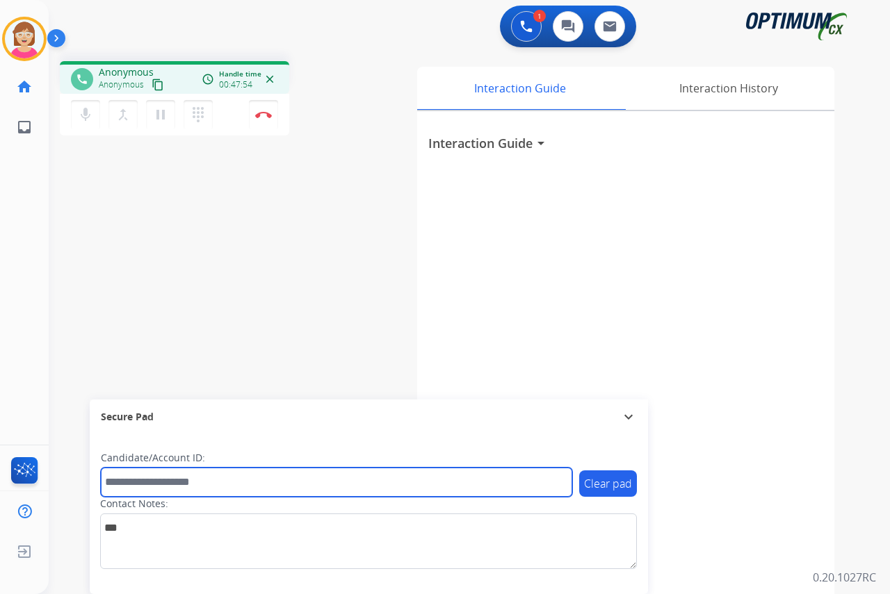
drag, startPoint x: 136, startPoint y: 487, endPoint x: 129, endPoint y: 501, distance: 15.5
click at [133, 494] on input "text" at bounding box center [336, 482] width 471 height 29
type input "*******"
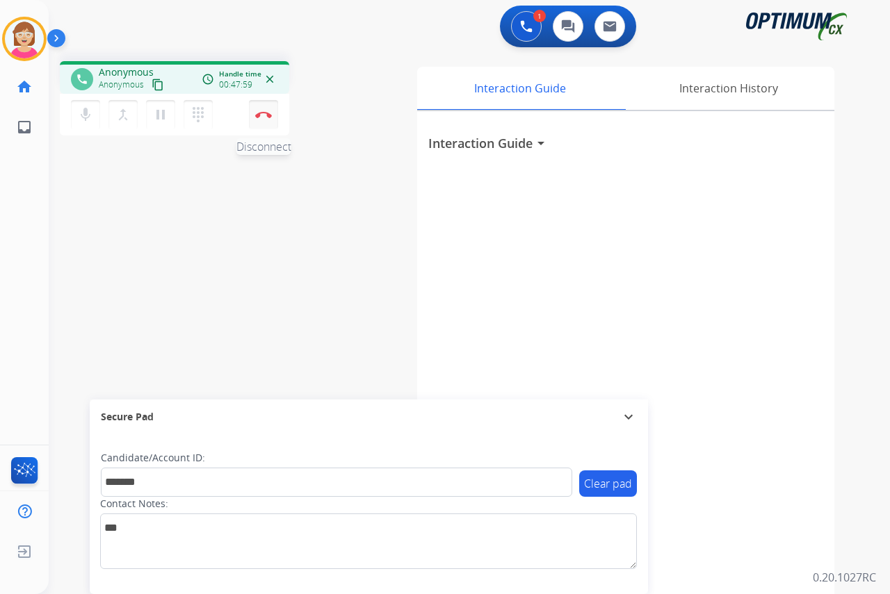
click at [259, 113] on img at bounding box center [263, 114] width 17 height 7
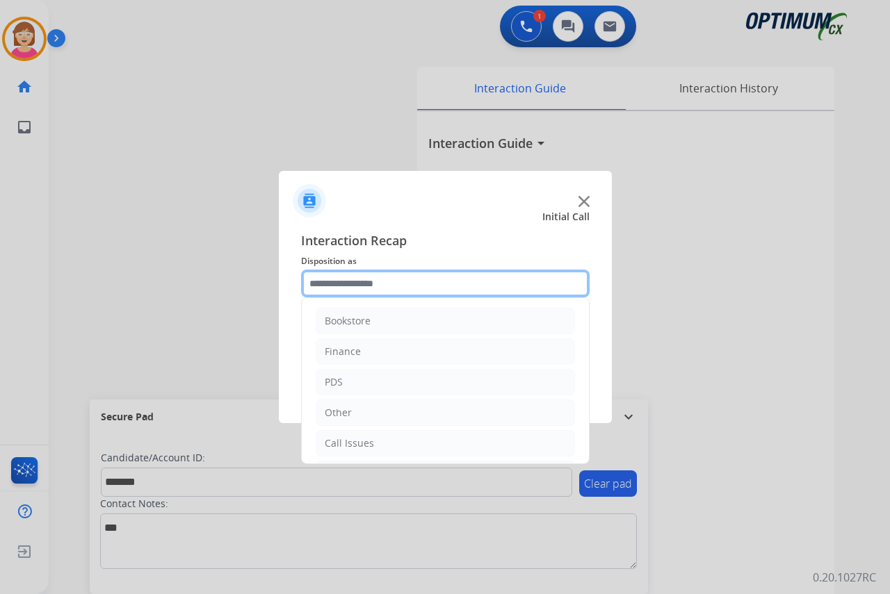
click at [330, 278] on input "text" at bounding box center [445, 284] width 289 height 28
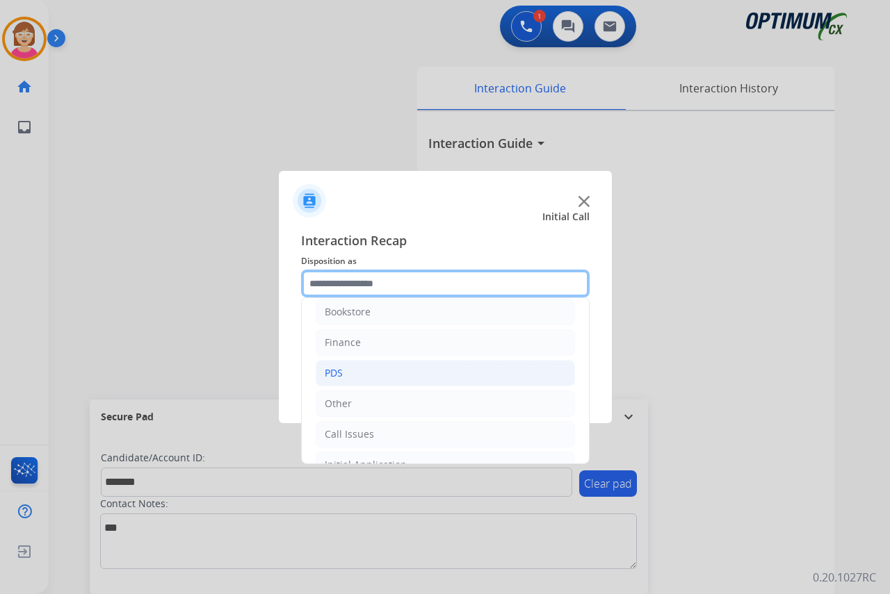
scroll to position [0, 0]
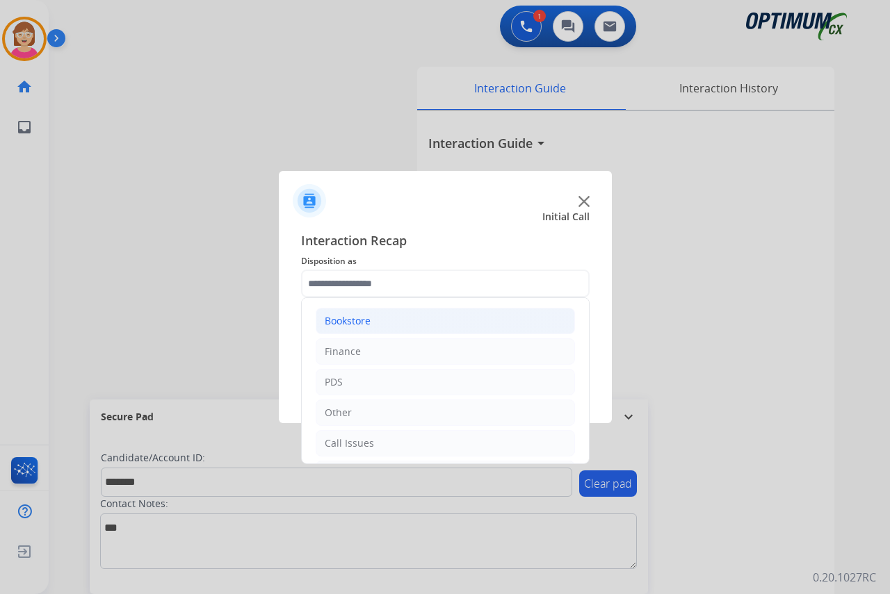
click at [362, 321] on div "Bookstore" at bounding box center [348, 321] width 46 height 14
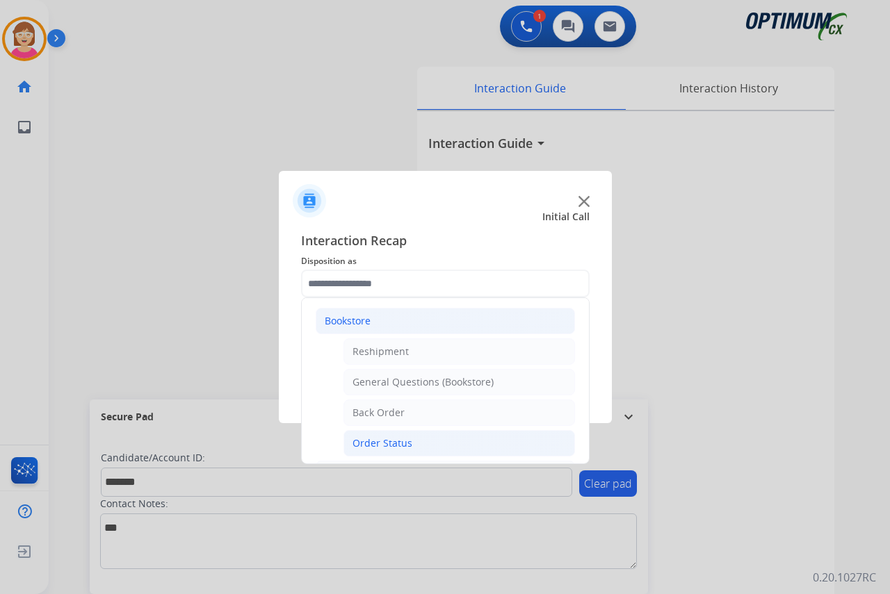
click at [394, 443] on div "Order Status" at bounding box center [383, 444] width 60 height 14
type input "**********"
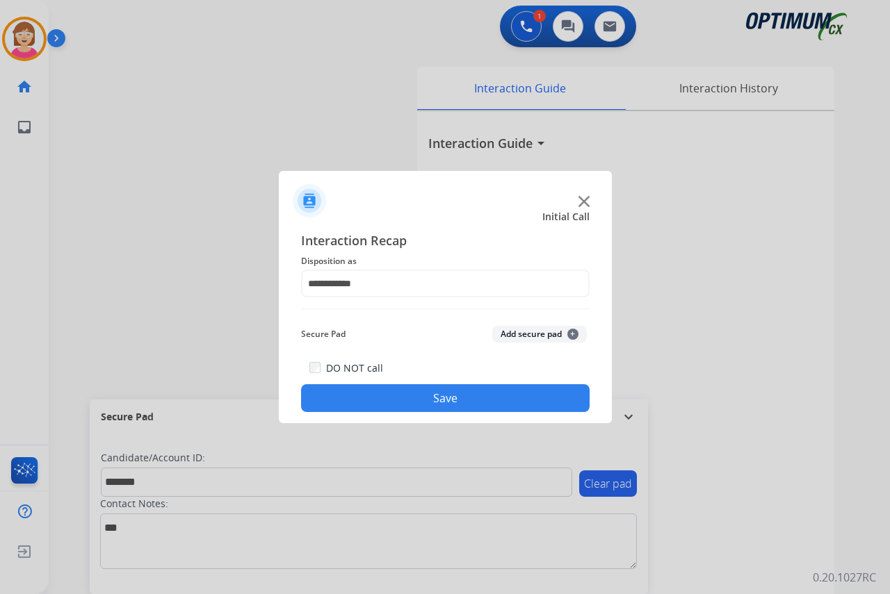
click at [572, 331] on span "+" at bounding box center [572, 334] width 11 height 11
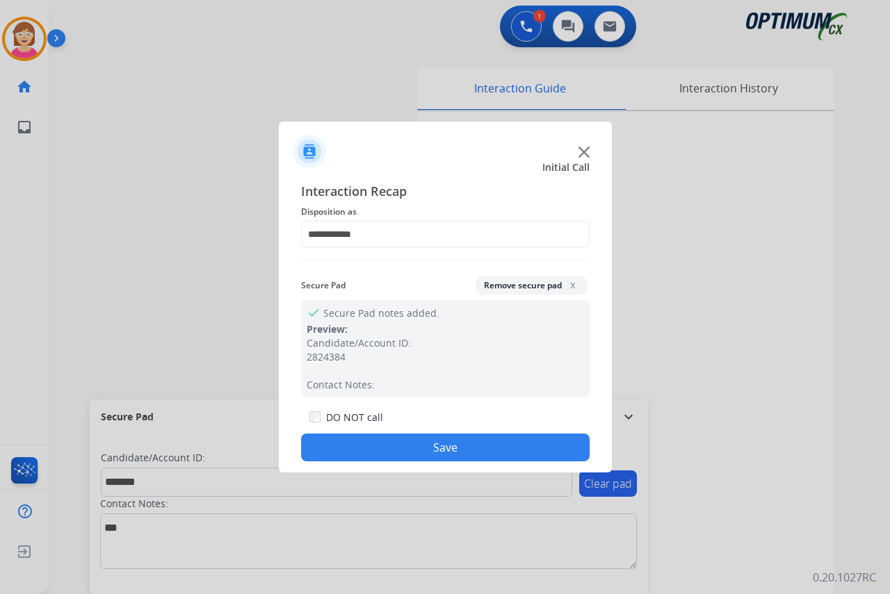
click at [354, 446] on button "Save" at bounding box center [445, 448] width 289 height 28
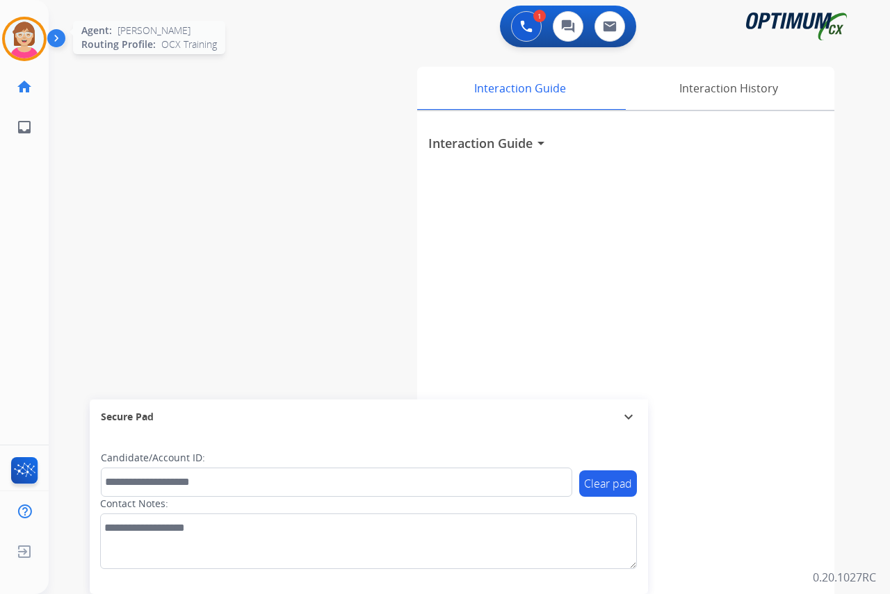
click at [15, 32] on img at bounding box center [24, 38] width 39 height 39
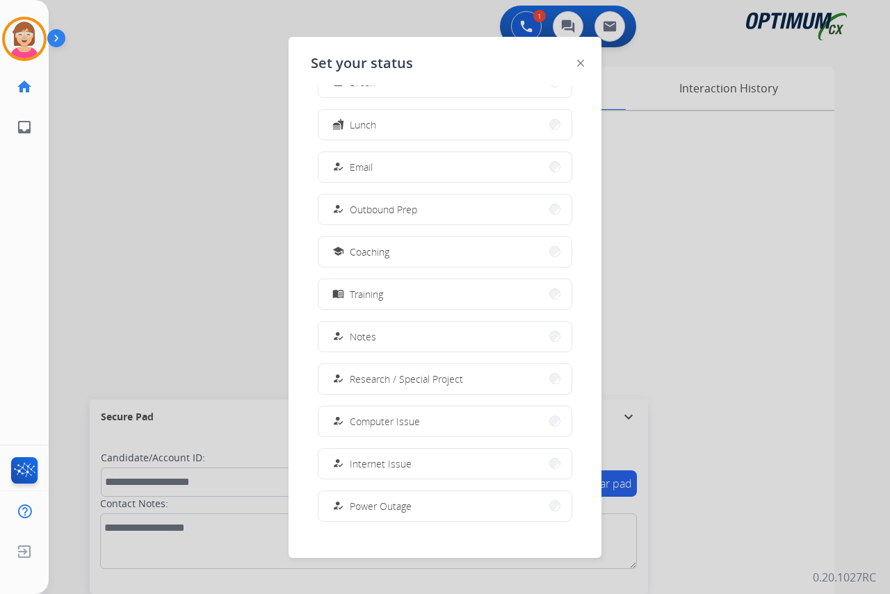
scroll to position [131, 0]
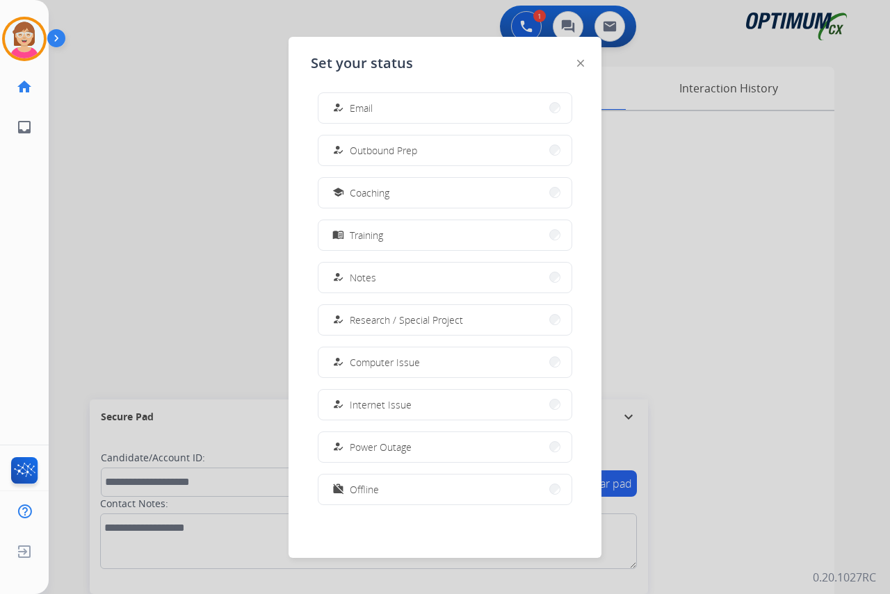
drag, startPoint x: 362, startPoint y: 489, endPoint x: 359, endPoint y: 476, distance: 13.0
click at [359, 485] on span "Offline" at bounding box center [364, 490] width 29 height 15
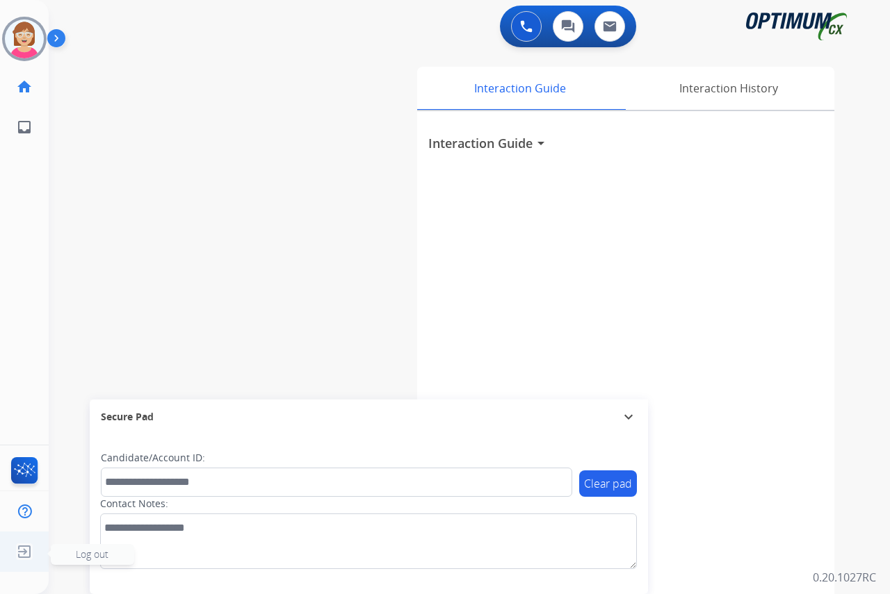
click at [90, 553] on span "Log out" at bounding box center [92, 554] width 33 height 13
